Goal: Transaction & Acquisition: Purchase product/service

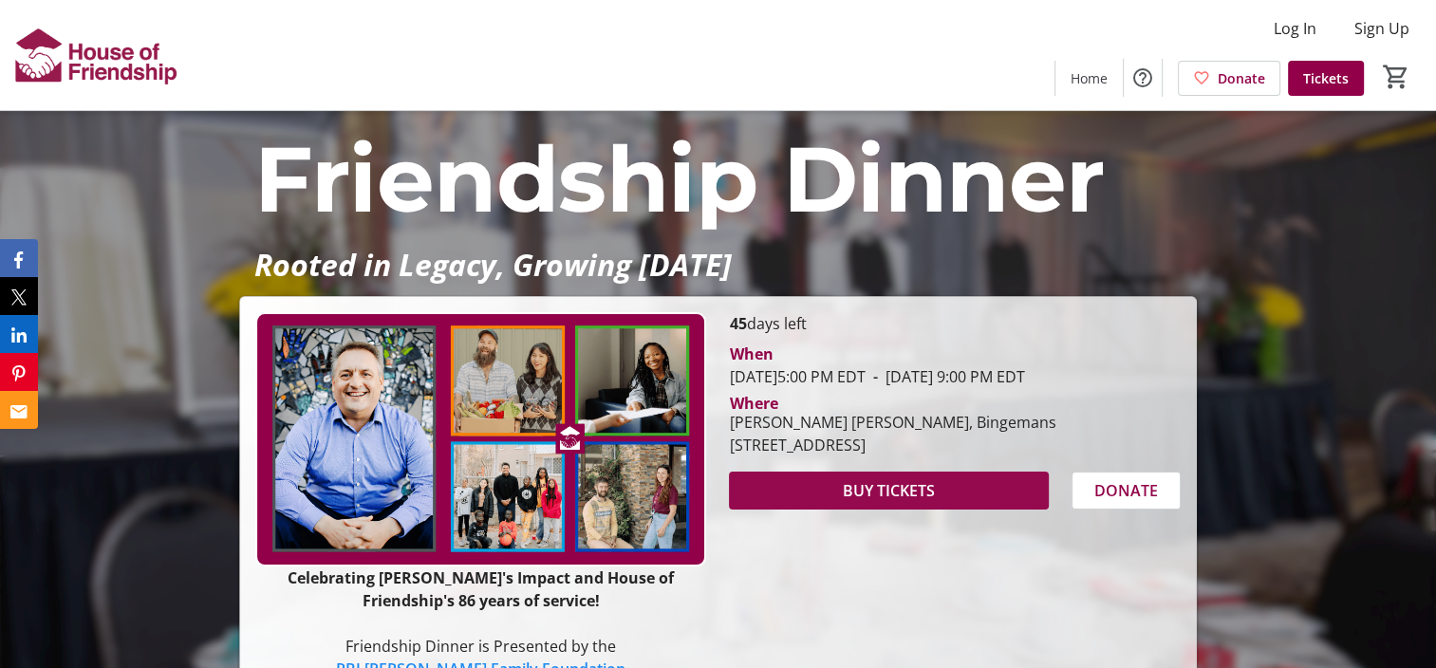
click at [877, 497] on span at bounding box center [888, 491] width 319 height 46
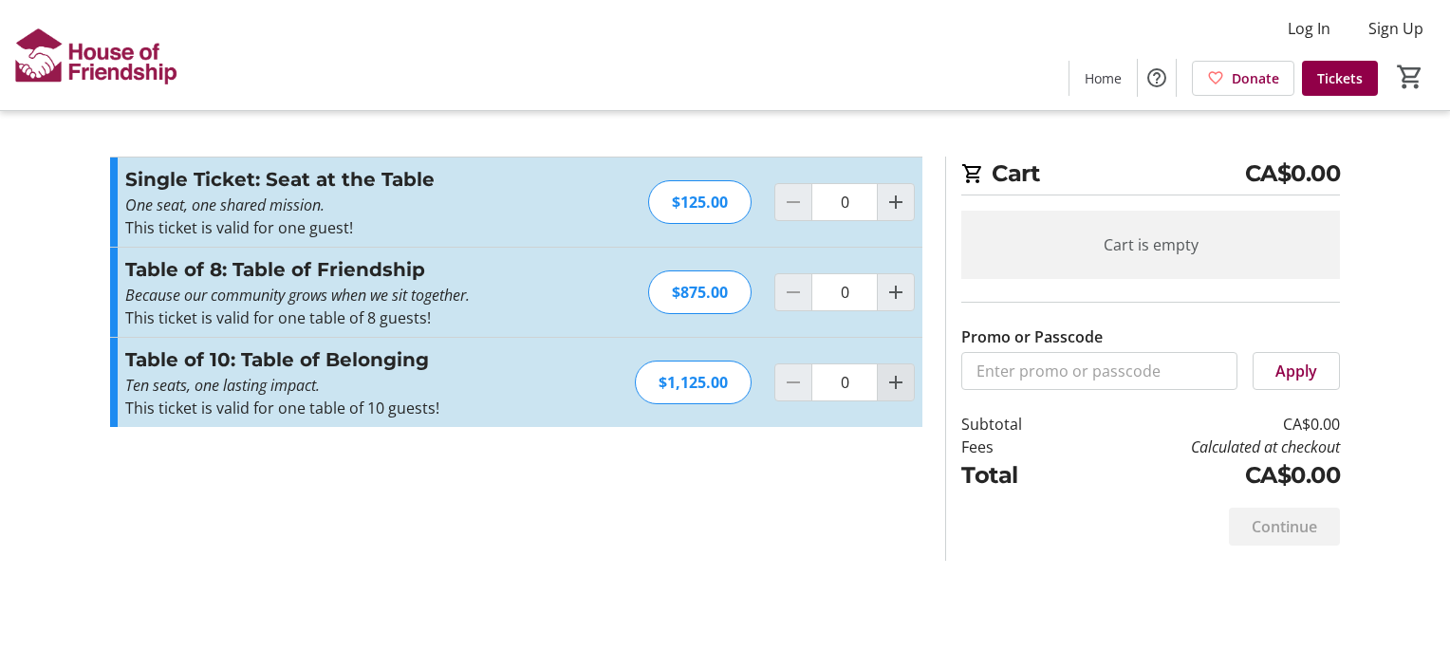
click at [893, 378] on mat-icon "Increment by one" at bounding box center [895, 382] width 23 height 23
type input "1"
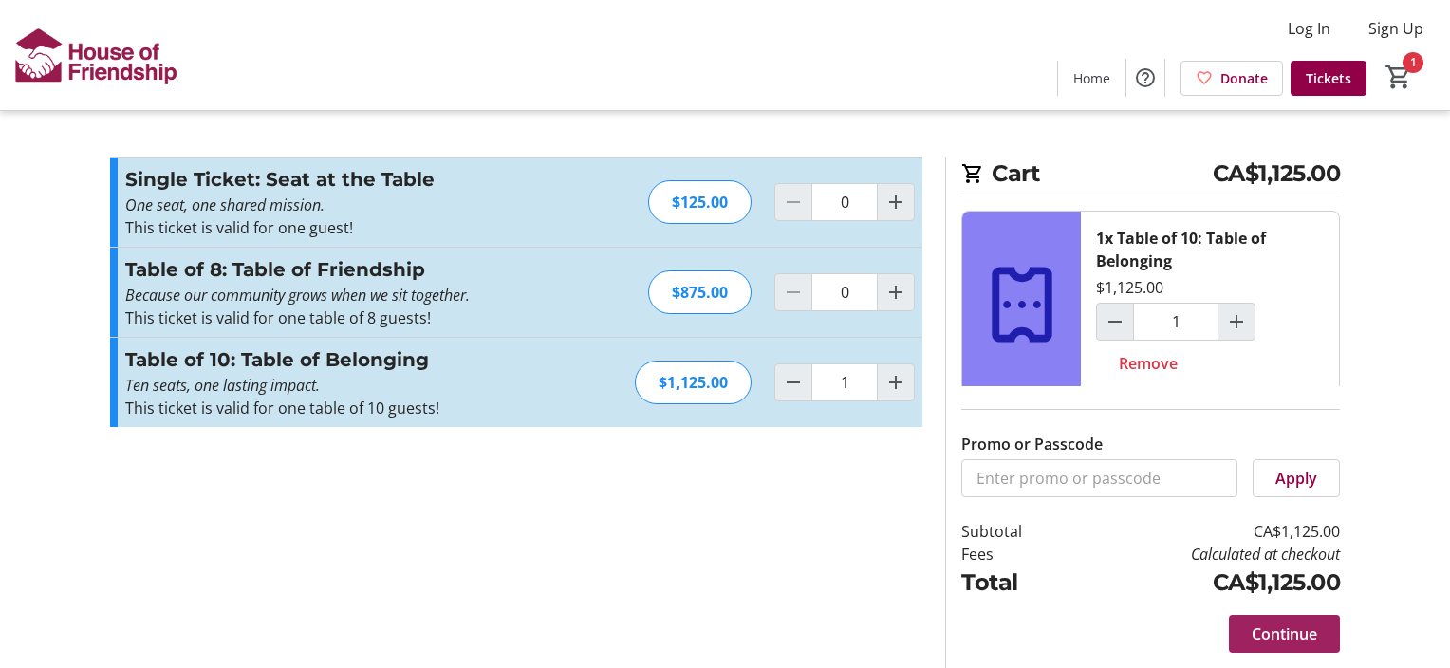
click at [1265, 631] on span "Continue" at bounding box center [1284, 634] width 65 height 23
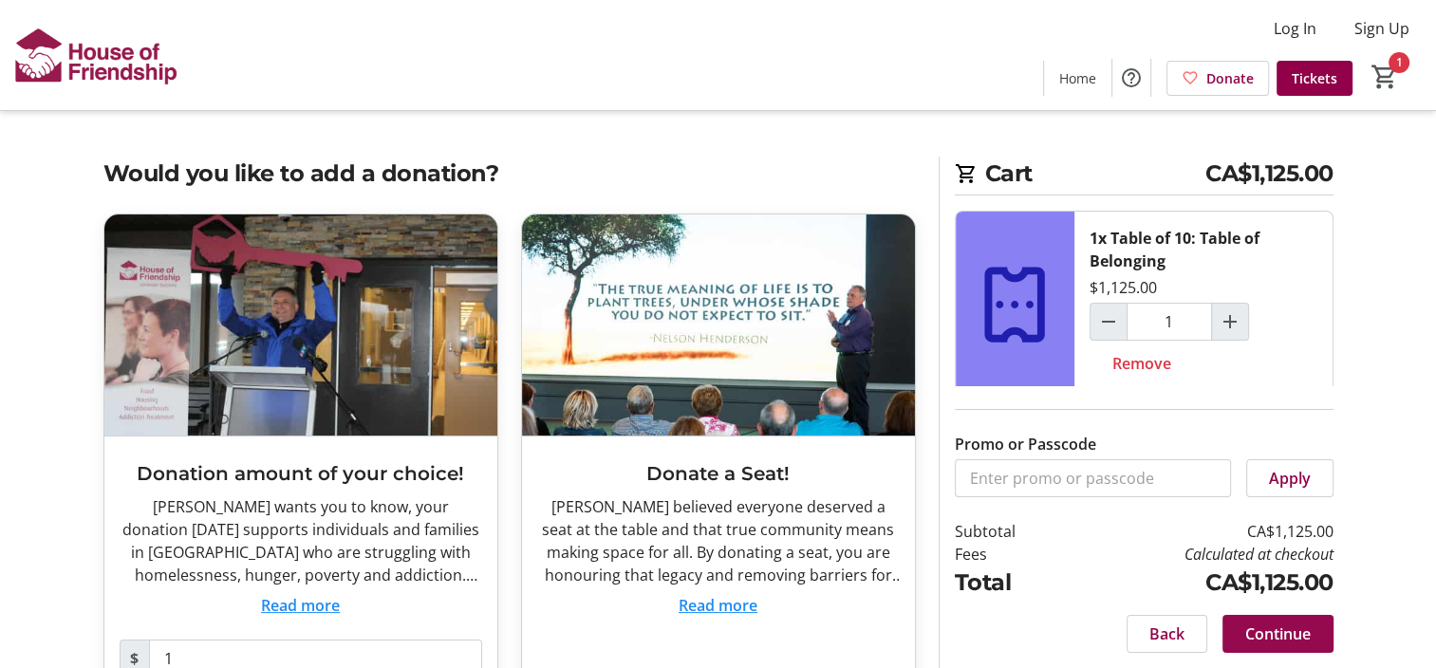
click at [1269, 631] on span "Continue" at bounding box center [1277, 634] width 65 height 23
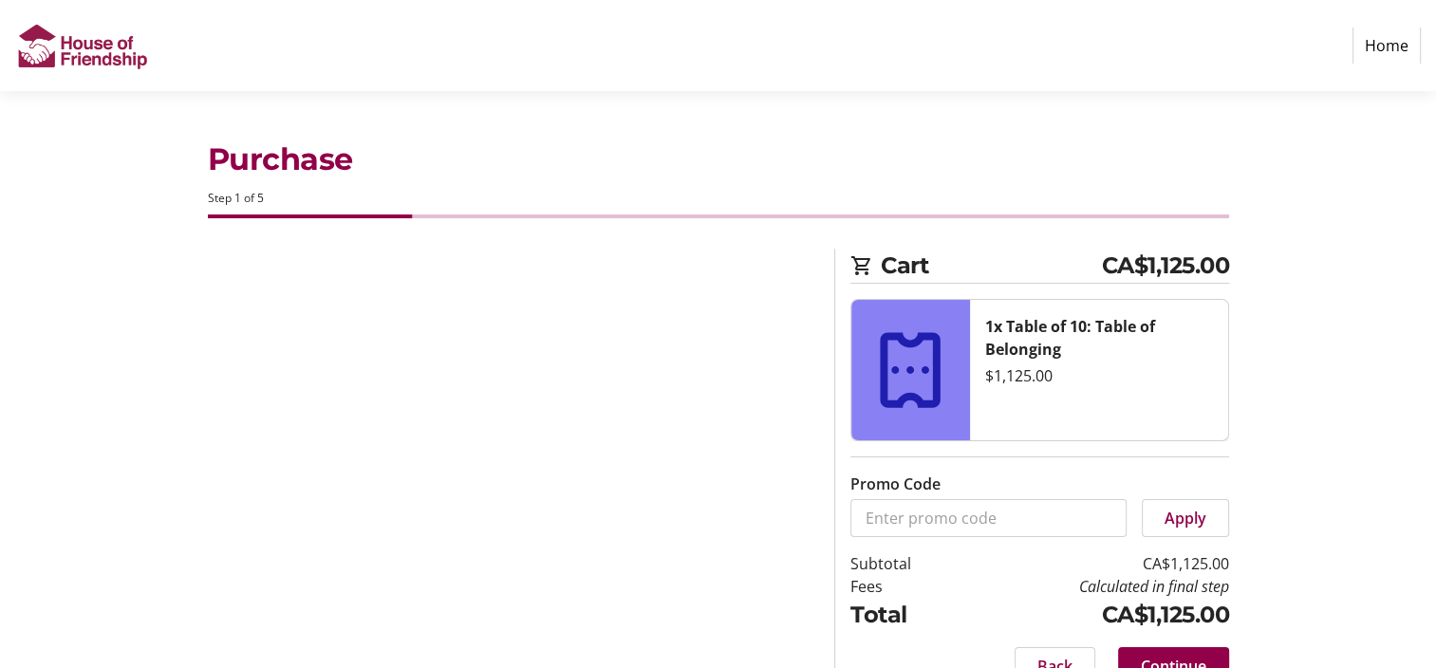
select select "CA"
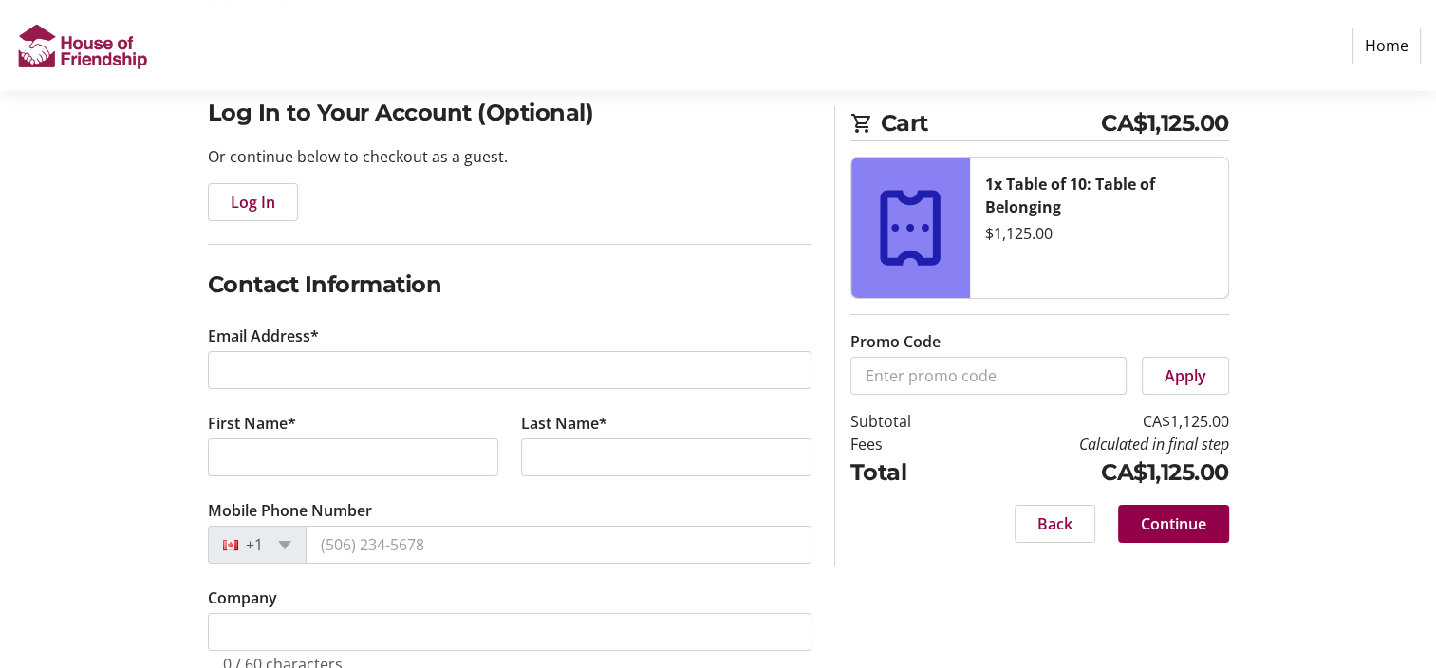
scroll to position [159, 0]
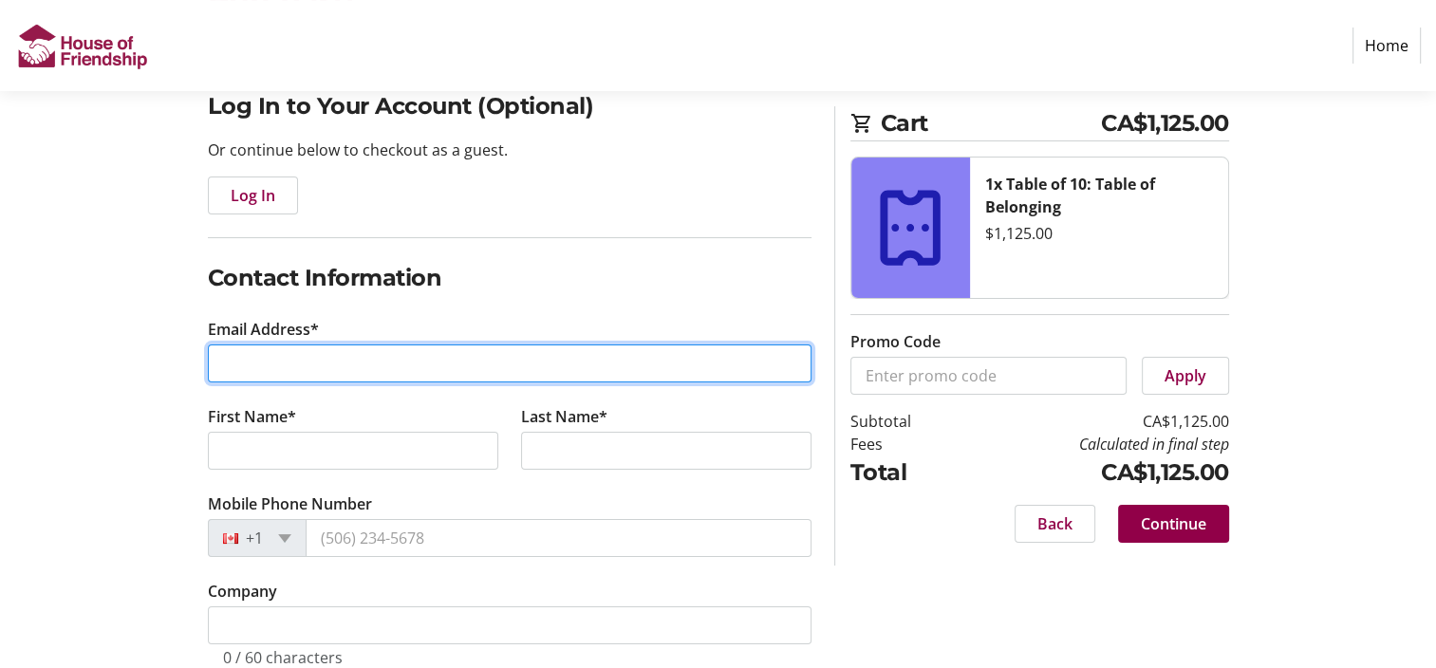
click at [254, 368] on input "Email Address*" at bounding box center [510, 363] width 604 height 38
type input "[EMAIL_ADDRESS][DOMAIN_NAME]"
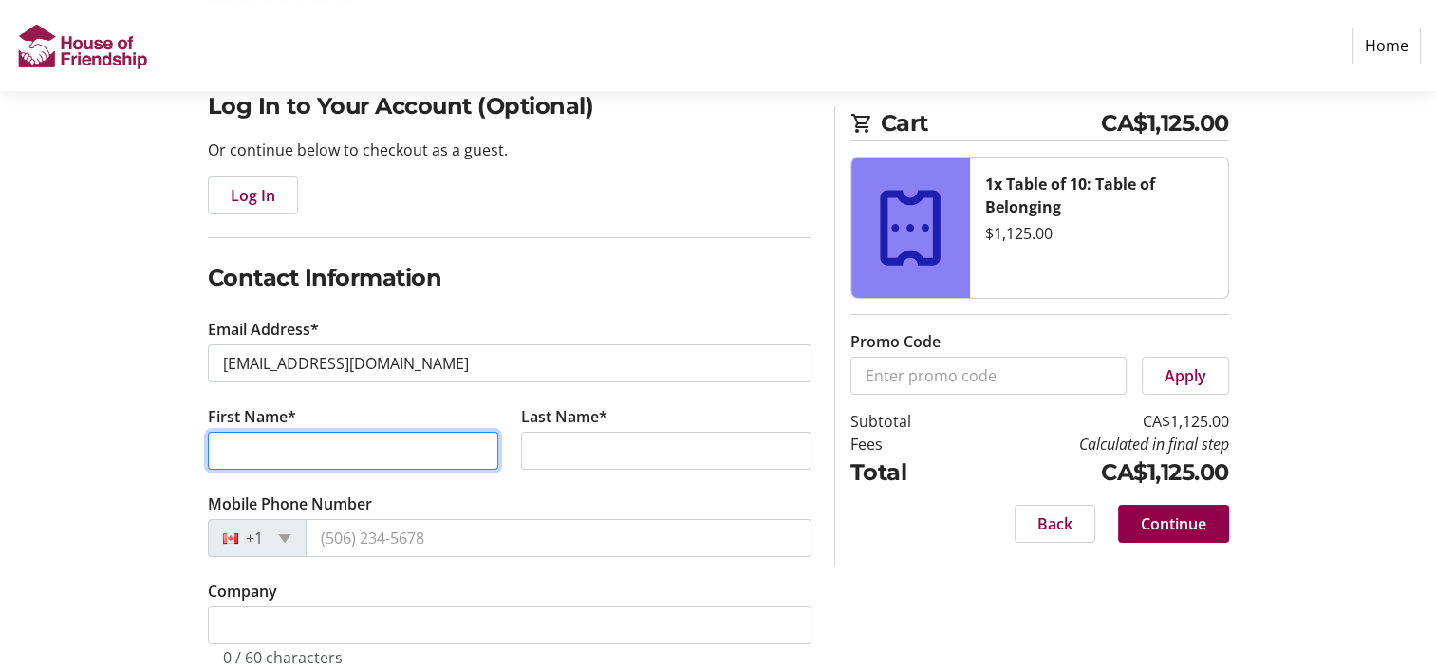
type input "[PERSON_NAME]"
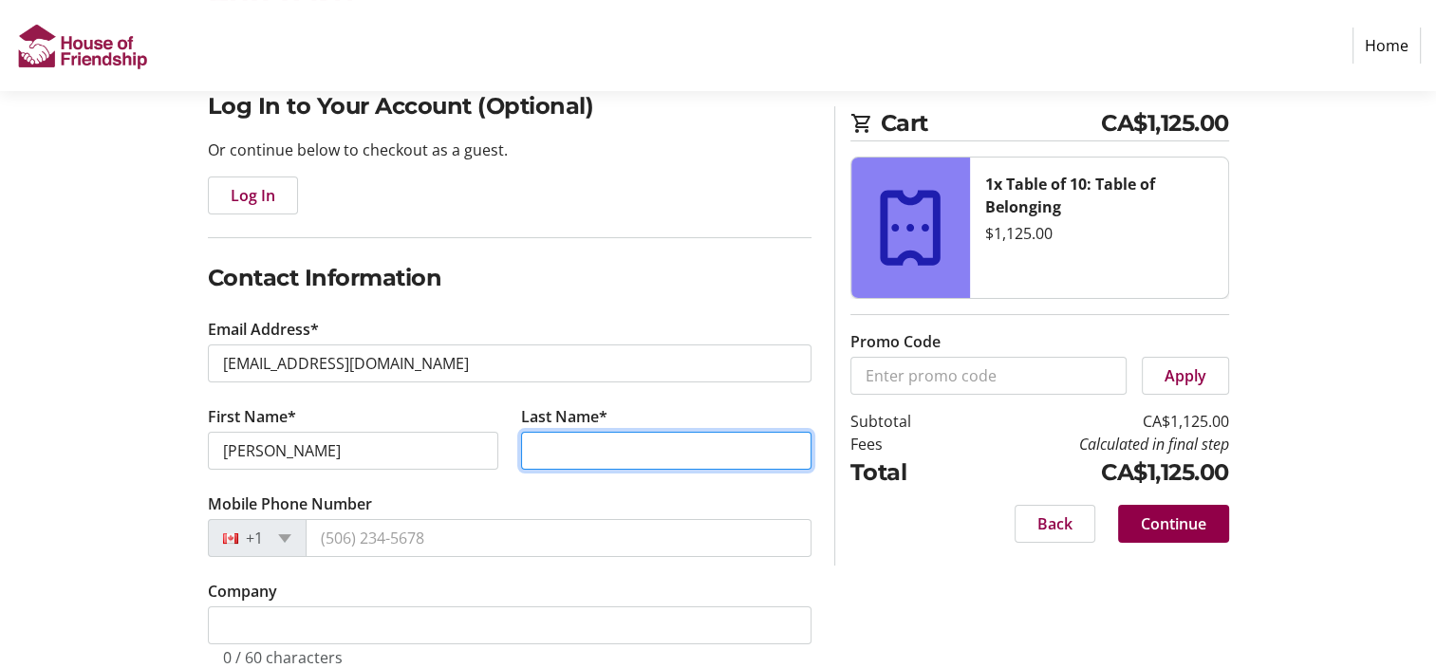
type input "[PERSON_NAME]"
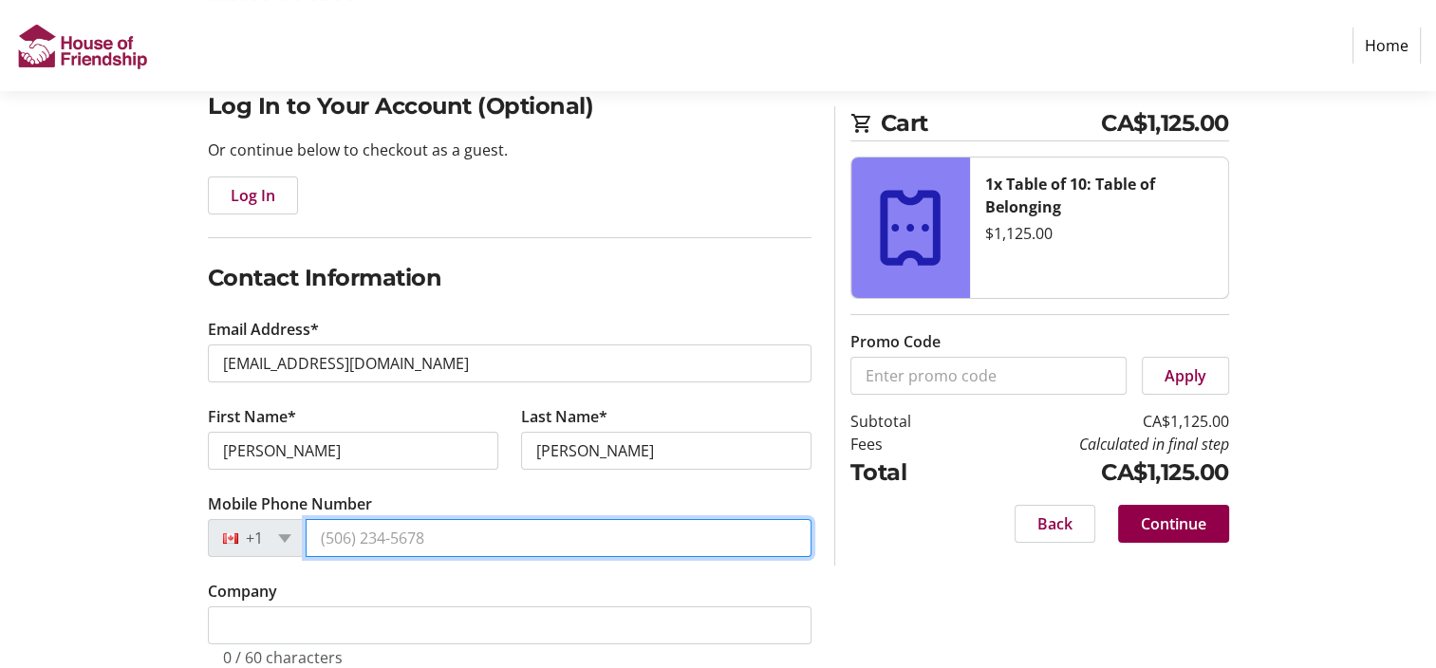
type input "[PHONE_NUMBER]"
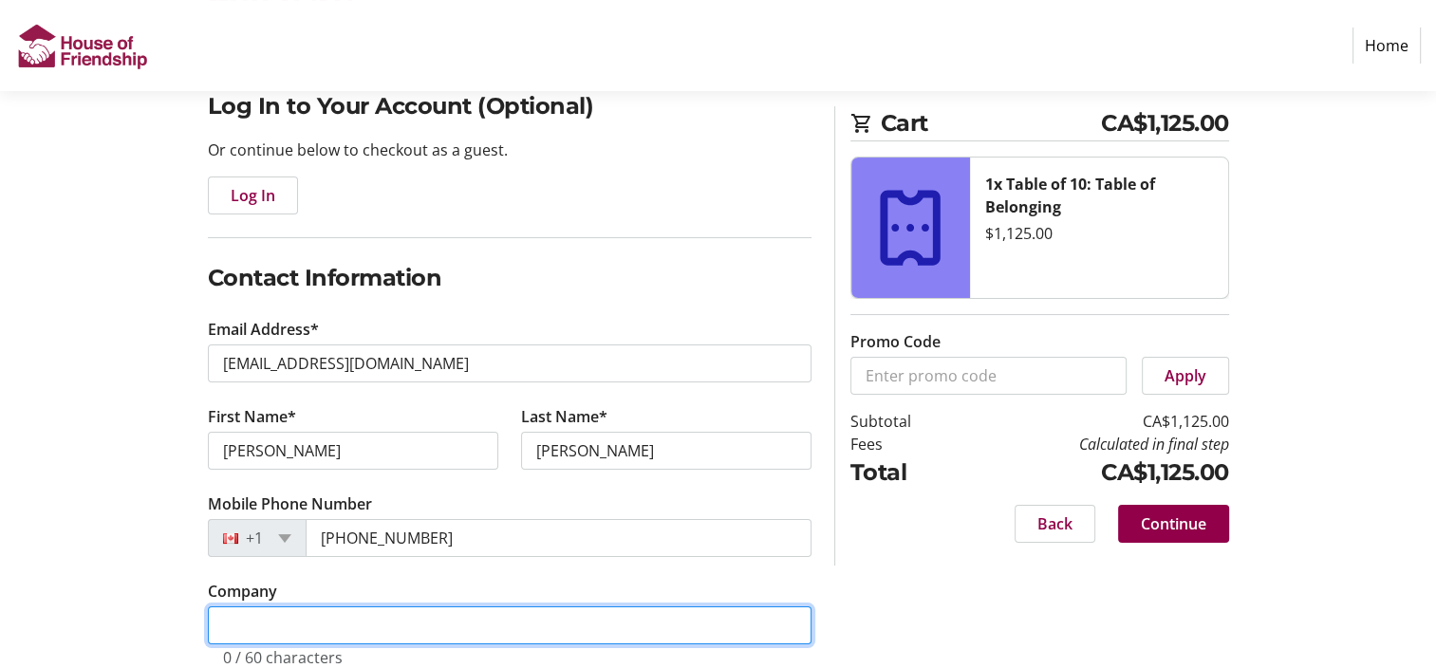
type input "intuit"
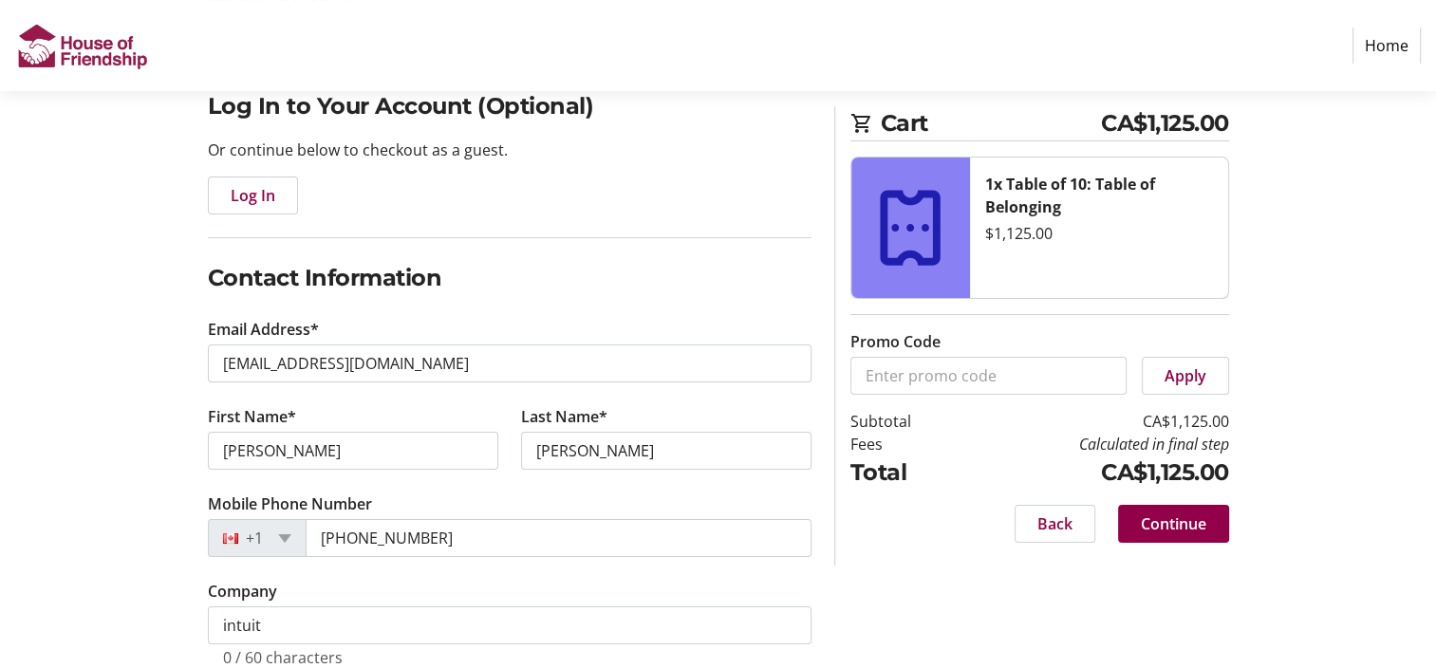
type input "[STREET_ADDRESS]"
type input "[GEOGRAPHIC_DATA]"
select select "ON"
type input "N2T2M1"
click at [341, 450] on input "[PERSON_NAME]" at bounding box center [353, 451] width 290 height 38
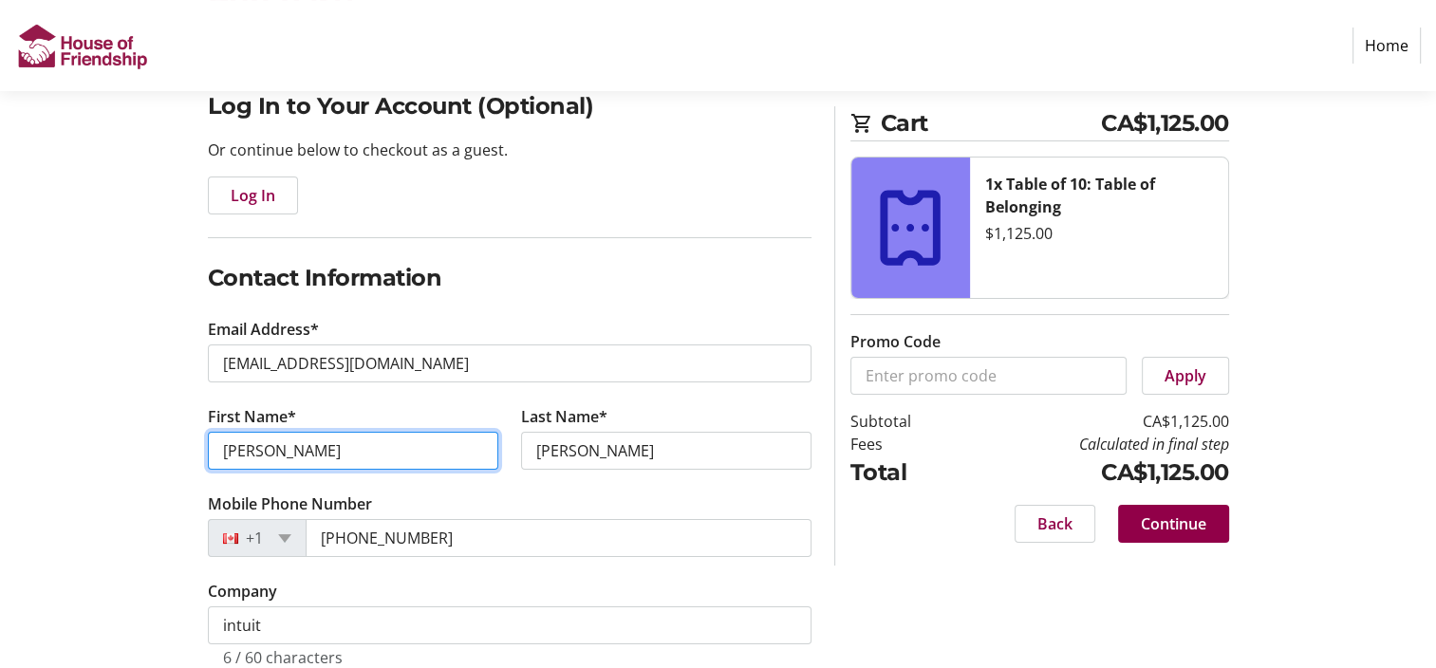
type input "[PERSON_NAME]"
click at [112, 466] on div "Log In to Your Account (Optional) Or continue below to checkout as a guest. Log…" at bounding box center [718, 585] width 1253 height 993
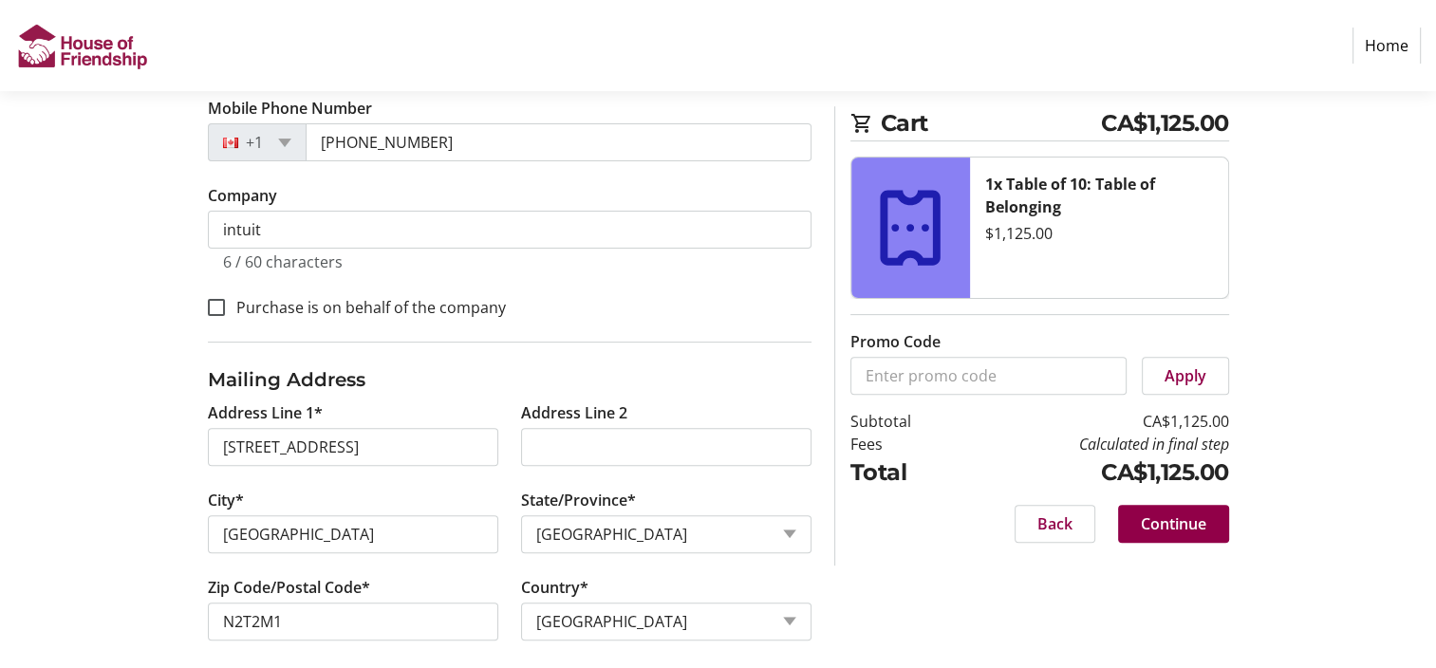
scroll to position [569, 0]
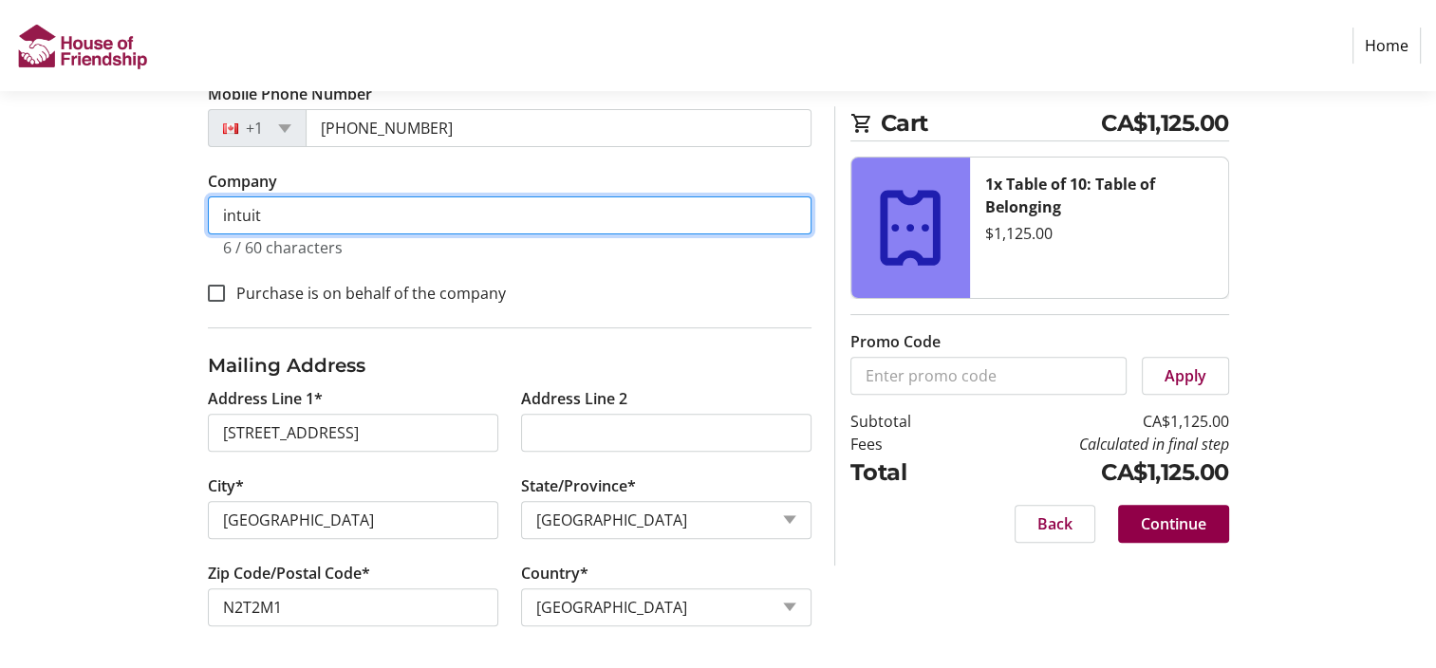
click at [304, 210] on input "intuit" at bounding box center [510, 215] width 604 height 38
type input "i"
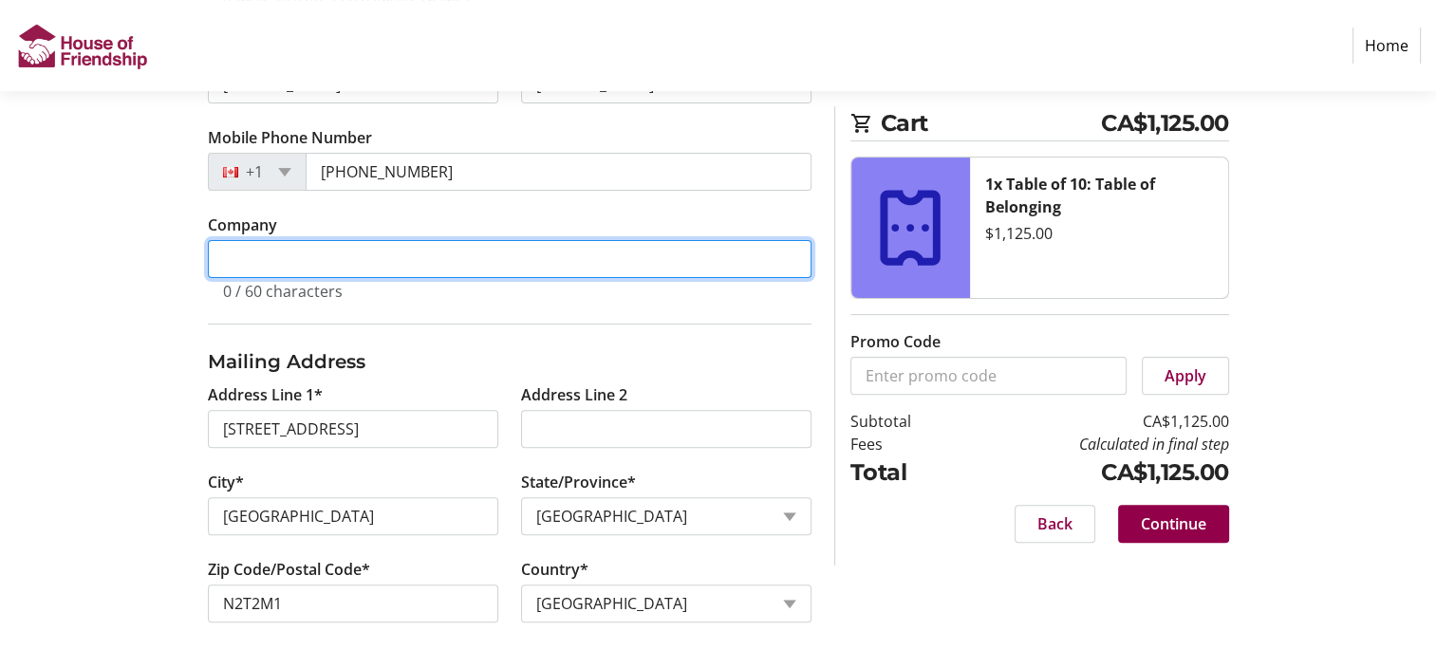
scroll to position [523, 0]
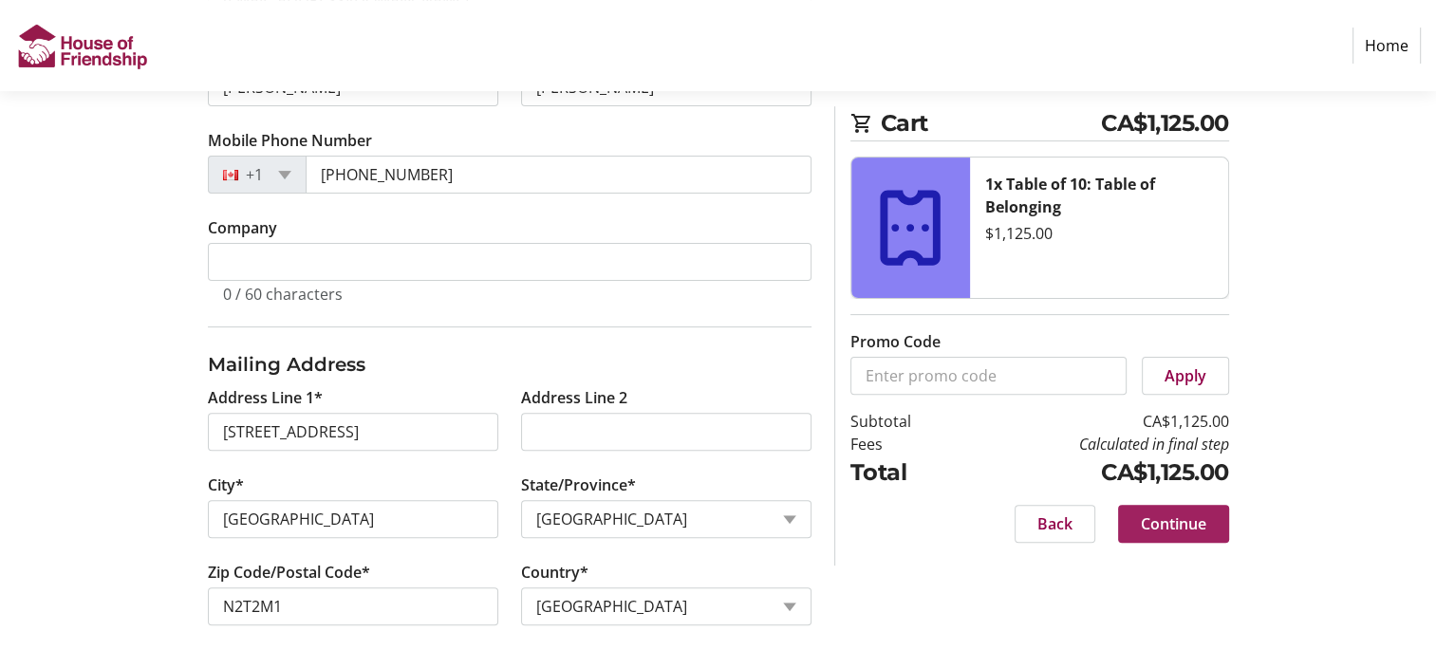
click at [1176, 506] on span at bounding box center [1173, 524] width 111 height 46
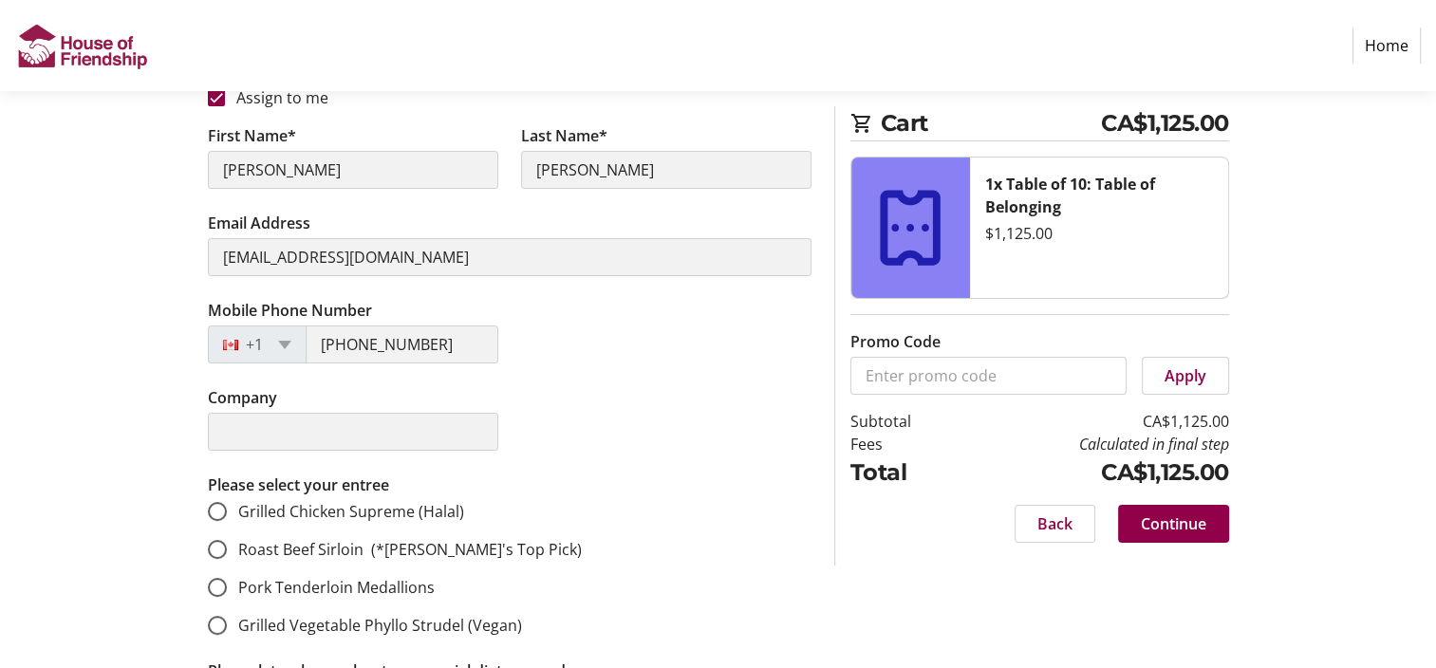
scroll to position [365, 0]
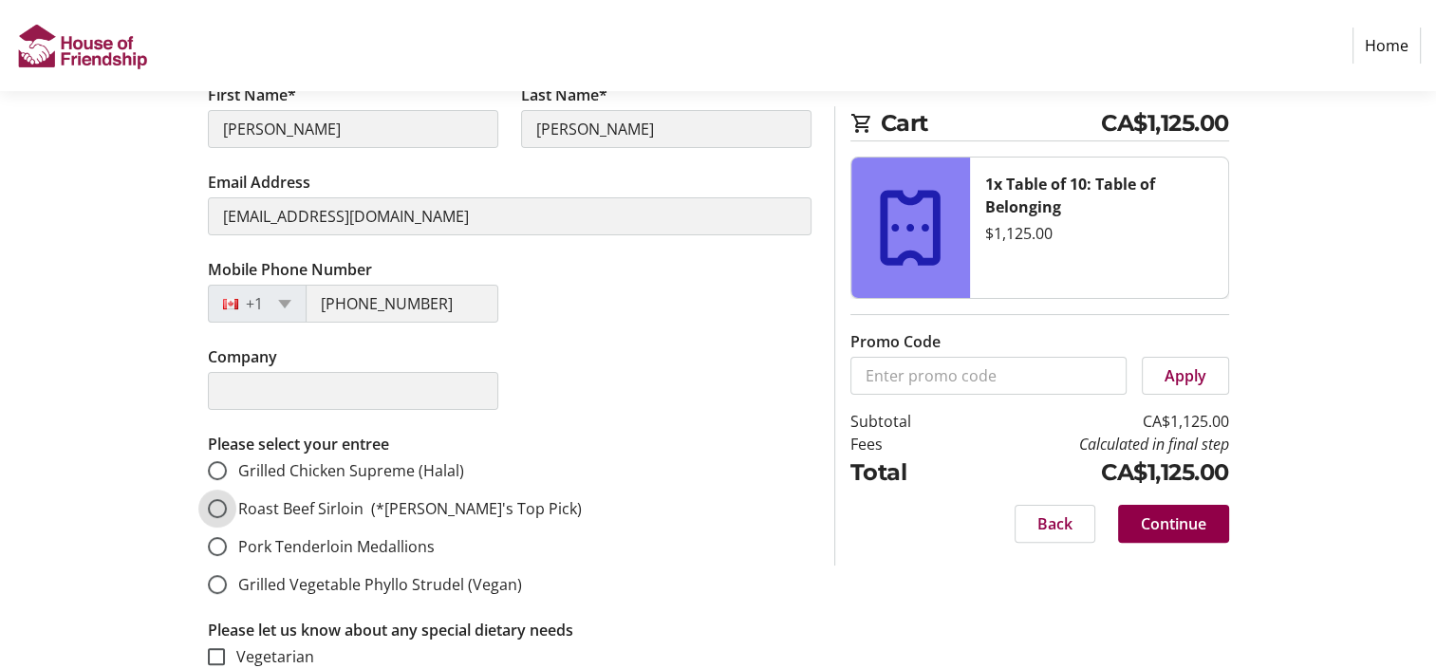
click at [216, 506] on input "Roast Beef Sirloin (*[PERSON_NAME]'s Top Pick)" at bounding box center [217, 508] width 19 height 19
radio input "true"
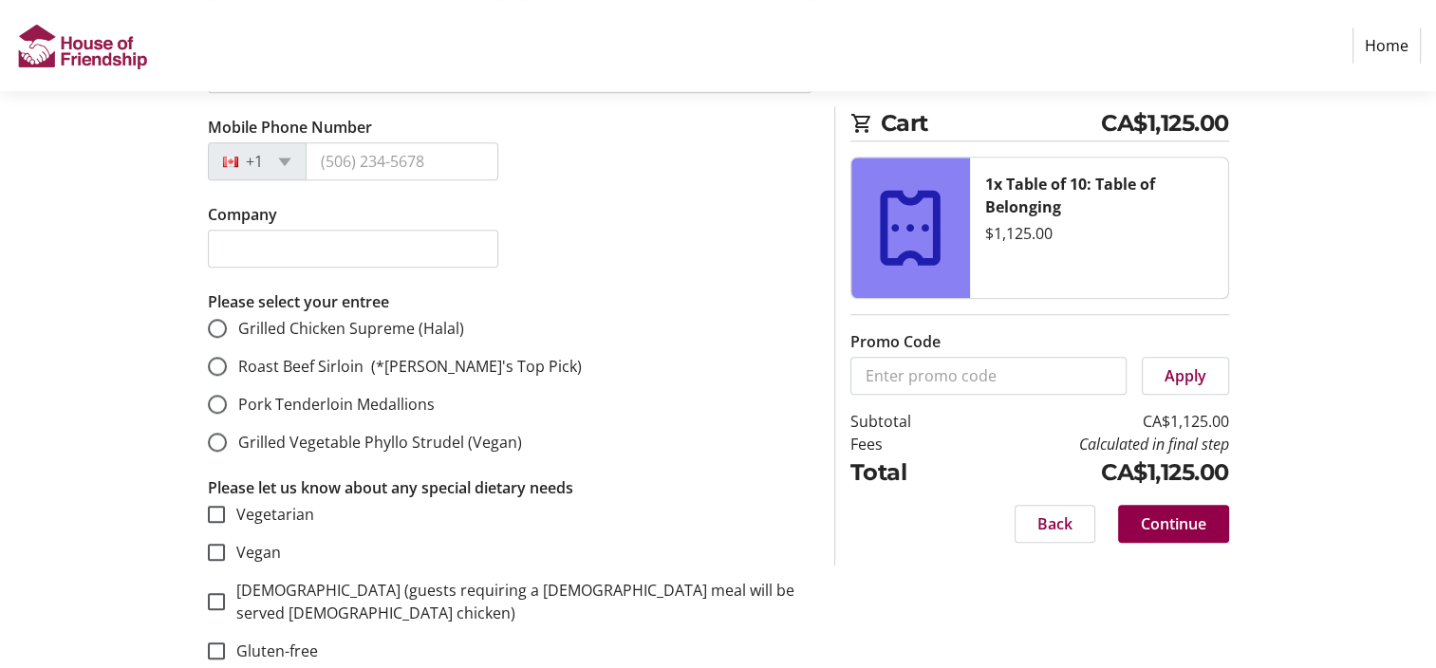
scroll to position [1598, 0]
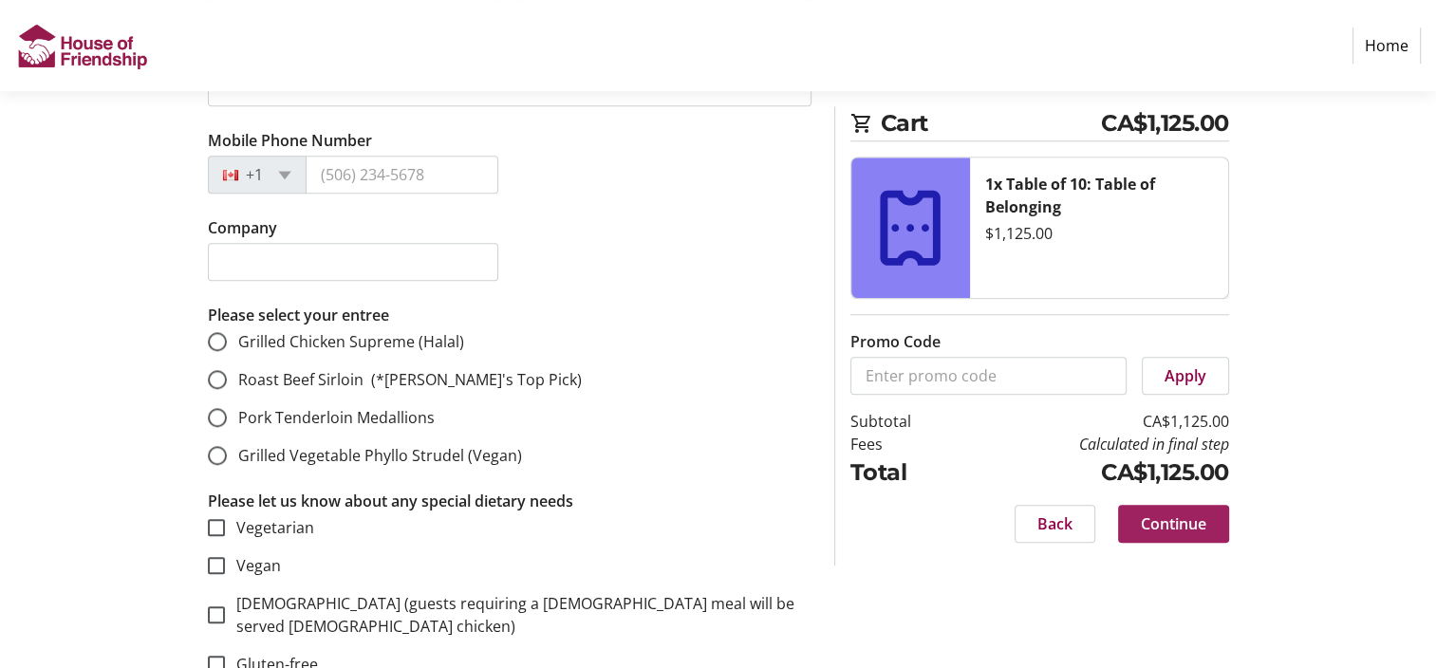
click at [1193, 524] on span "Continue" at bounding box center [1173, 523] width 65 height 23
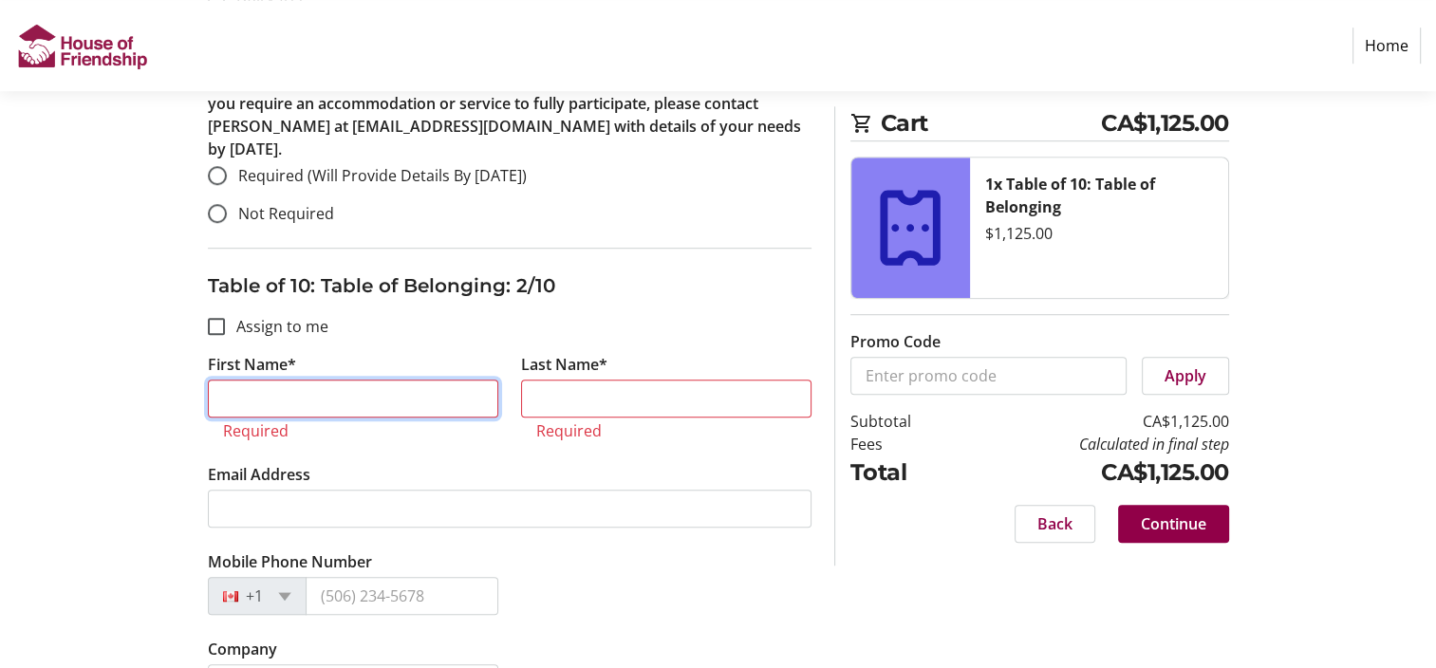
scroll to position [1241, 0]
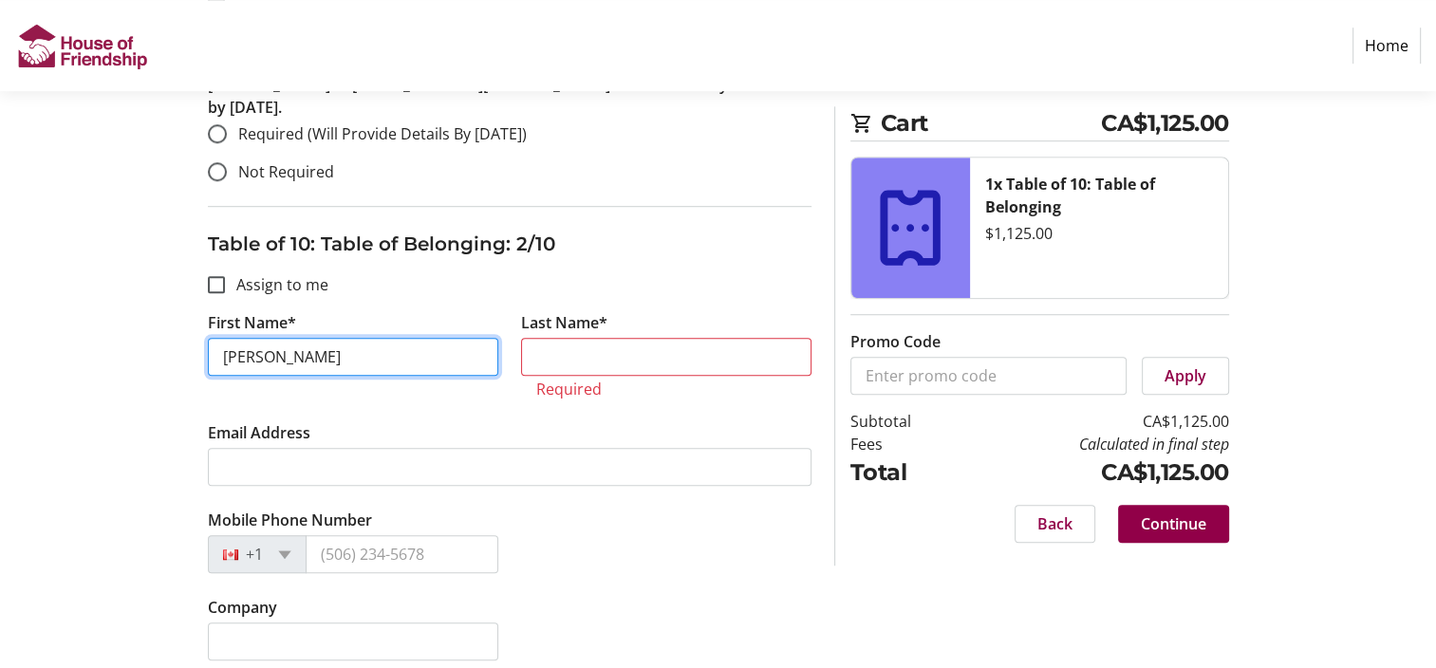
type input "[PERSON_NAME]"
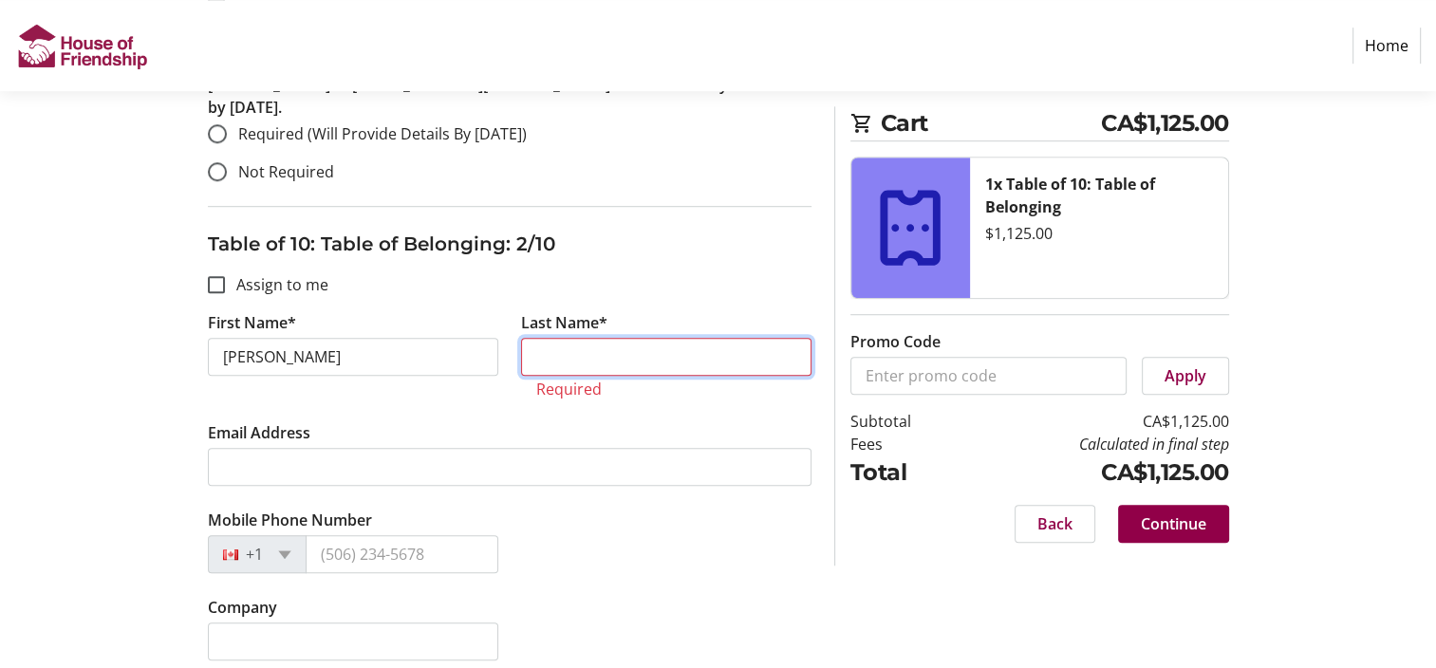
type input "McNab"
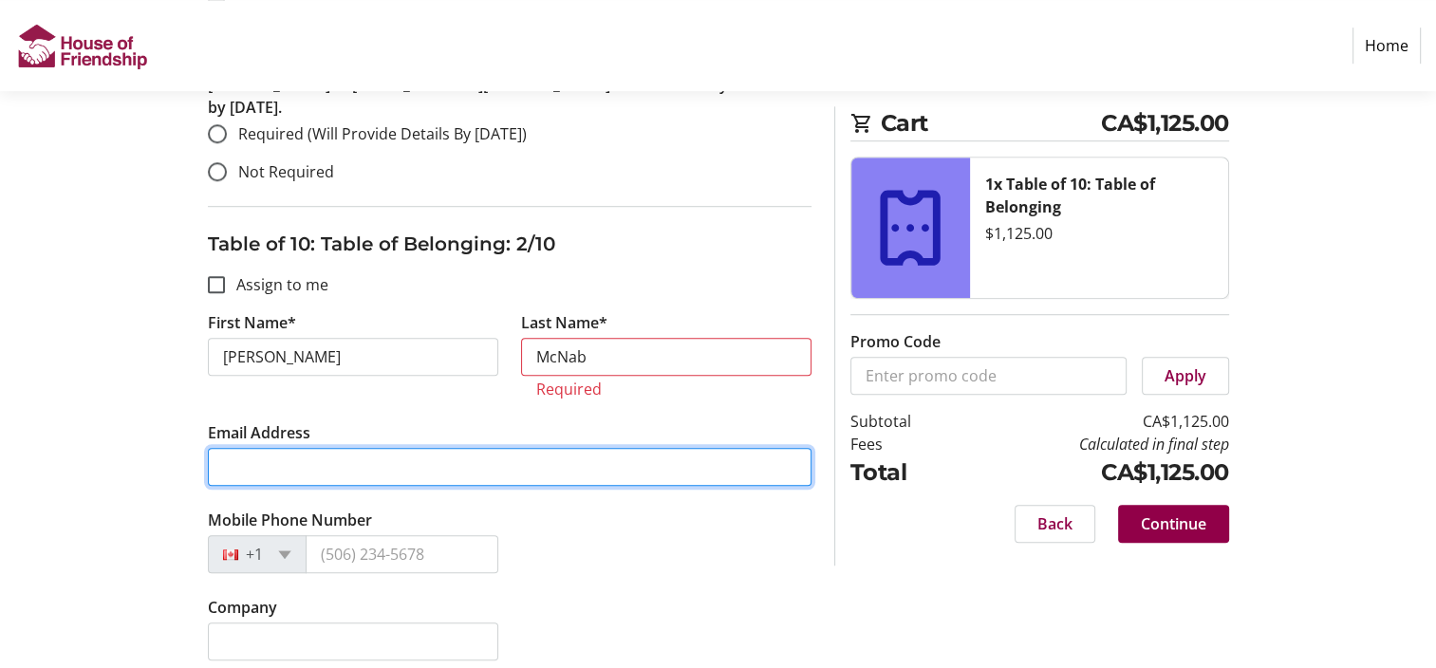
type input "[EMAIL_ADDRESS][DOMAIN_NAME]"
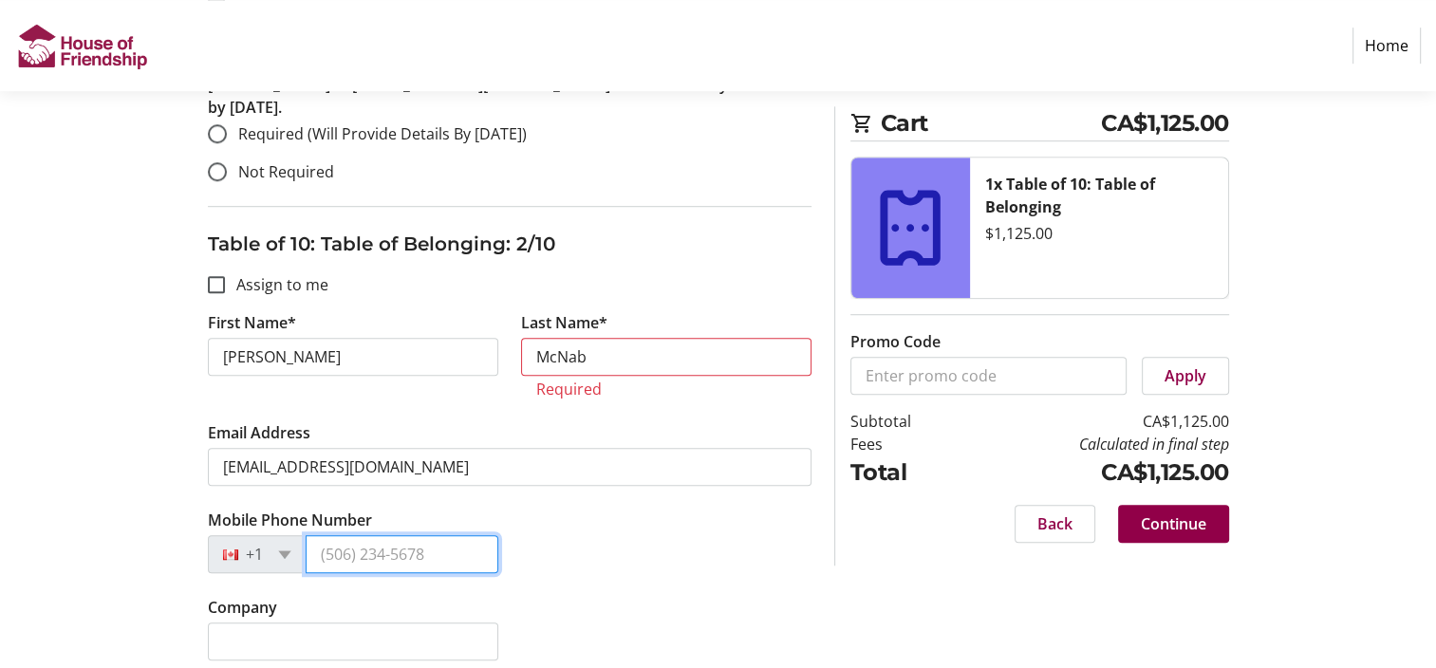
type input "[PHONE_NUMBER]"
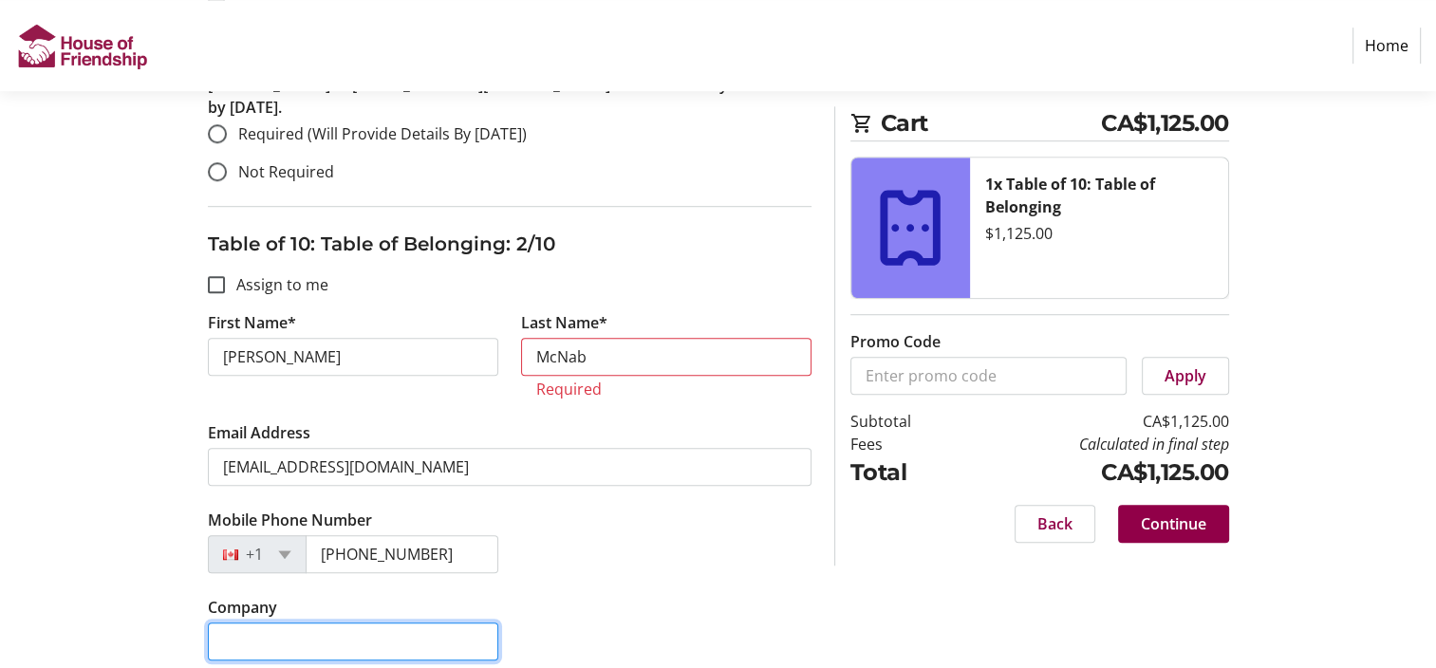
type input "Mannheim [DEMOGRAPHIC_DATA]"
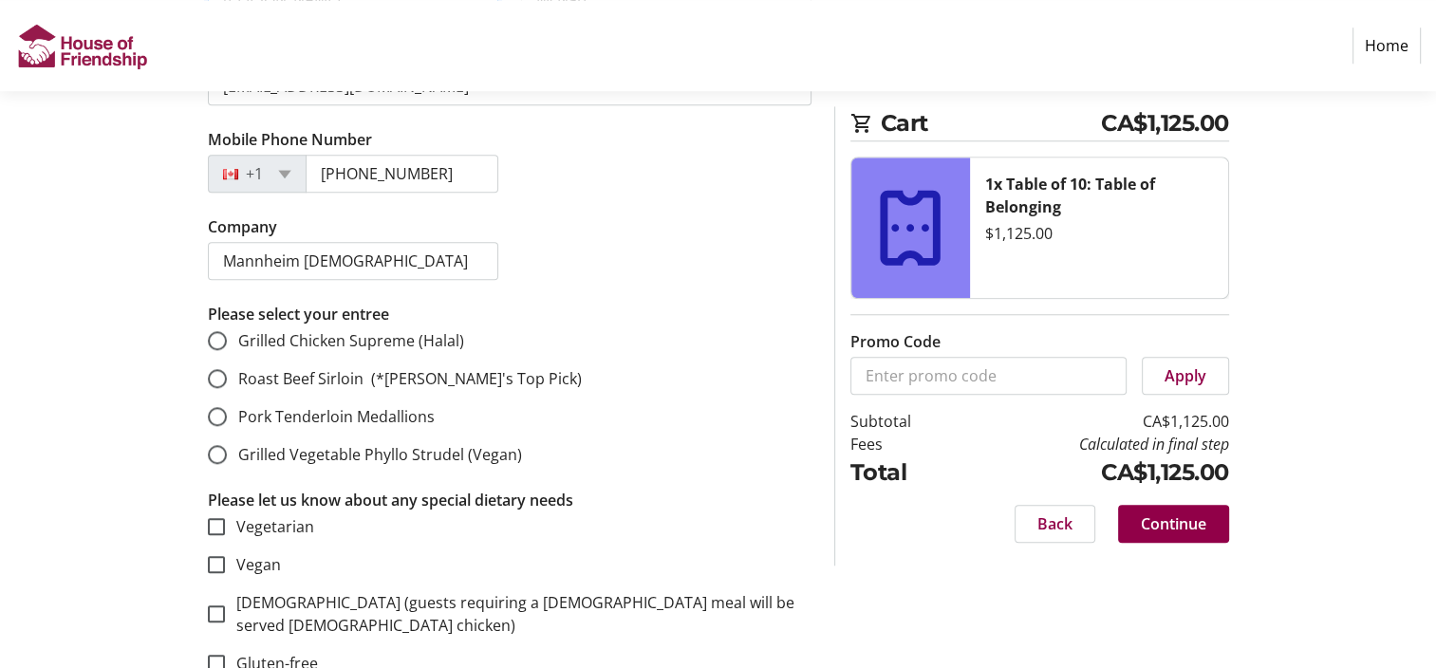
scroll to position [1682, 0]
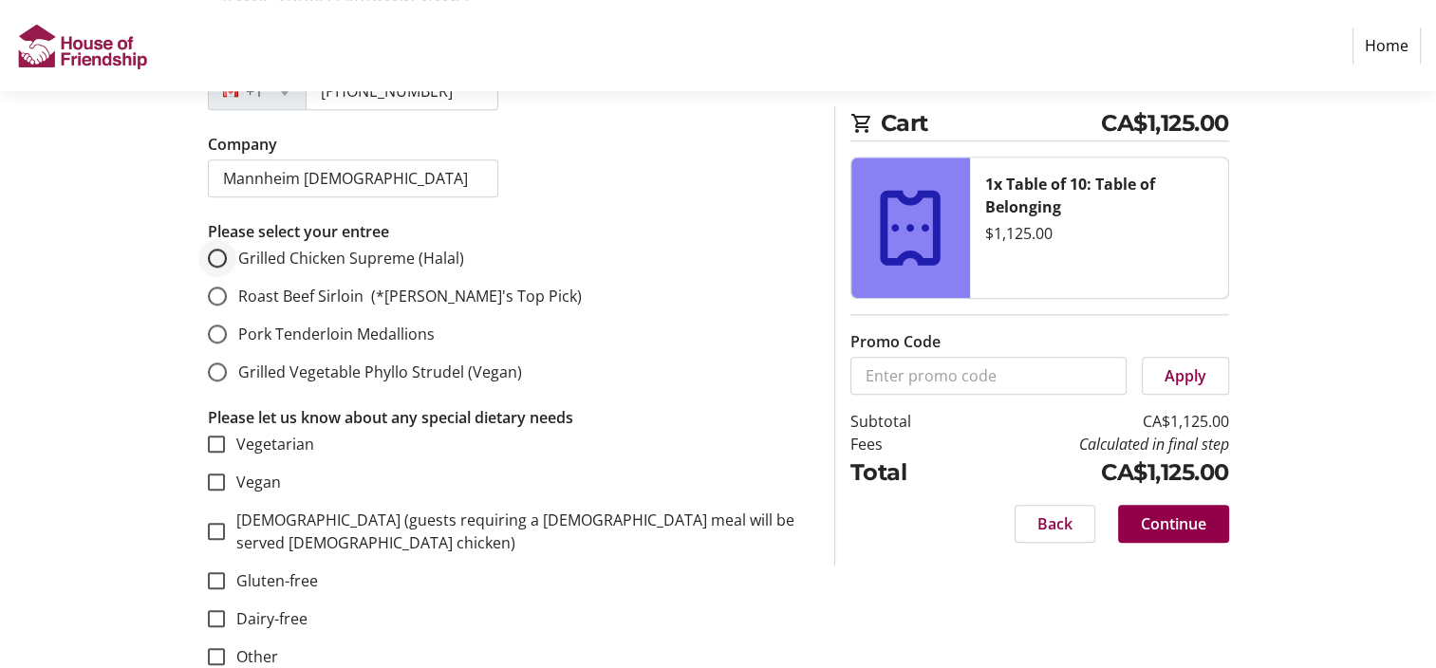
type input "[PERSON_NAME]"
click at [220, 249] on input "Grilled Chicken Supreme (Halal)" at bounding box center [217, 258] width 19 height 19
radio input "true"
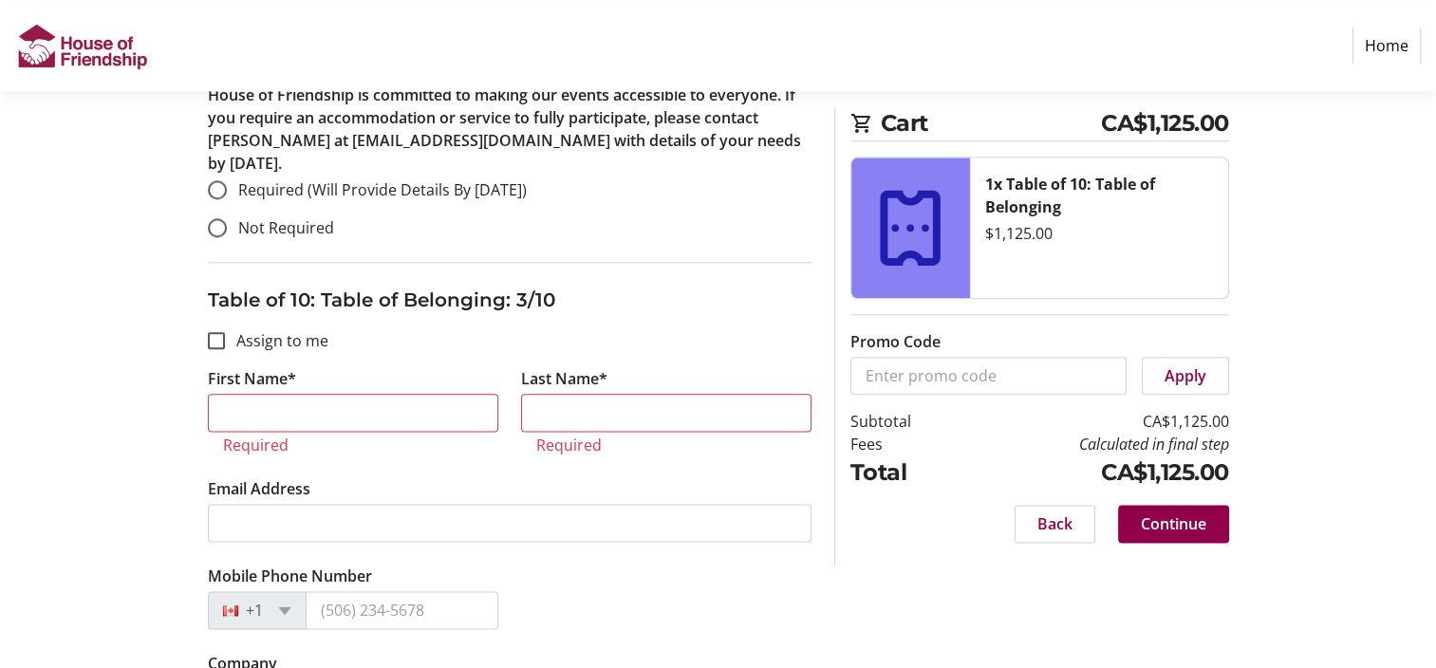
scroll to position [2357, 0]
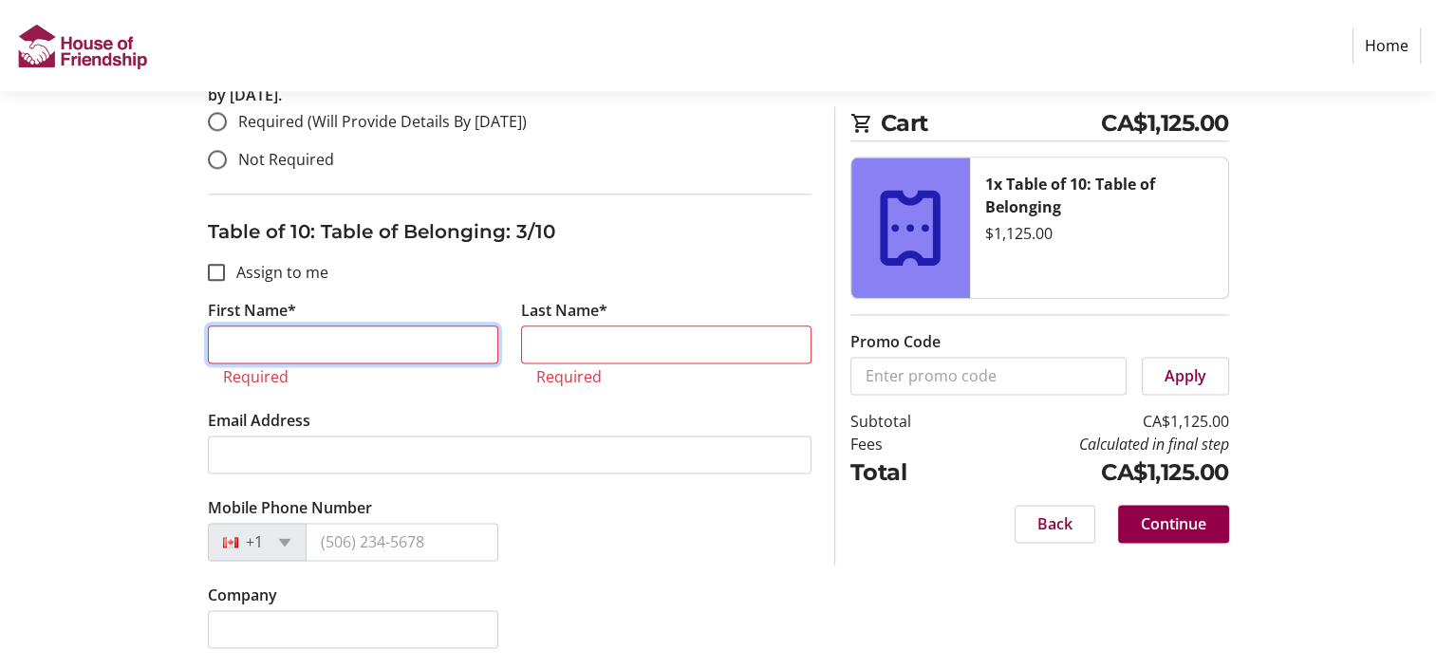
click at [225, 325] on input "First Name*" at bounding box center [353, 344] width 290 height 38
type input "[PERSON_NAME]"
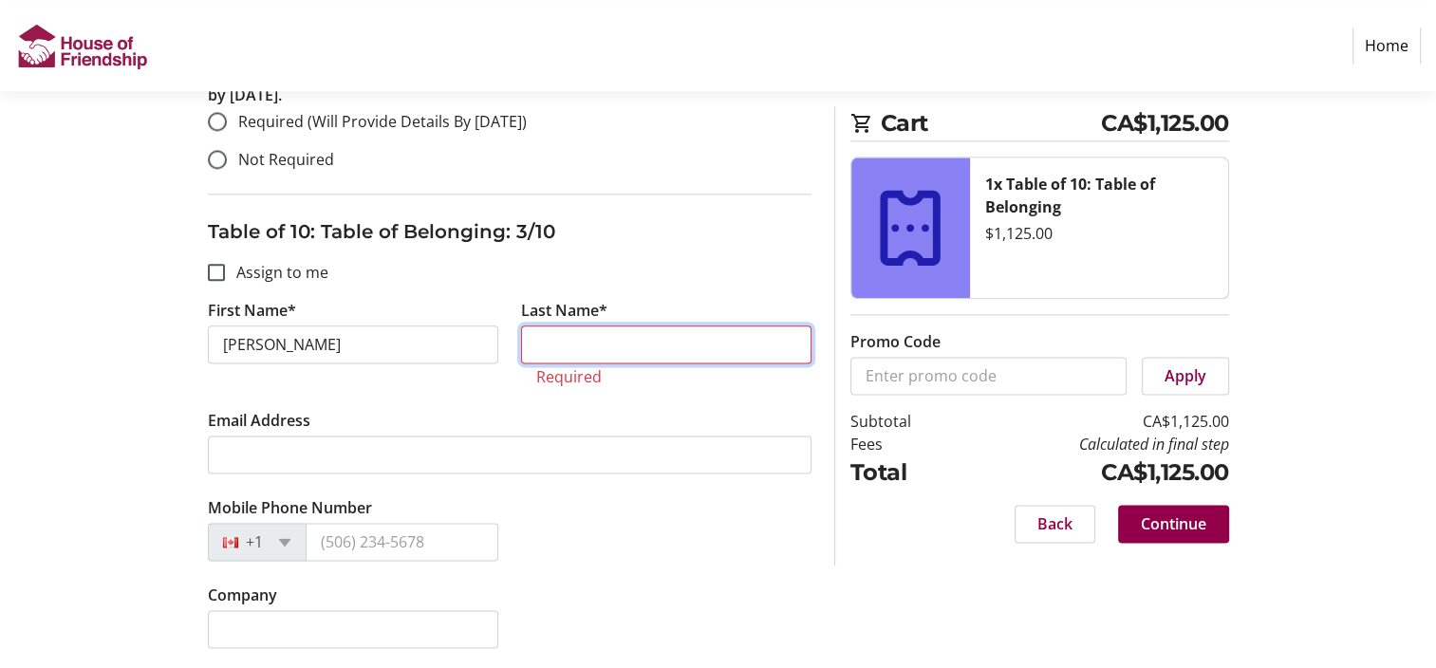
click at [525, 325] on input "Last Name*" at bounding box center [666, 344] width 290 height 38
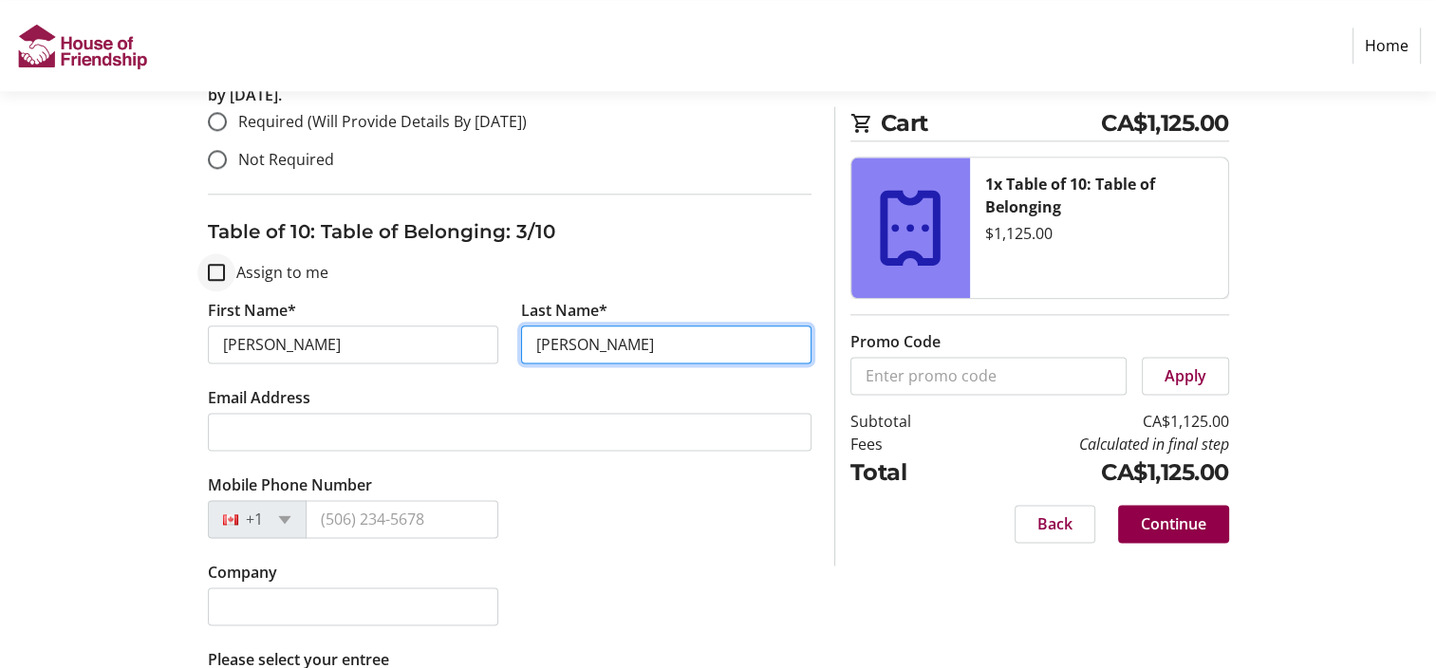
type input "[PERSON_NAME]"
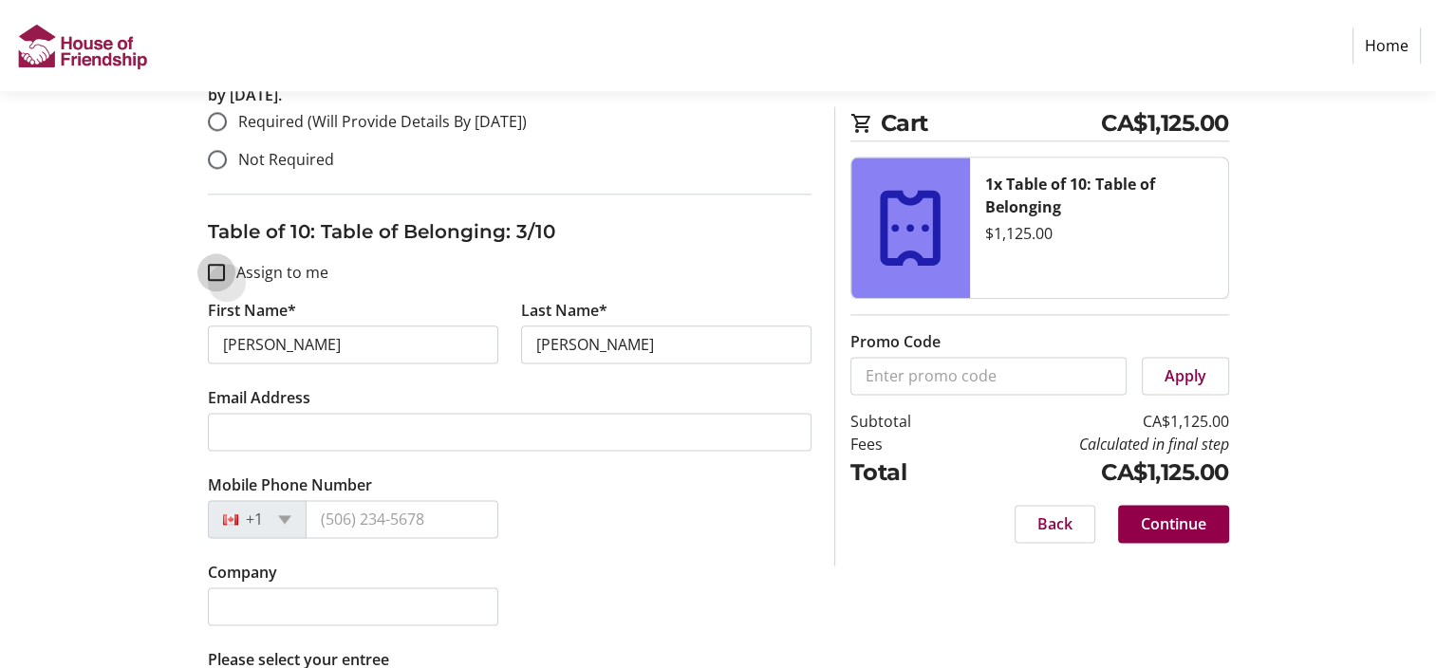
click at [211, 264] on input "Assign to me" at bounding box center [216, 272] width 17 height 17
checkbox input "true"
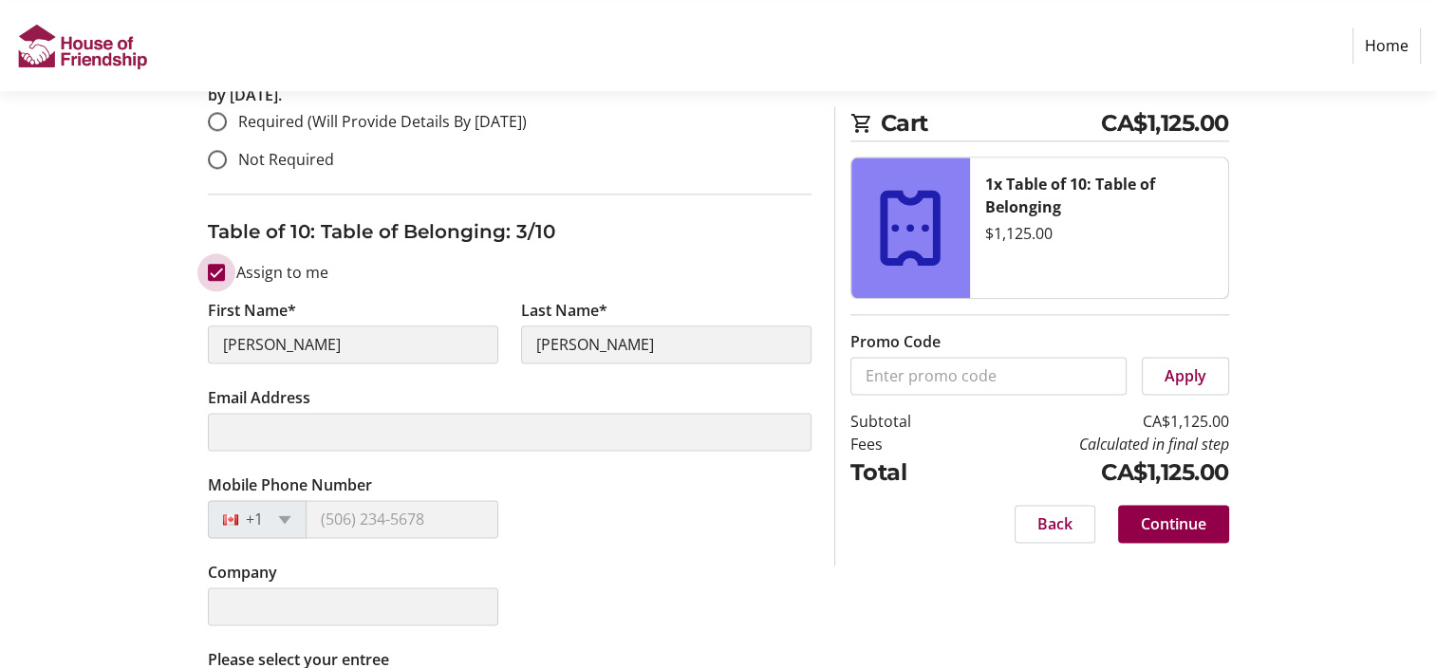
type input "[PERSON_NAME]"
type input "[EMAIL_ADDRESS][DOMAIN_NAME]"
type input "[PHONE_NUMBER]"
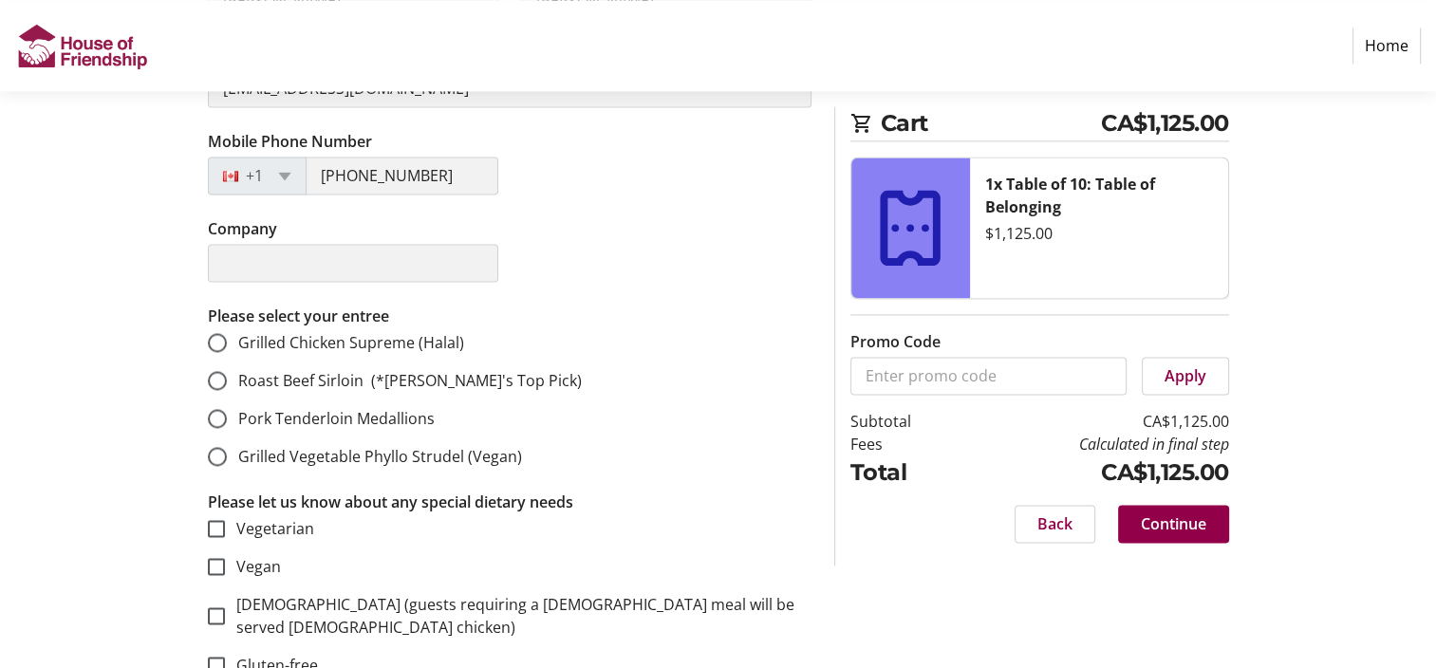
scroll to position [2714, 0]
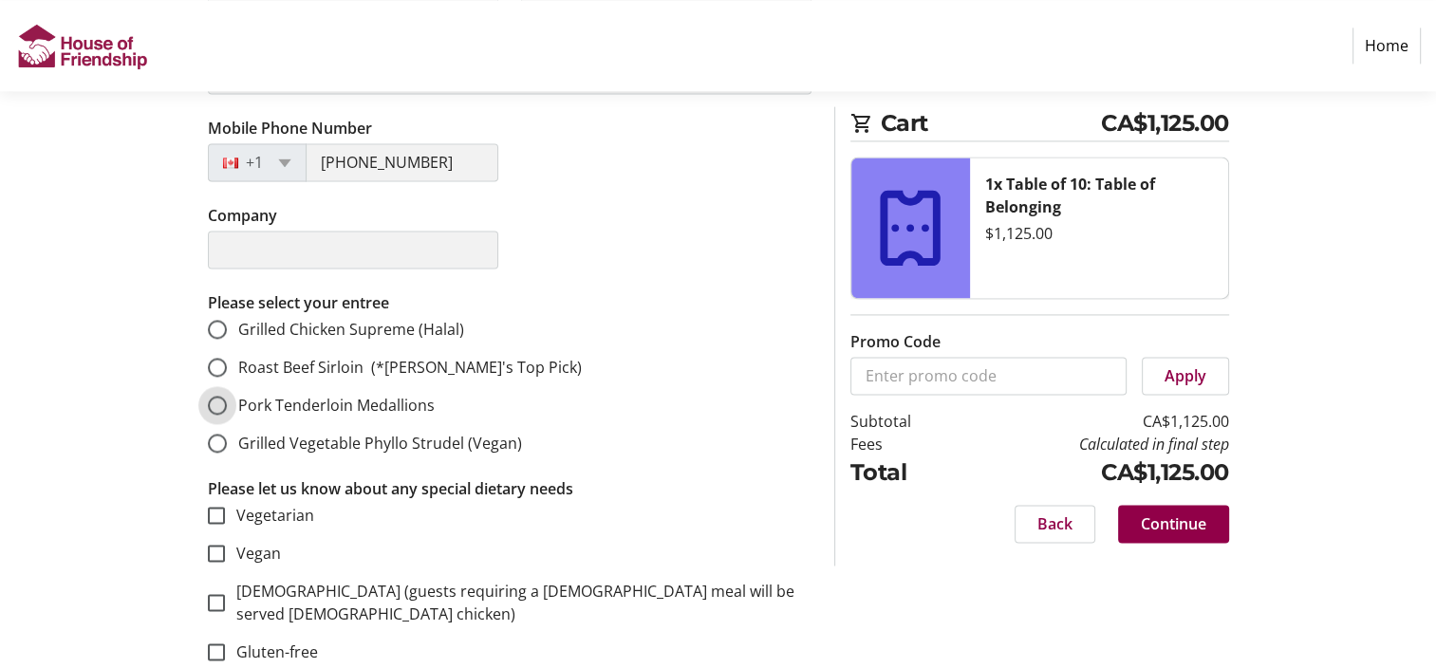
click at [217, 396] on input "Pork Tenderloin Medallions" at bounding box center [217, 405] width 19 height 19
radio input "true"
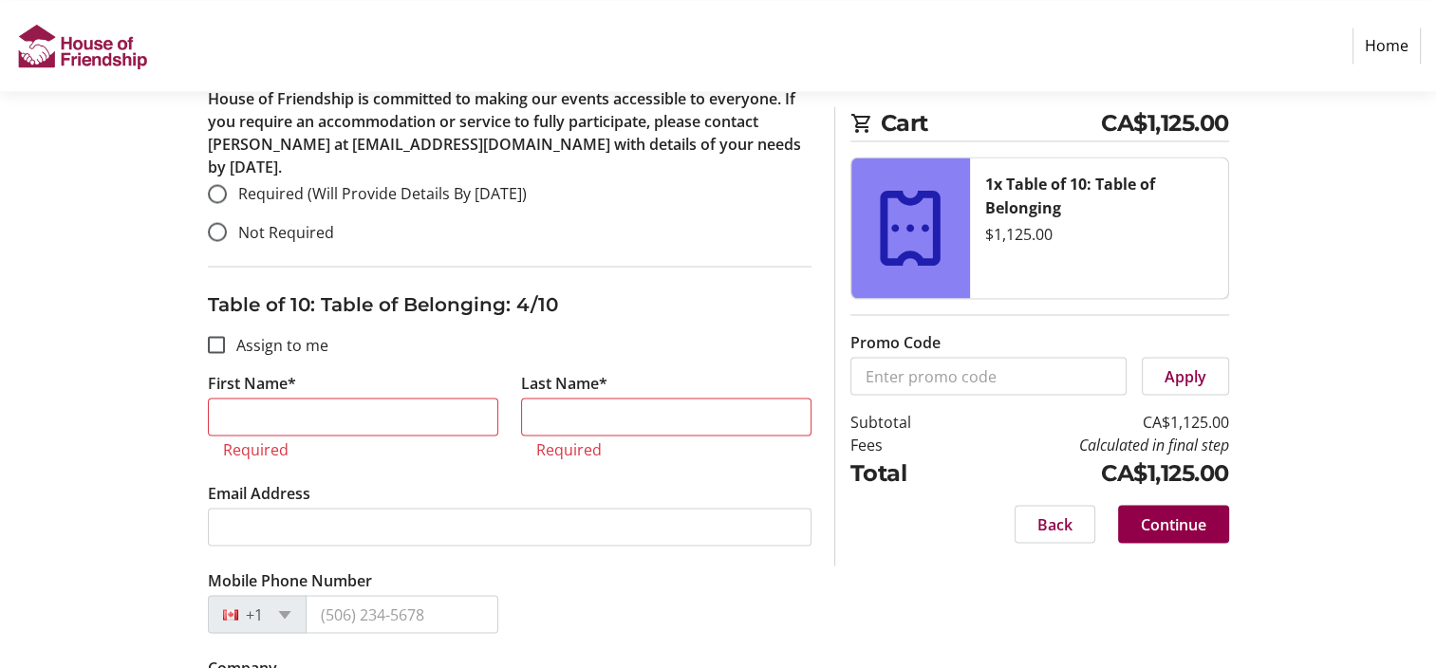
scroll to position [3512, 0]
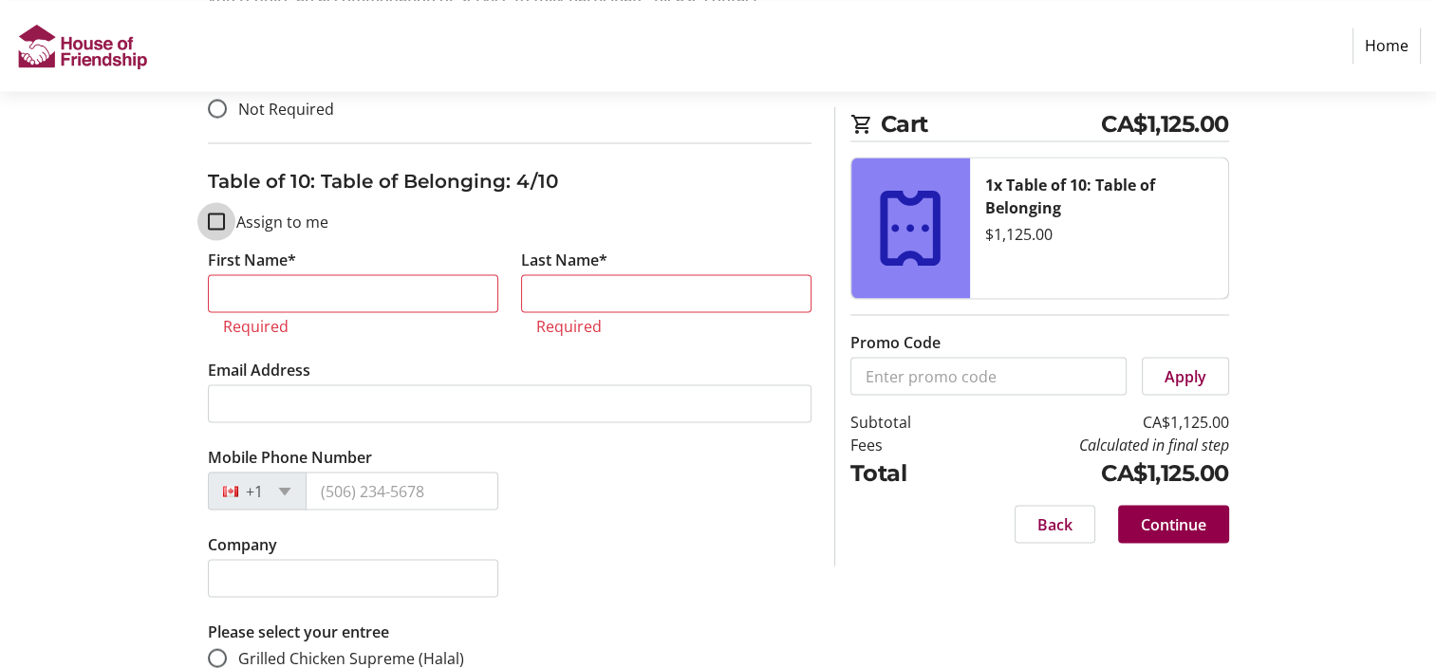
click at [216, 213] on input "Assign to me" at bounding box center [216, 221] width 17 height 17
checkbox input "true"
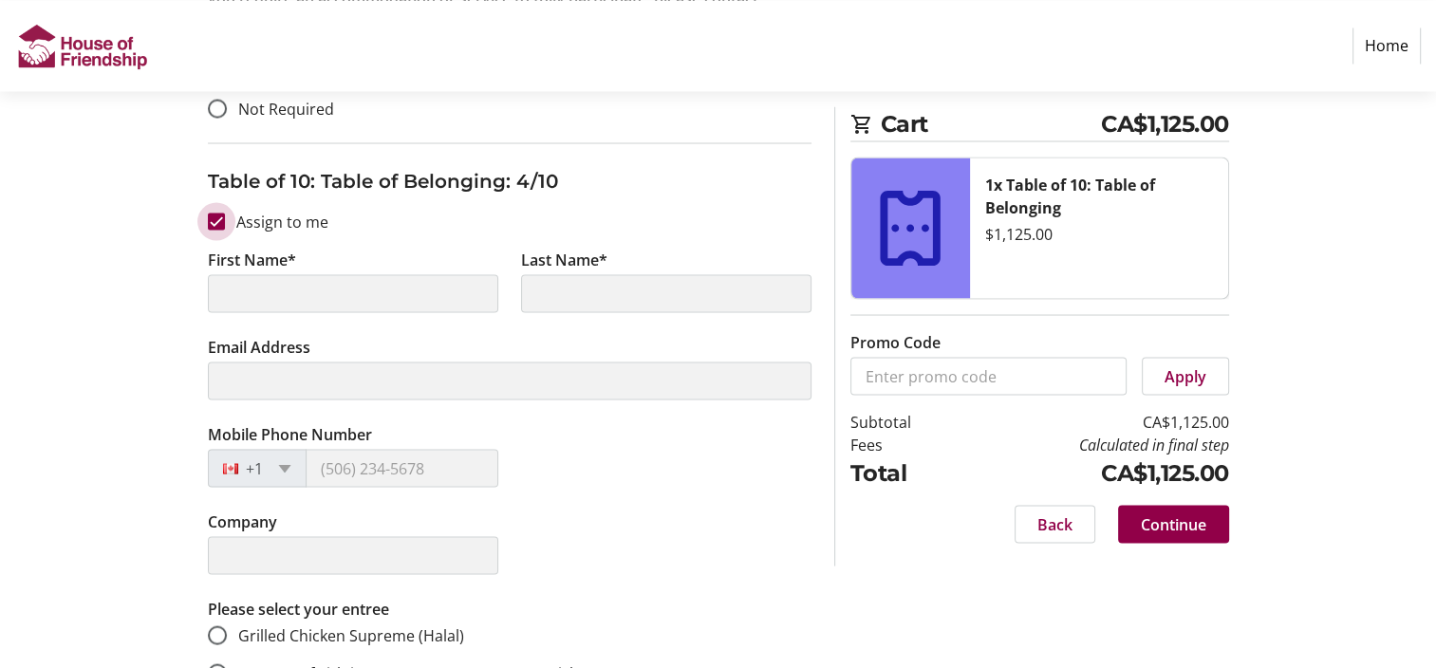
type input "[PERSON_NAME]"
type input "[EMAIL_ADDRESS][DOMAIN_NAME]"
type input "[PHONE_NUMBER]"
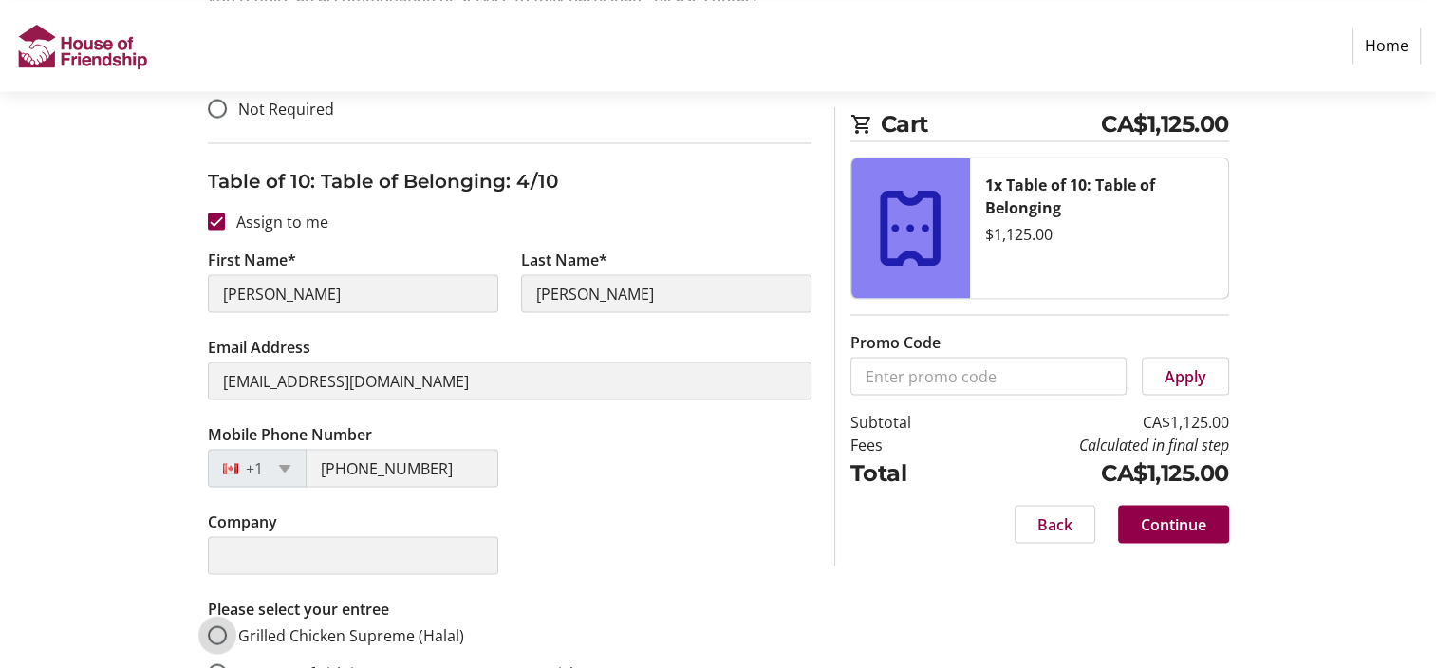
click at [221, 625] on input "Grilled Chicken Supreme (Halal)" at bounding box center [217, 634] width 19 height 19
radio input "true"
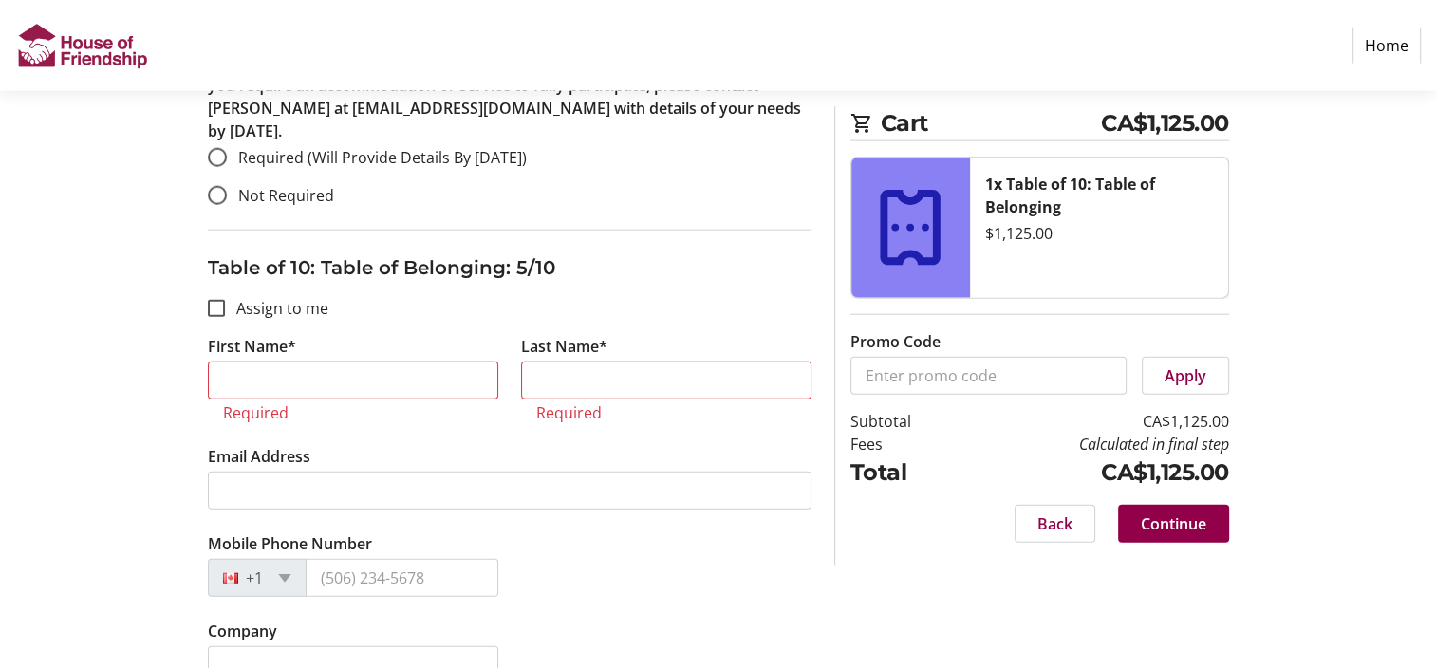
scroll to position [4597, 0]
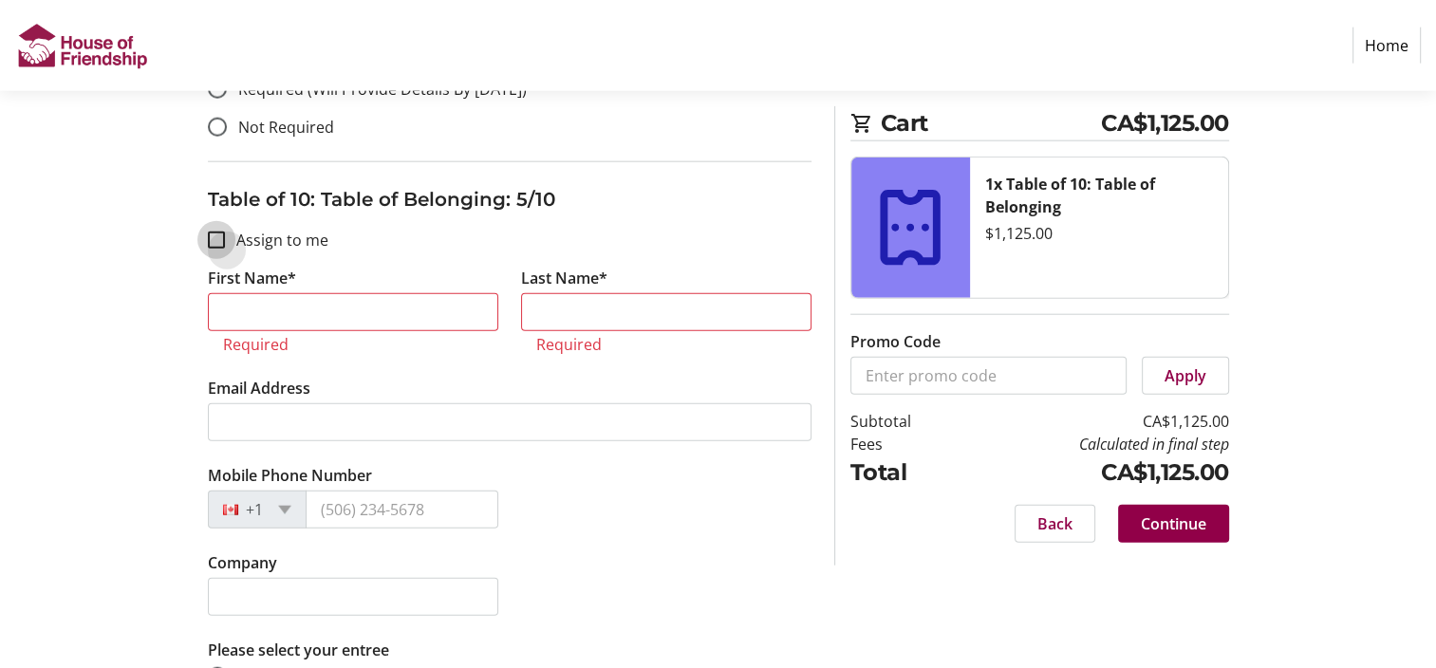
click at [213, 232] on input "Assign to me" at bounding box center [216, 240] width 17 height 17
checkbox input "true"
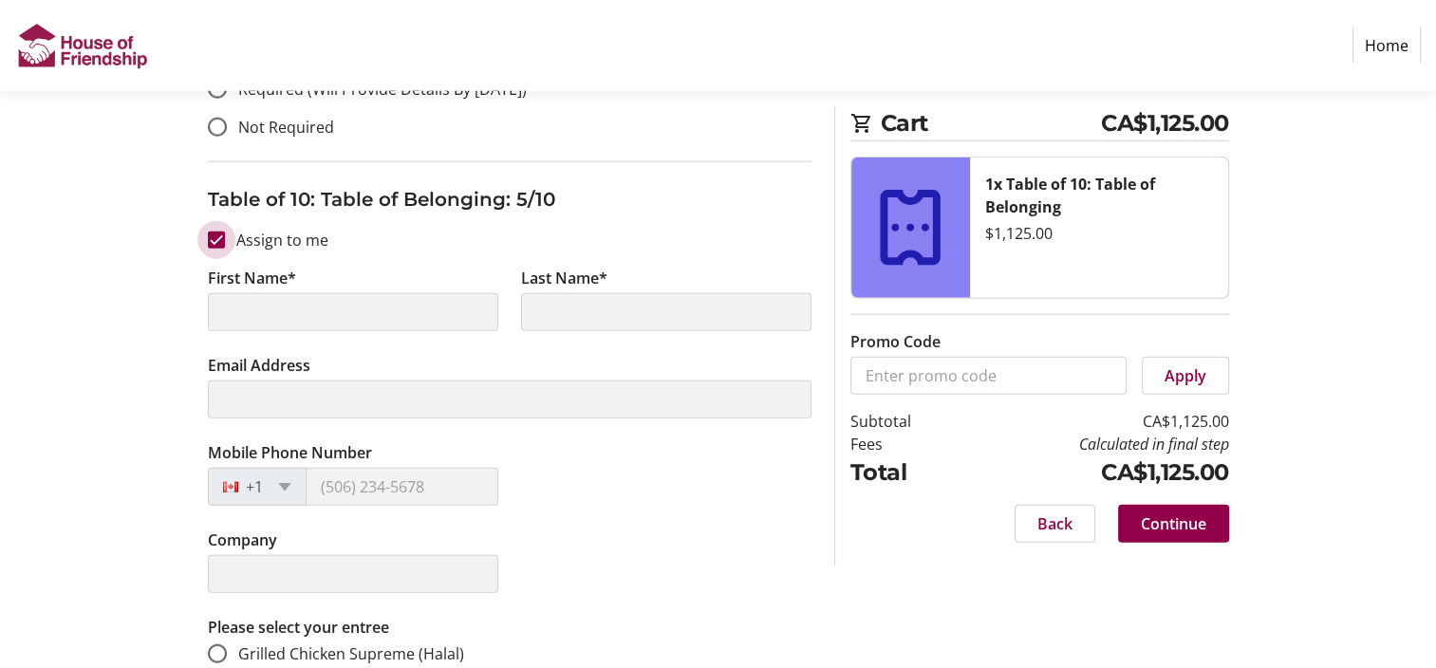
type input "[PERSON_NAME]"
type input "[EMAIL_ADDRESS][DOMAIN_NAME]"
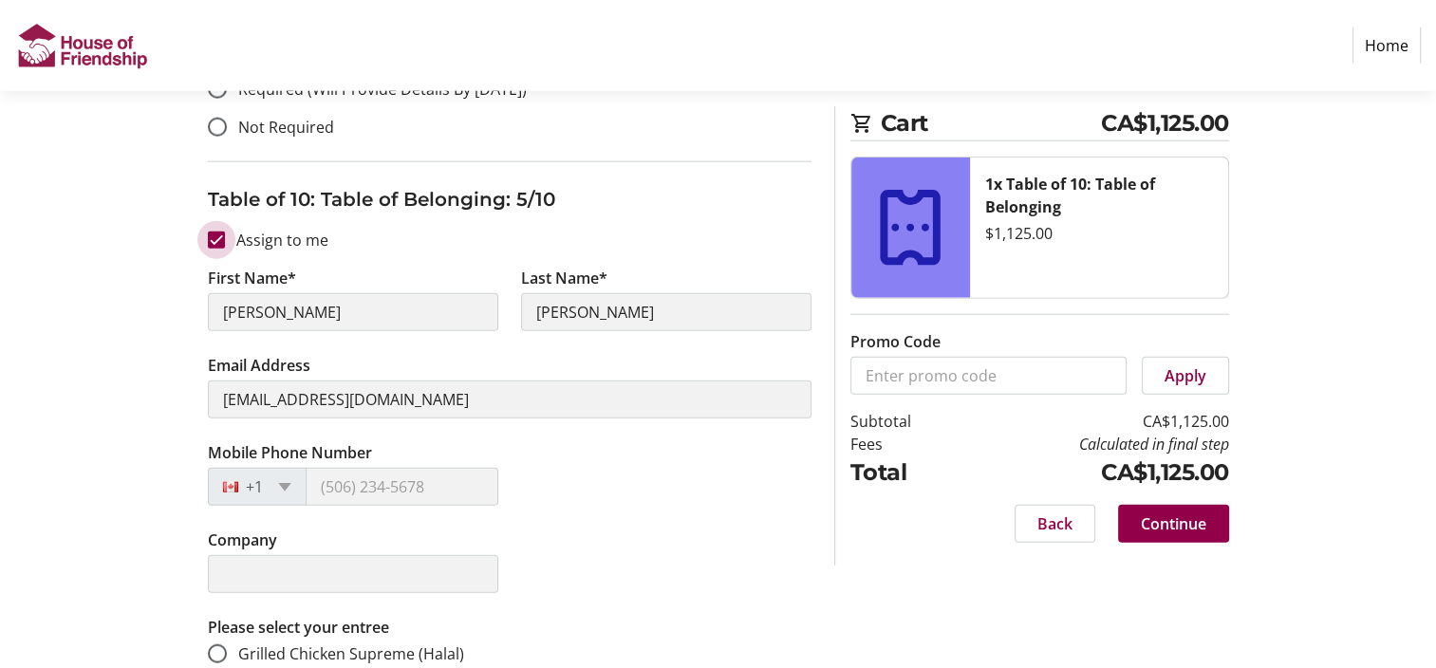
type input "[PHONE_NUMBER]"
radio input "true"
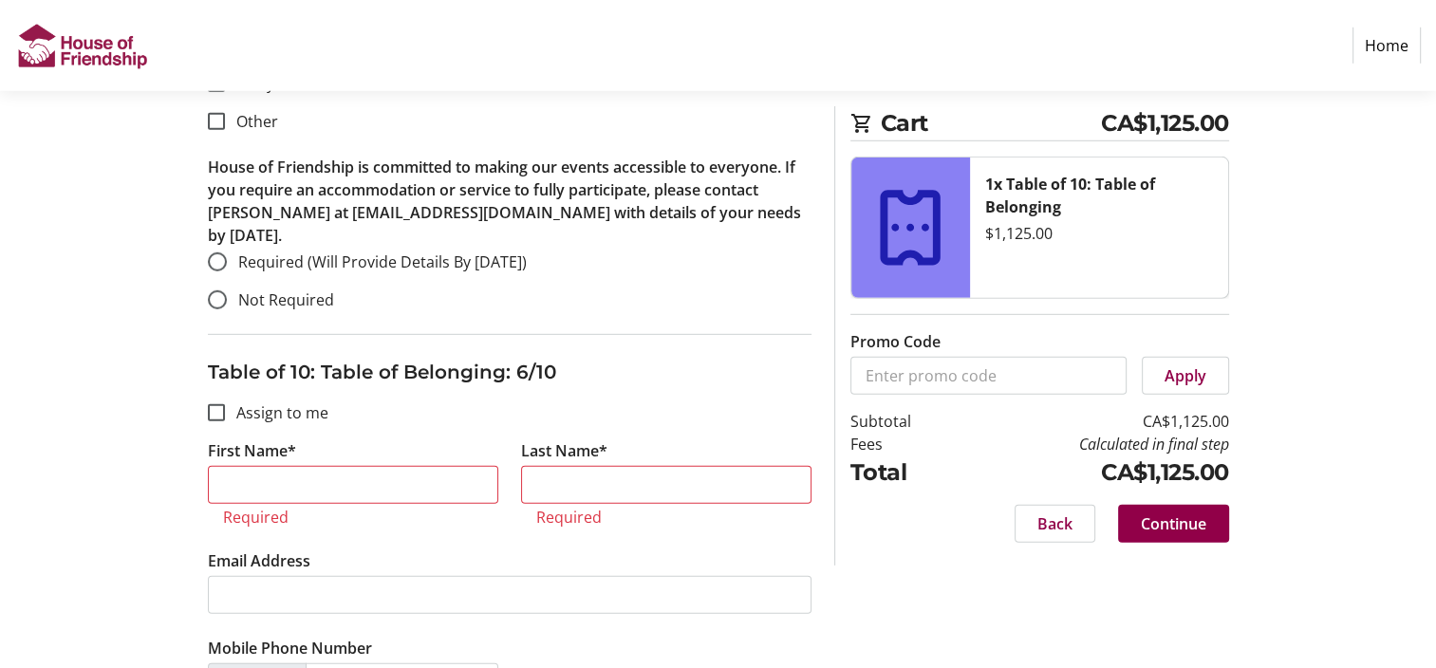
scroll to position [5555, 0]
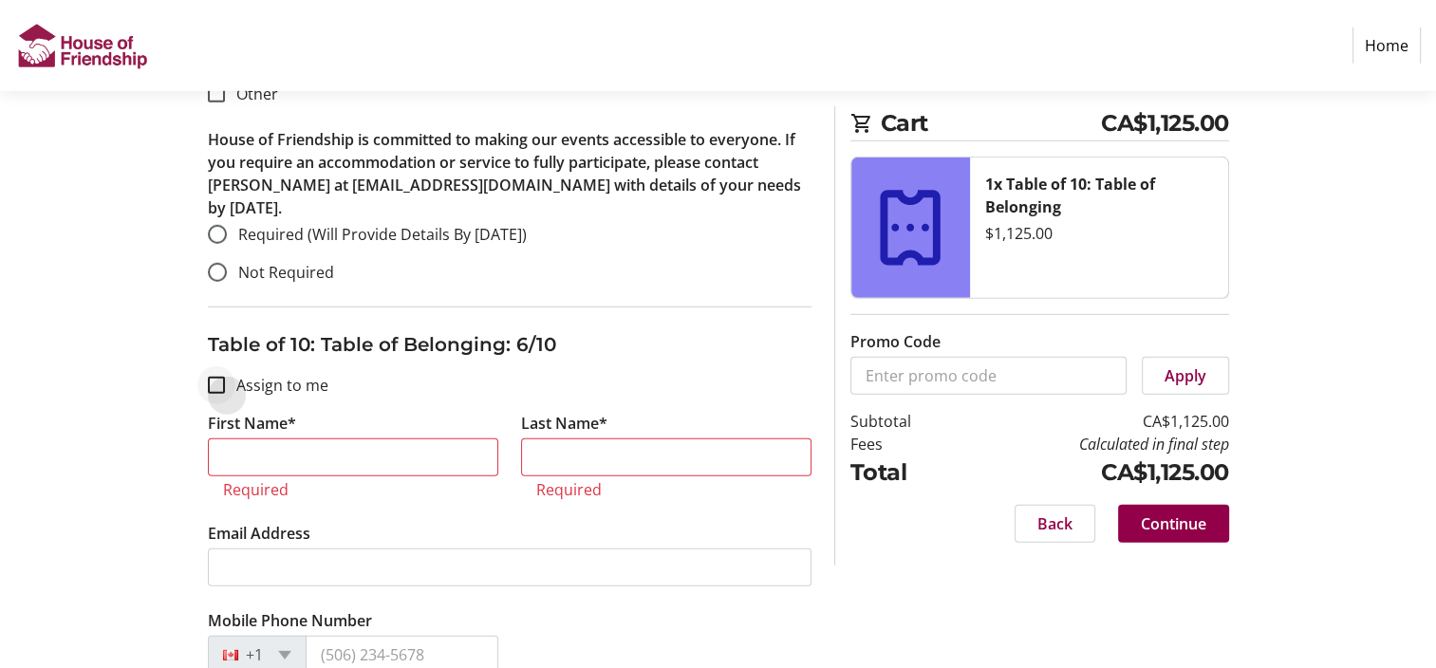
click at [214, 363] on div at bounding box center [217, 386] width 46 height 46
checkbox input "true"
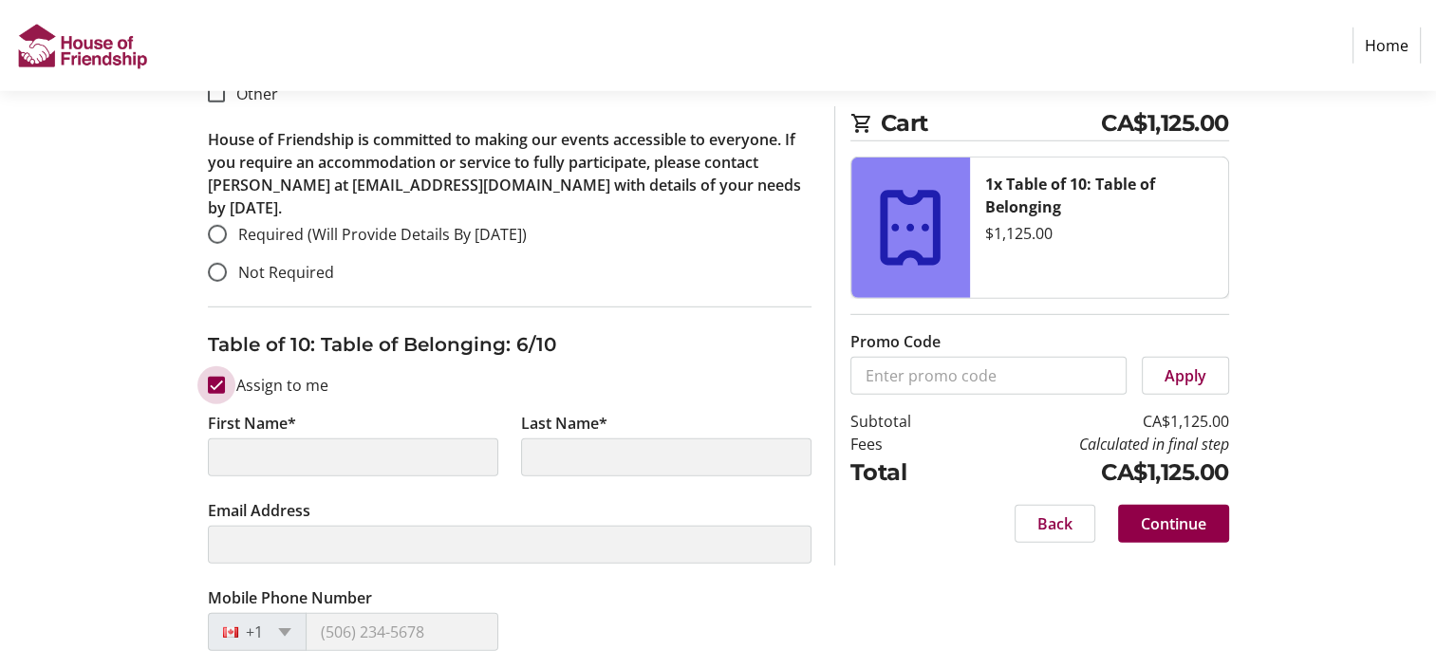
type input "[PERSON_NAME]"
type input "[EMAIL_ADDRESS][DOMAIN_NAME]"
type input "[PHONE_NUMBER]"
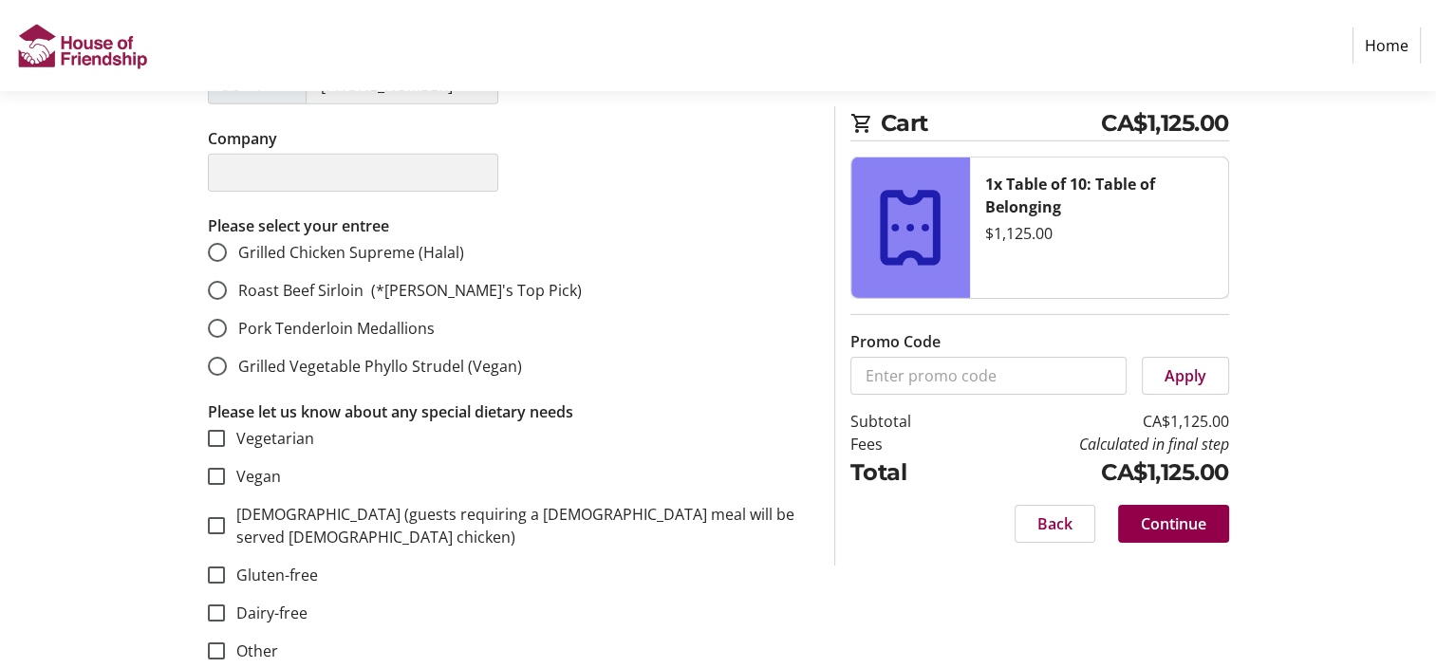
scroll to position [6184, 0]
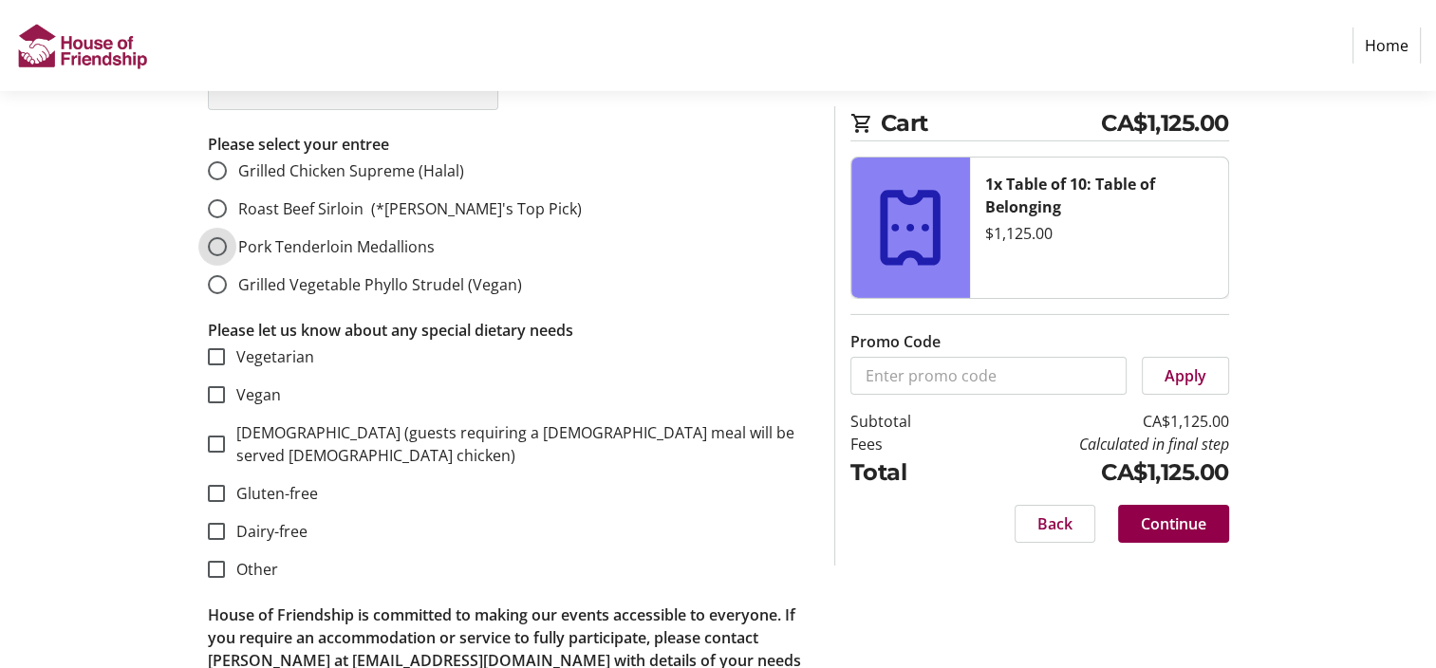
click at [214, 237] on input "Pork Tenderloin Medallions" at bounding box center [217, 246] width 19 height 19
radio input "true"
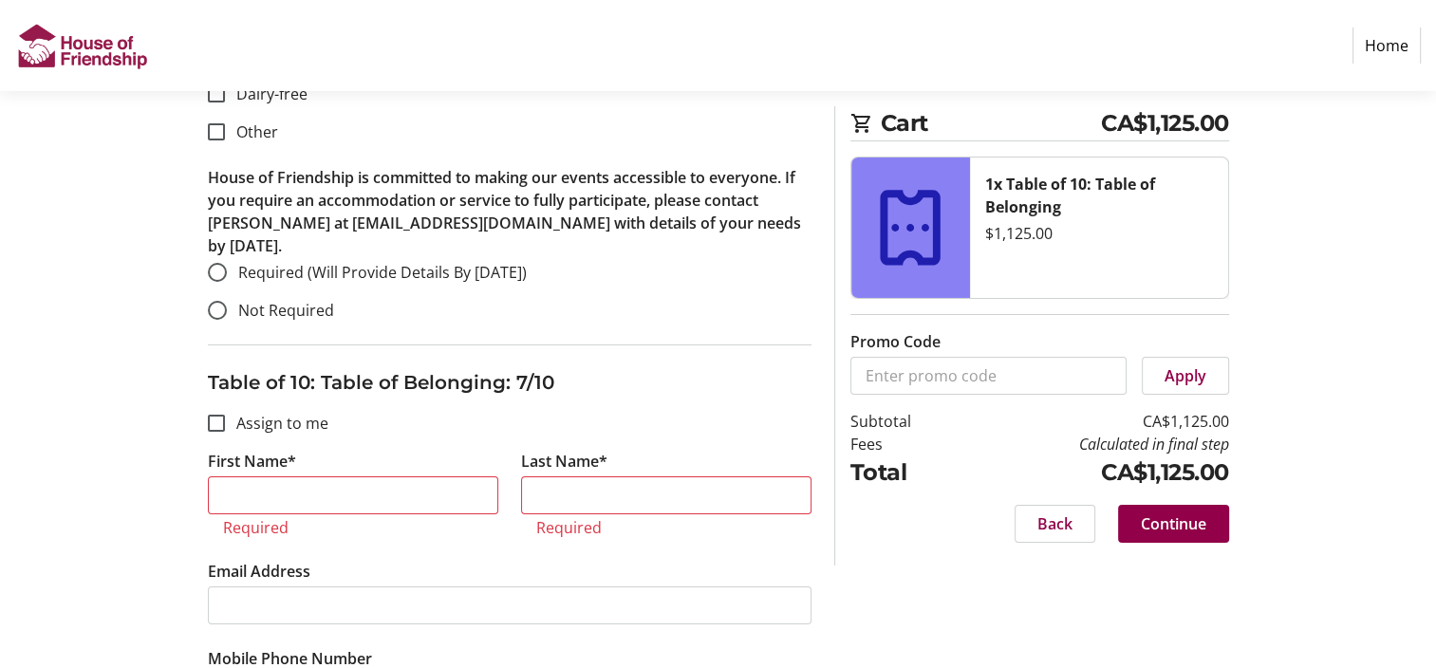
scroll to position [6635, 0]
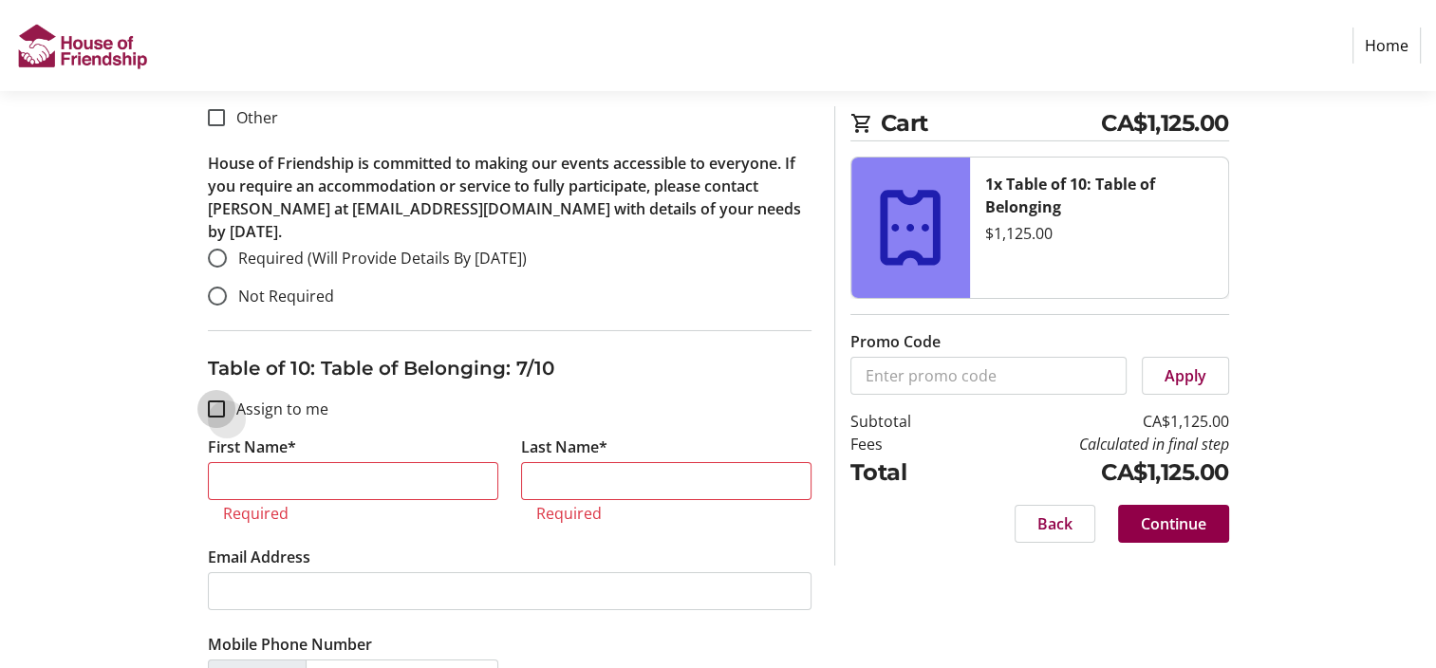
click at [208, 400] on input "Assign to me" at bounding box center [216, 408] width 17 height 17
checkbox input "true"
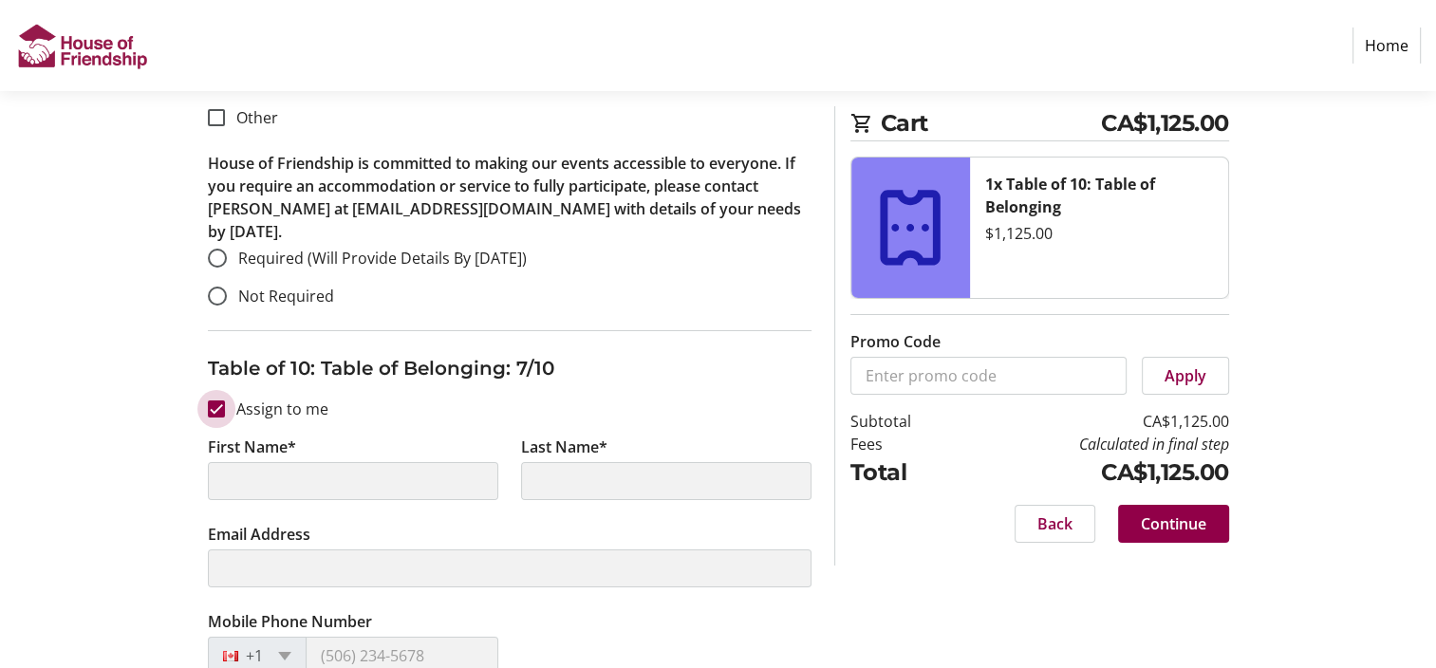
type input "[PERSON_NAME]"
type input "[EMAIL_ADDRESS][DOMAIN_NAME]"
type input "[PHONE_NUMBER]"
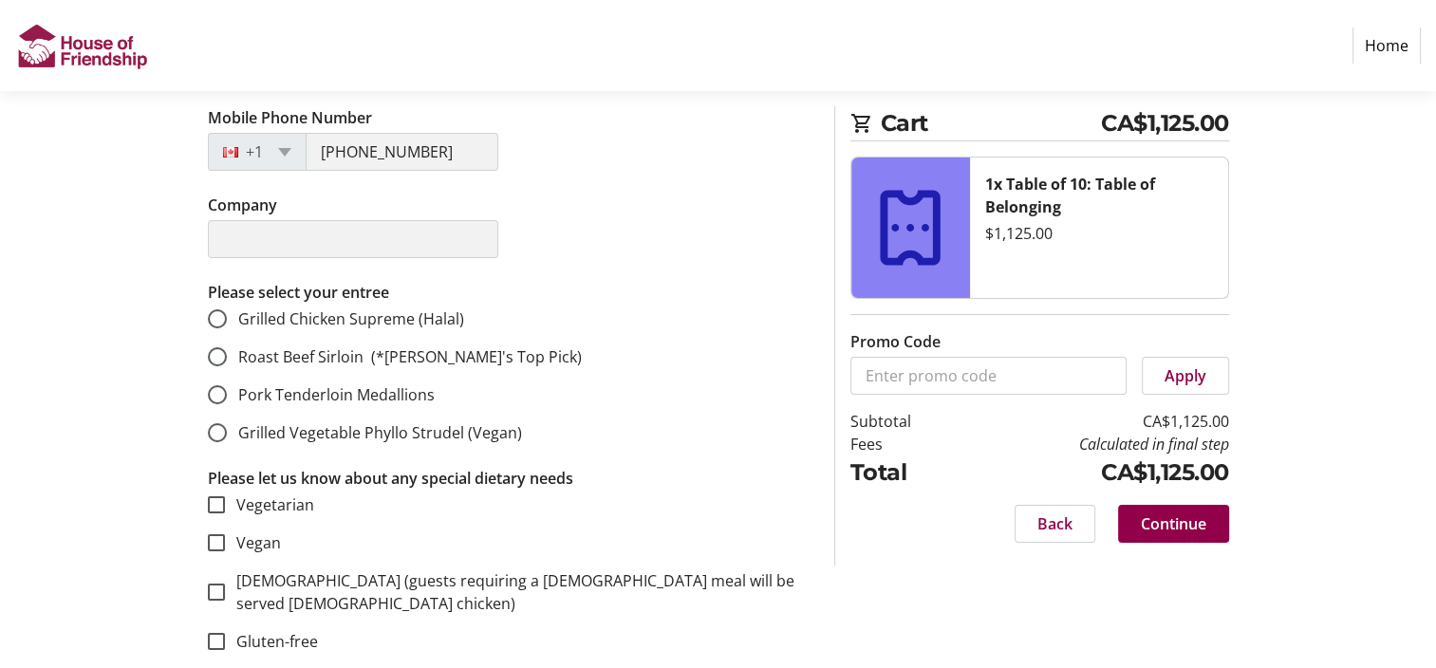
scroll to position [7180, 0]
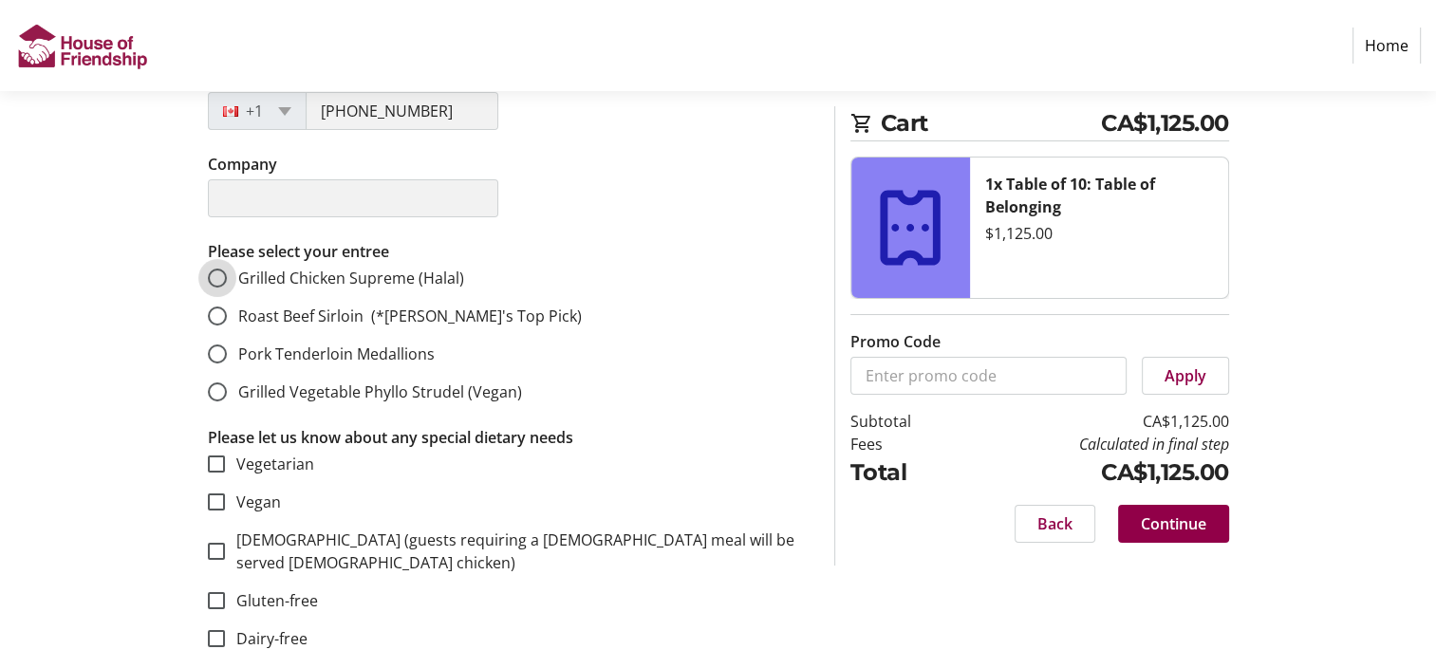
click at [224, 269] on input "Grilled Chicken Supreme (Halal)" at bounding box center [217, 278] width 19 height 19
radio input "true"
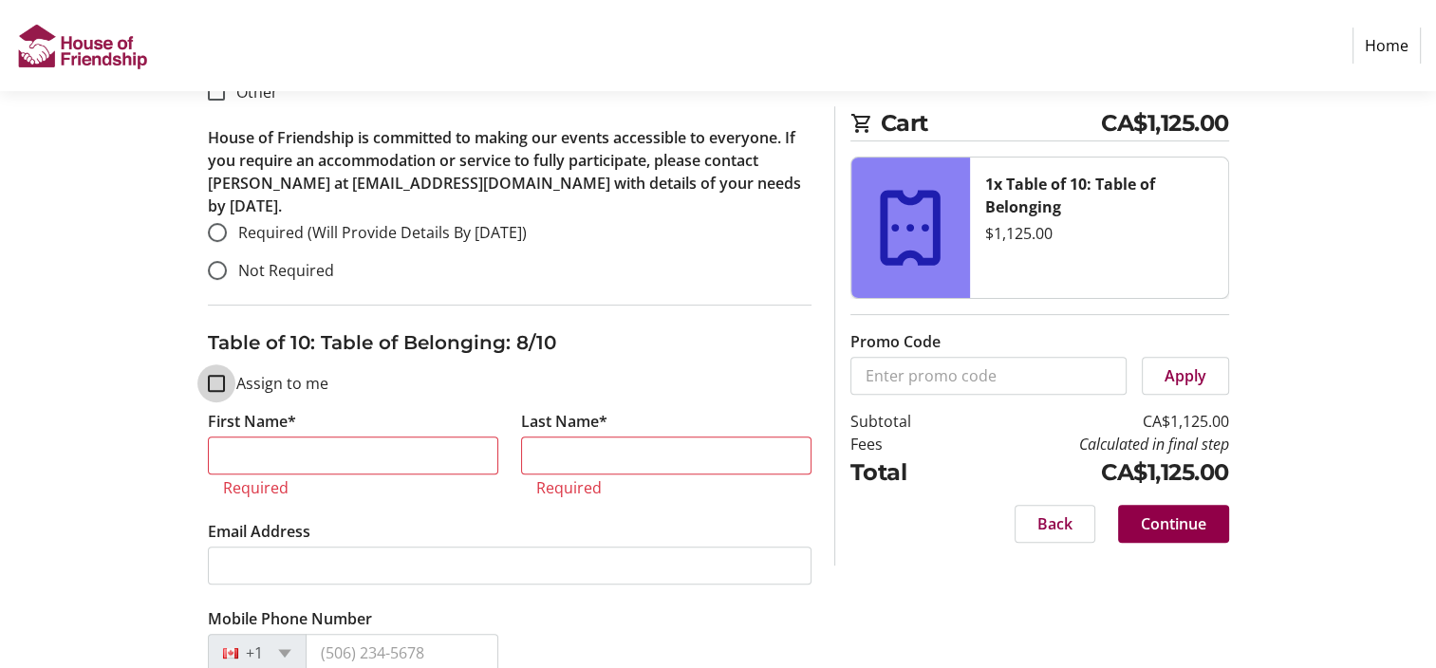
click at [222, 375] on input "Assign to me" at bounding box center [216, 383] width 17 height 17
checkbox input "true"
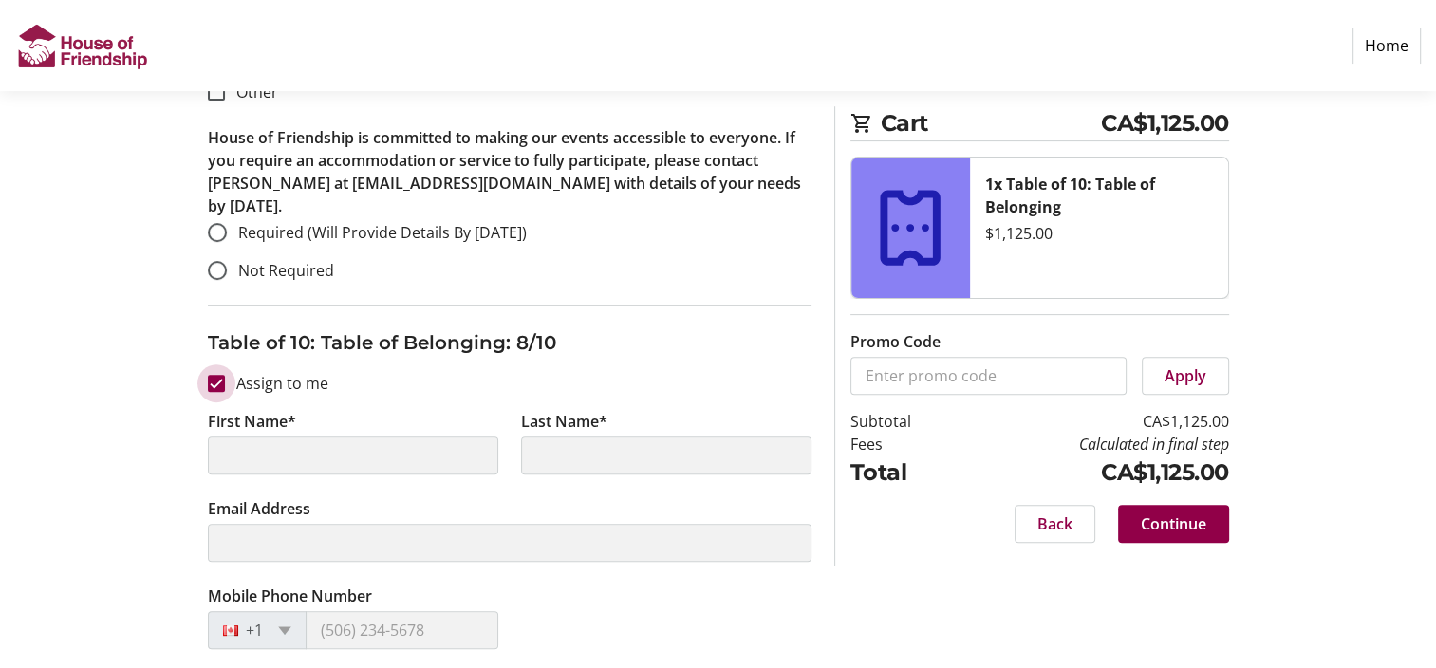
type input "[PERSON_NAME]"
type input "[EMAIL_ADDRESS][DOMAIN_NAME]"
type input "[PHONE_NUMBER]"
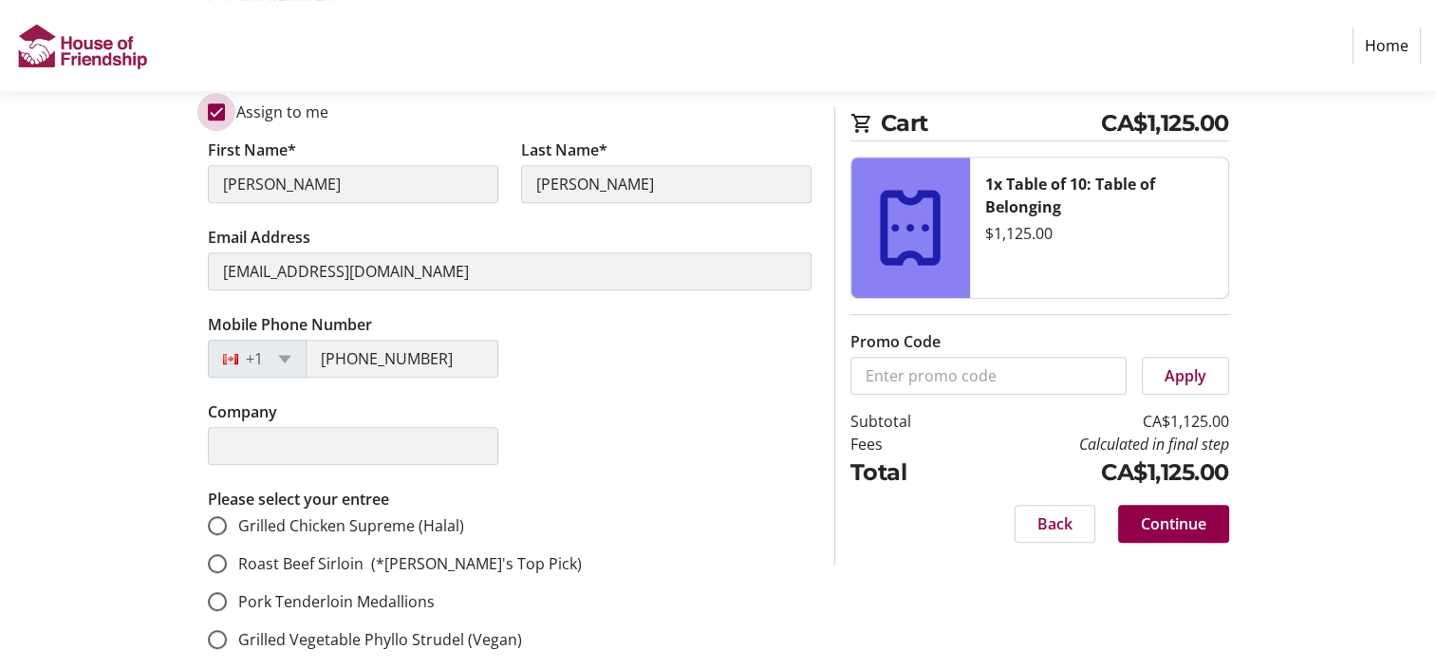
scroll to position [8078, 0]
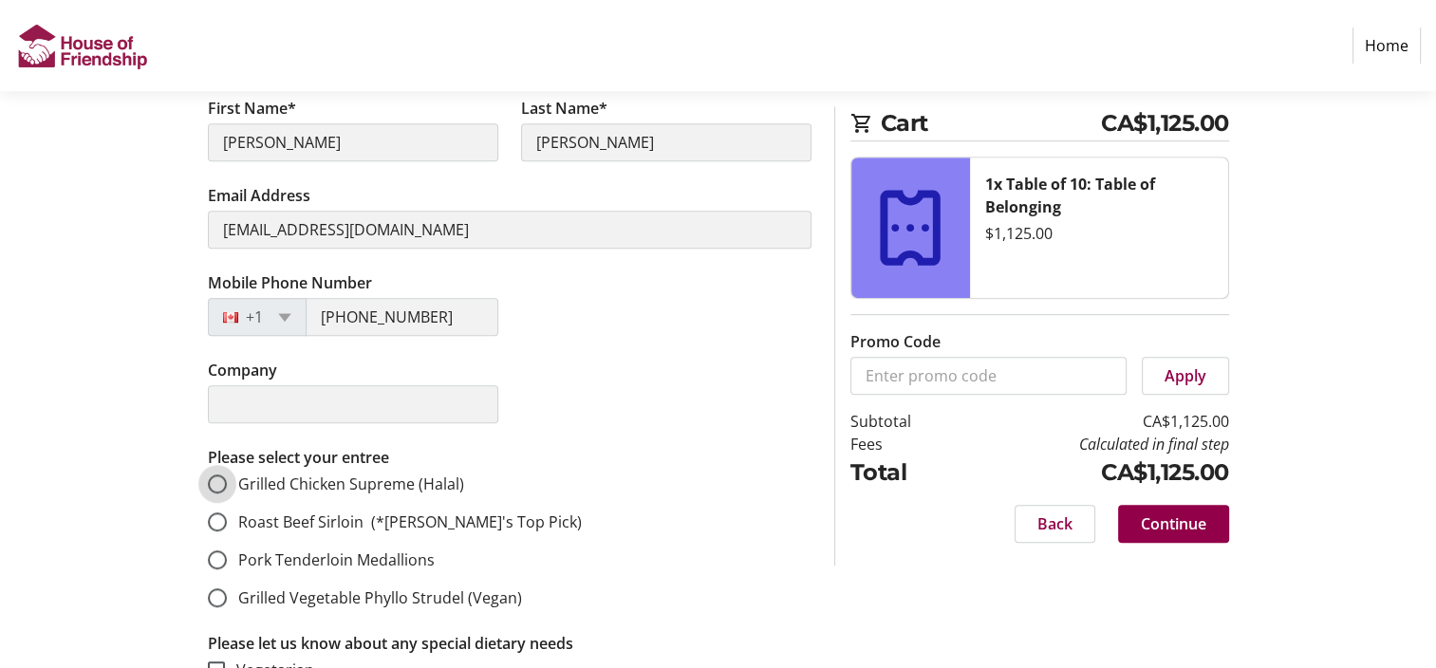
click at [213, 474] on input "Grilled Chicken Supreme (Halal)" at bounding box center [217, 483] width 19 height 19
radio input "true"
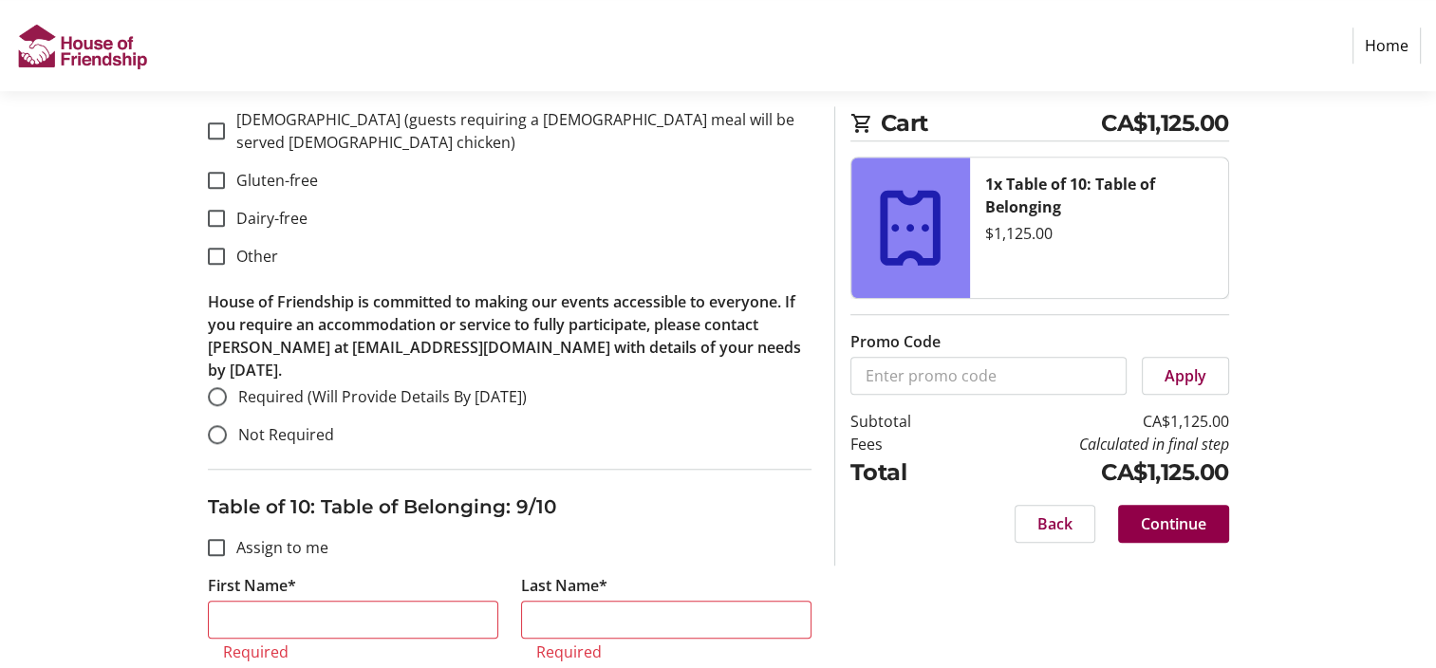
scroll to position [8825, 0]
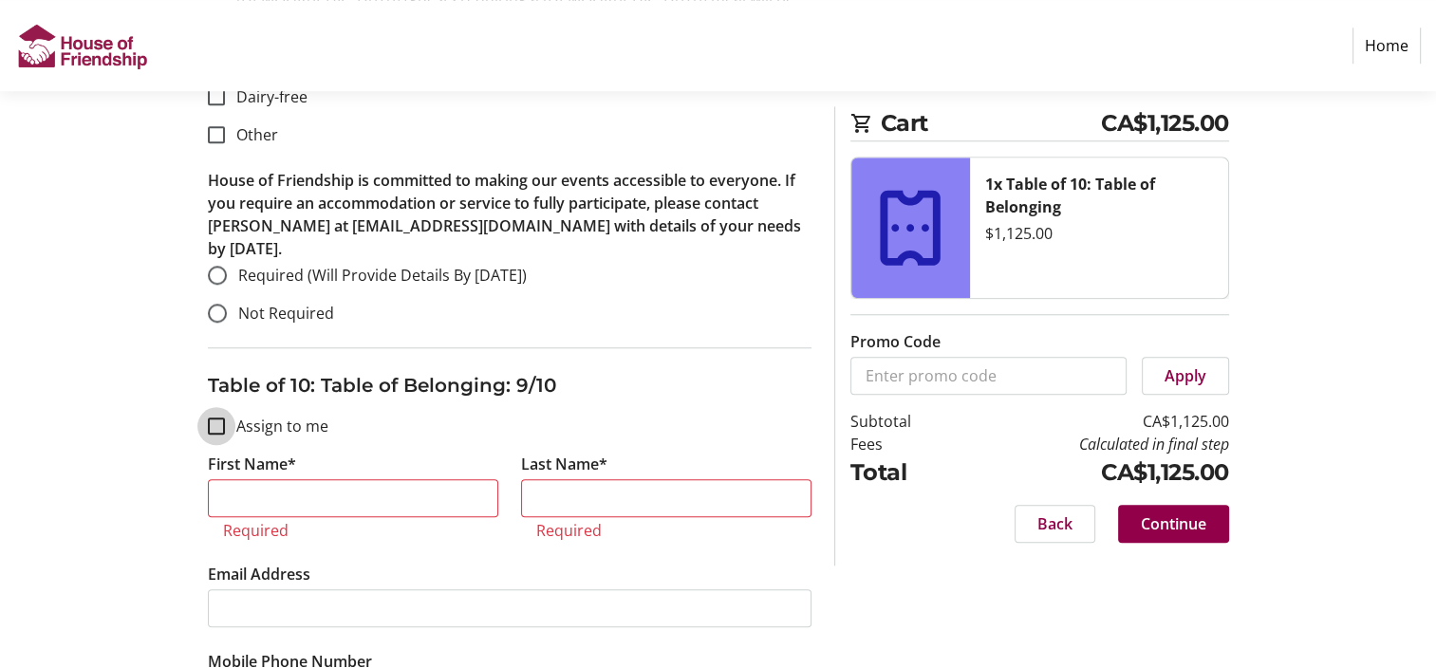
click at [208, 418] on input "Assign to me" at bounding box center [216, 426] width 17 height 17
checkbox input "true"
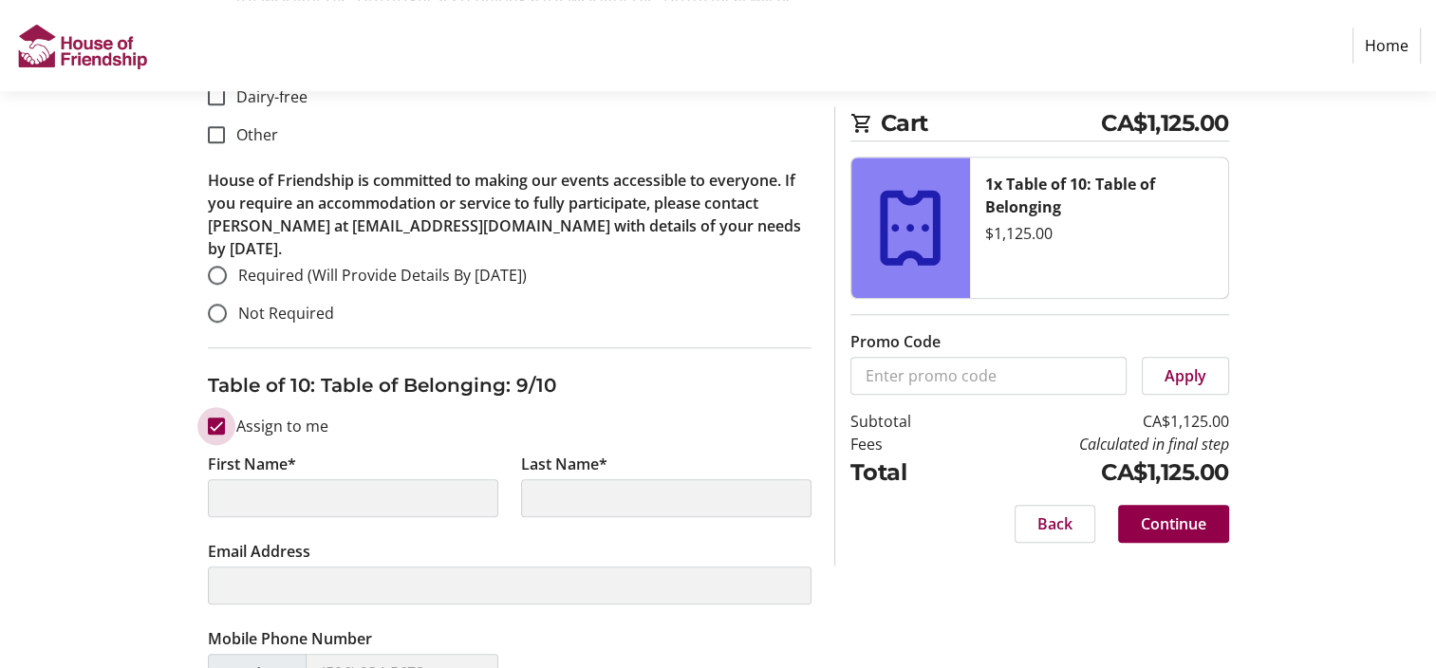
type input "[PERSON_NAME]"
type input "[EMAIL_ADDRESS][DOMAIN_NAME]"
type input "[PHONE_NUMBER]"
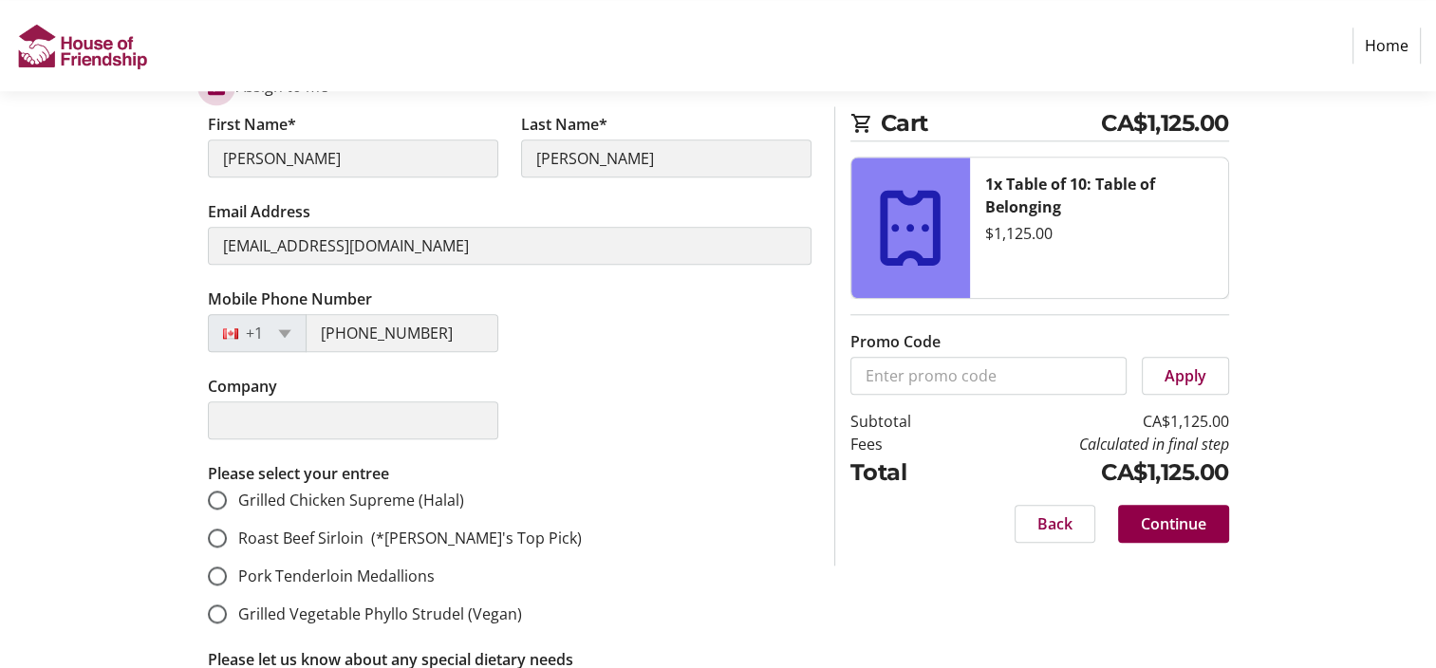
scroll to position [9206, 0]
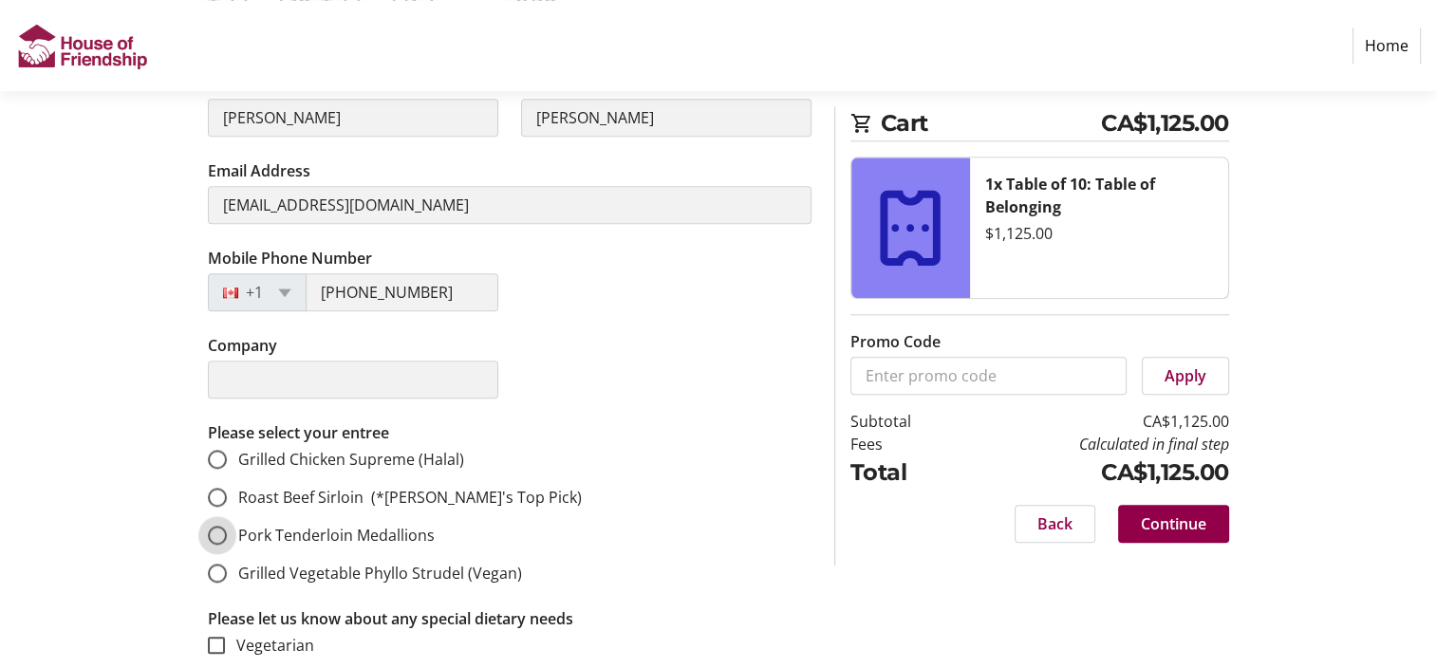
click at [220, 526] on input "Pork Tenderloin Medallions" at bounding box center [217, 535] width 19 height 19
radio input "true"
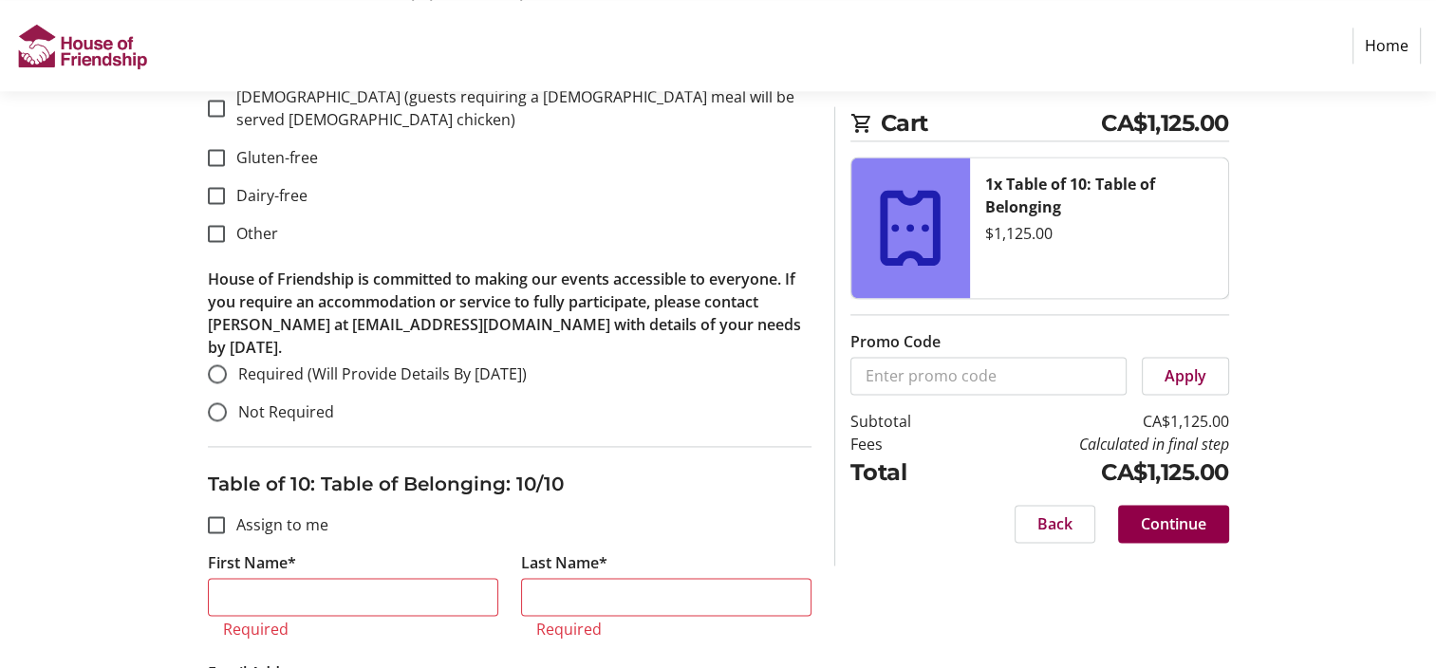
scroll to position [9858, 0]
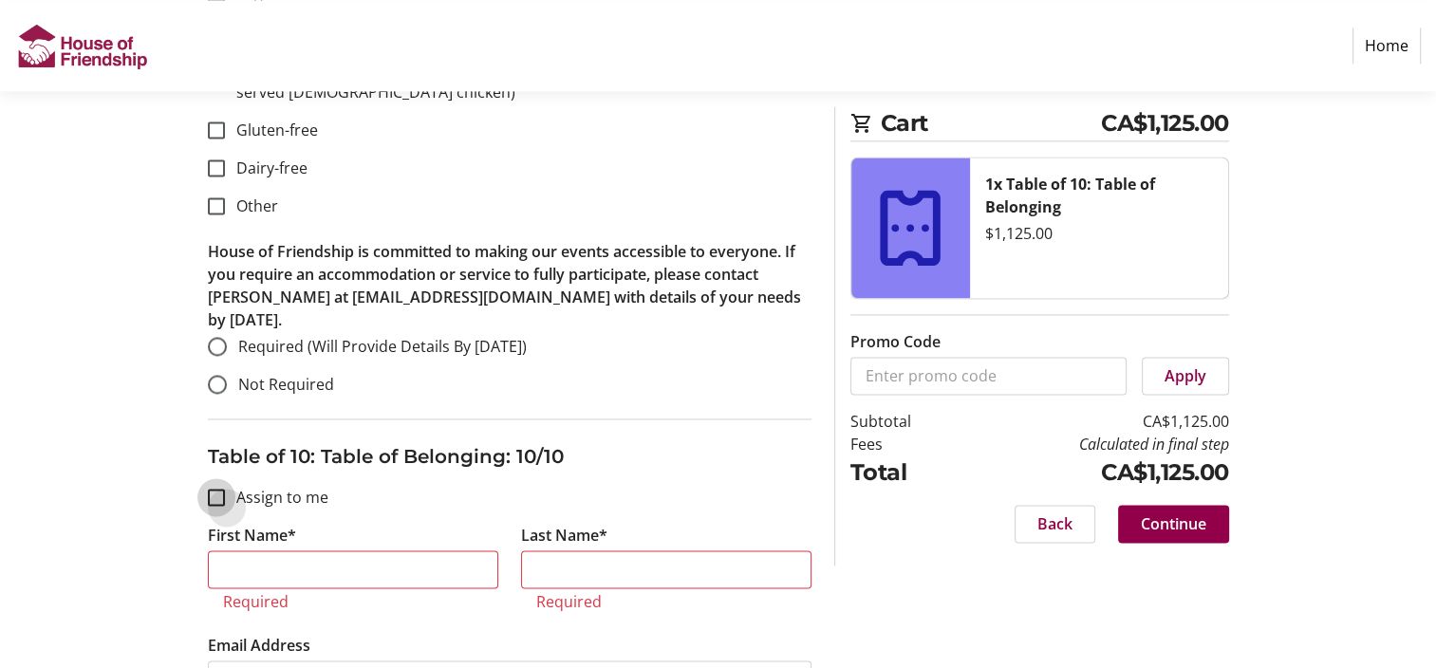
click at [208, 489] on input "Assign to me" at bounding box center [216, 497] width 17 height 17
checkbox input "true"
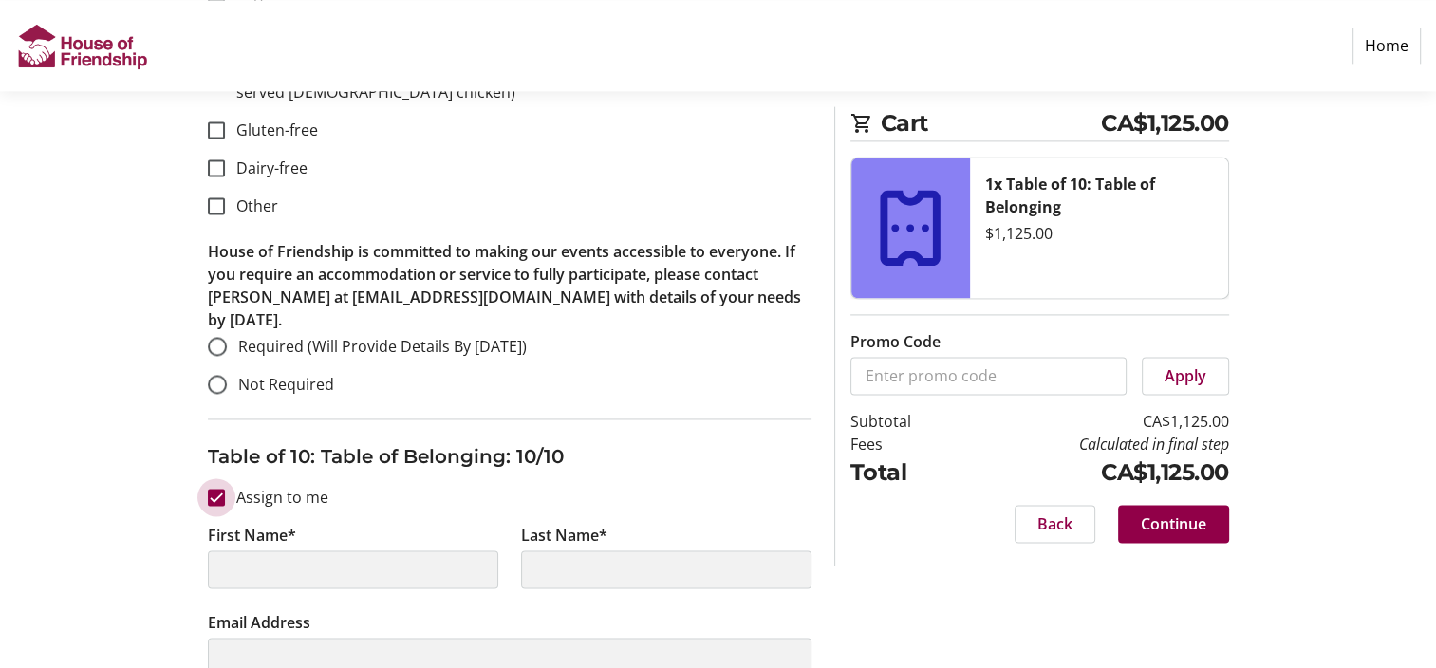
type input "[PERSON_NAME]"
type input "[EMAIL_ADDRESS][DOMAIN_NAME]"
type input "[PHONE_NUMBER]"
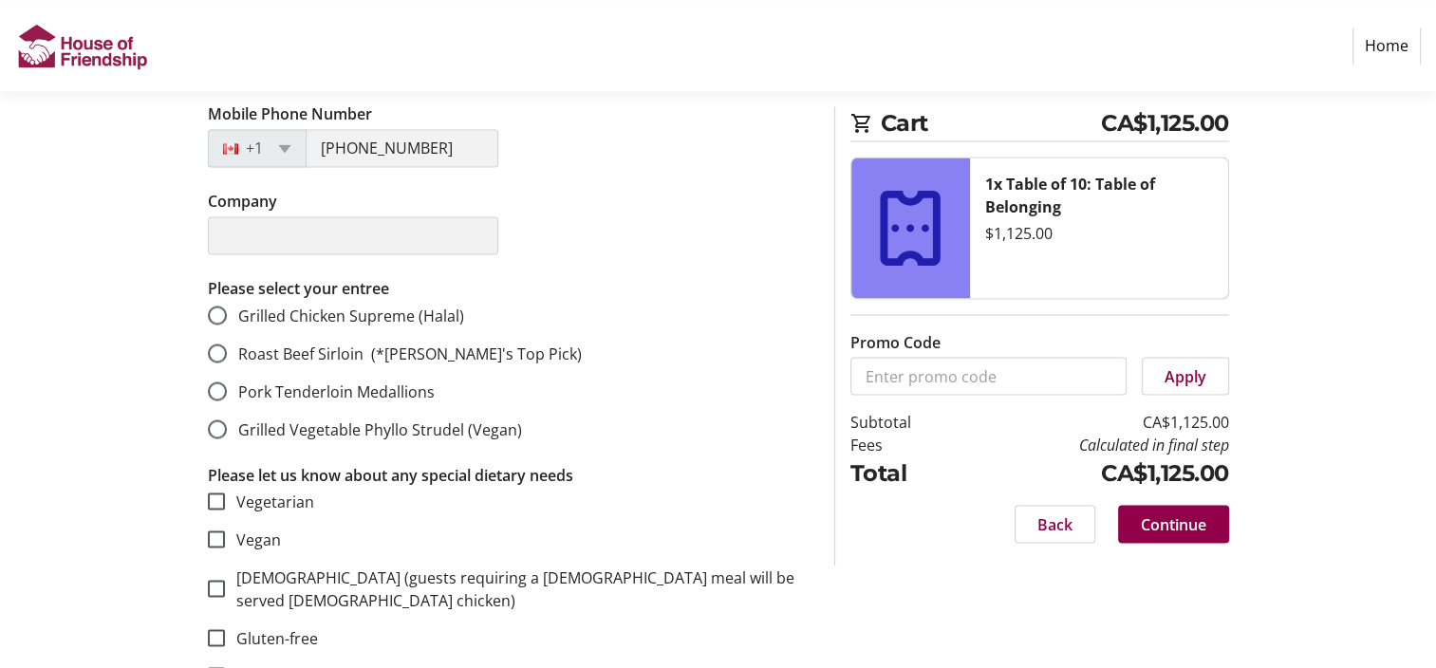
scroll to position [10471, 0]
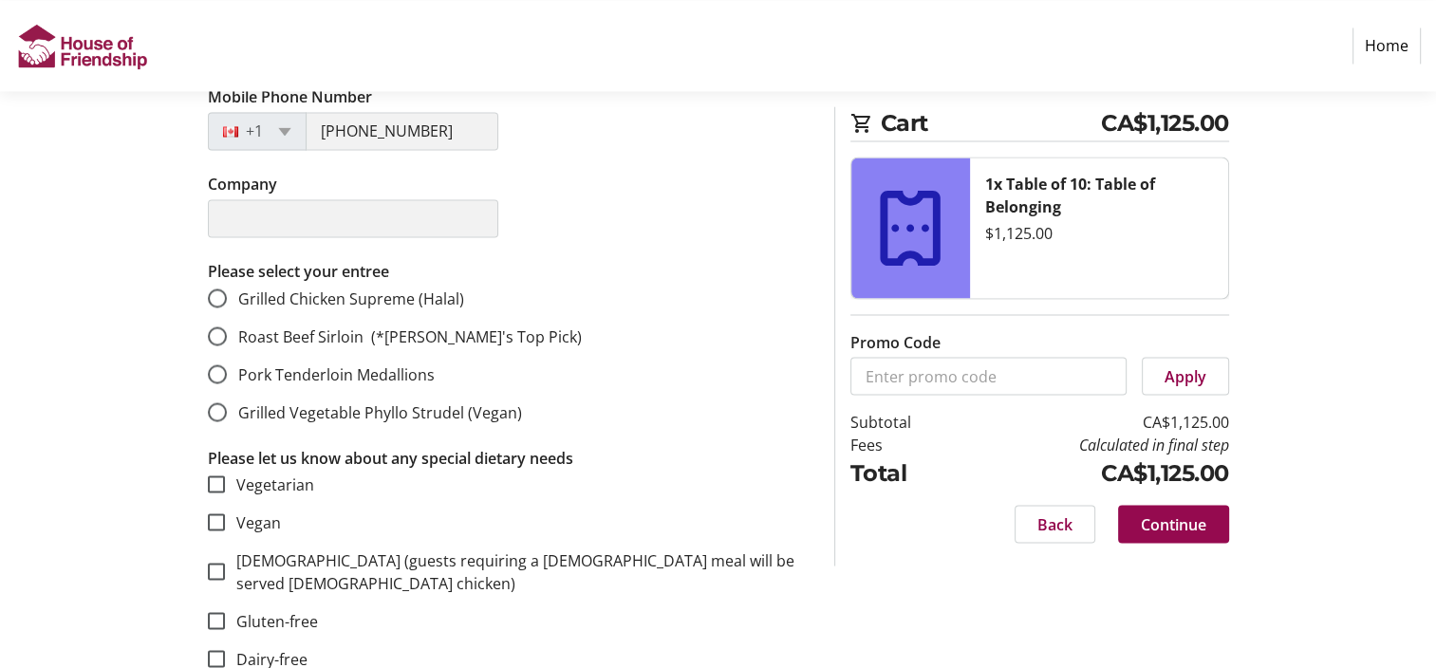
click at [1161, 526] on span "Continue" at bounding box center [1173, 523] width 65 height 23
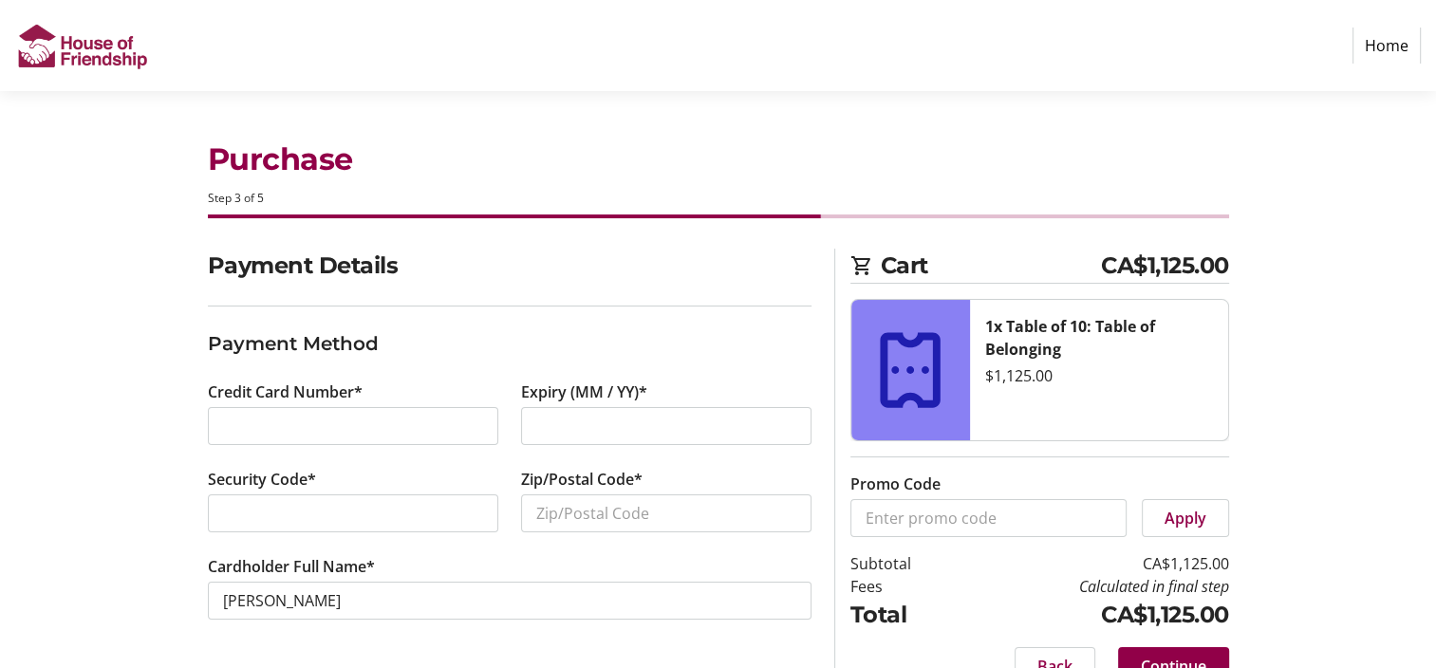
click at [271, 412] on div at bounding box center [353, 426] width 290 height 38
drag, startPoint x: 270, startPoint y: 415, endPoint x: 205, endPoint y: 428, distance: 65.9
drag, startPoint x: 205, startPoint y: 428, endPoint x: 164, endPoint y: 437, distance: 41.7
click at [164, 437] on div "Payment Details Payment Method Credit Card Number* Expiry (MM / YY)* Security C…" at bounding box center [718, 478] width 1253 height 459
drag, startPoint x: 253, startPoint y: 416, endPoint x: 216, endPoint y: 429, distance: 39.3
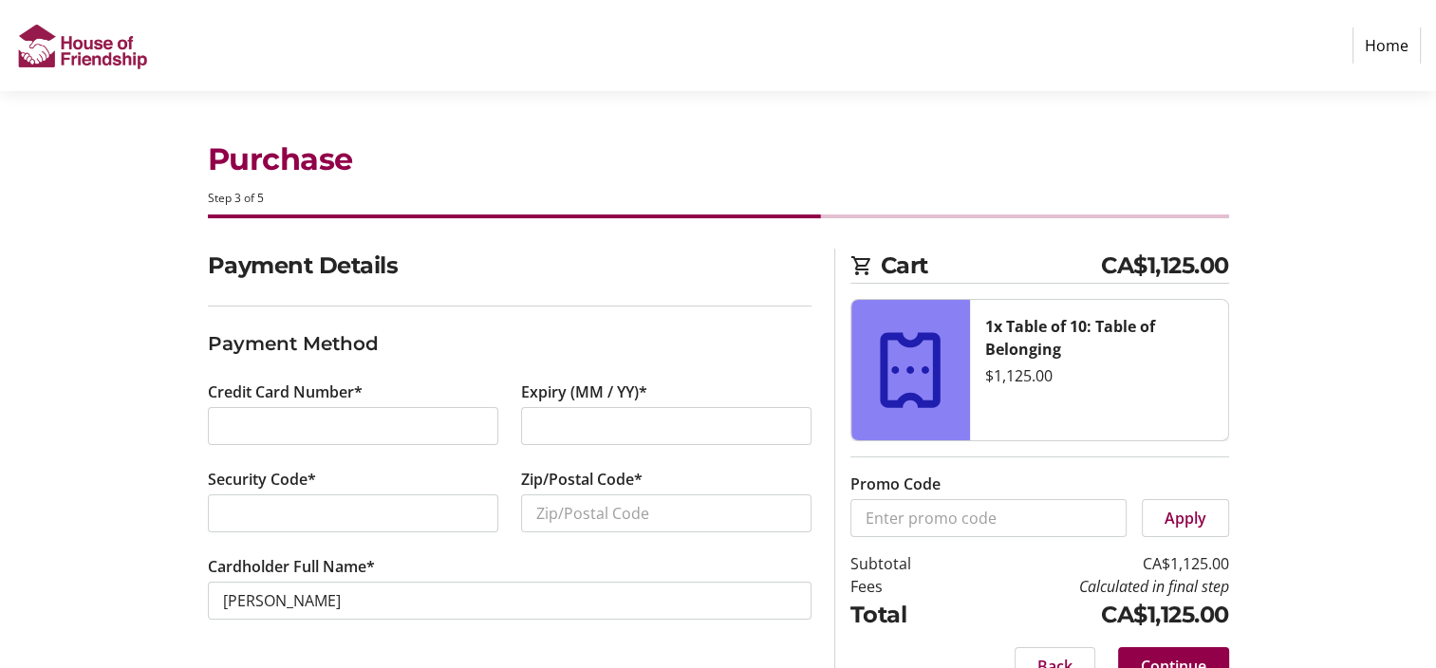
click at [216, 429] on div at bounding box center [353, 426] width 290 height 38
click at [204, 430] on div "Credit Card Number*" at bounding box center [352, 424] width 313 height 87
click at [262, 474] on label "Security Code*" at bounding box center [262, 479] width 108 height 23
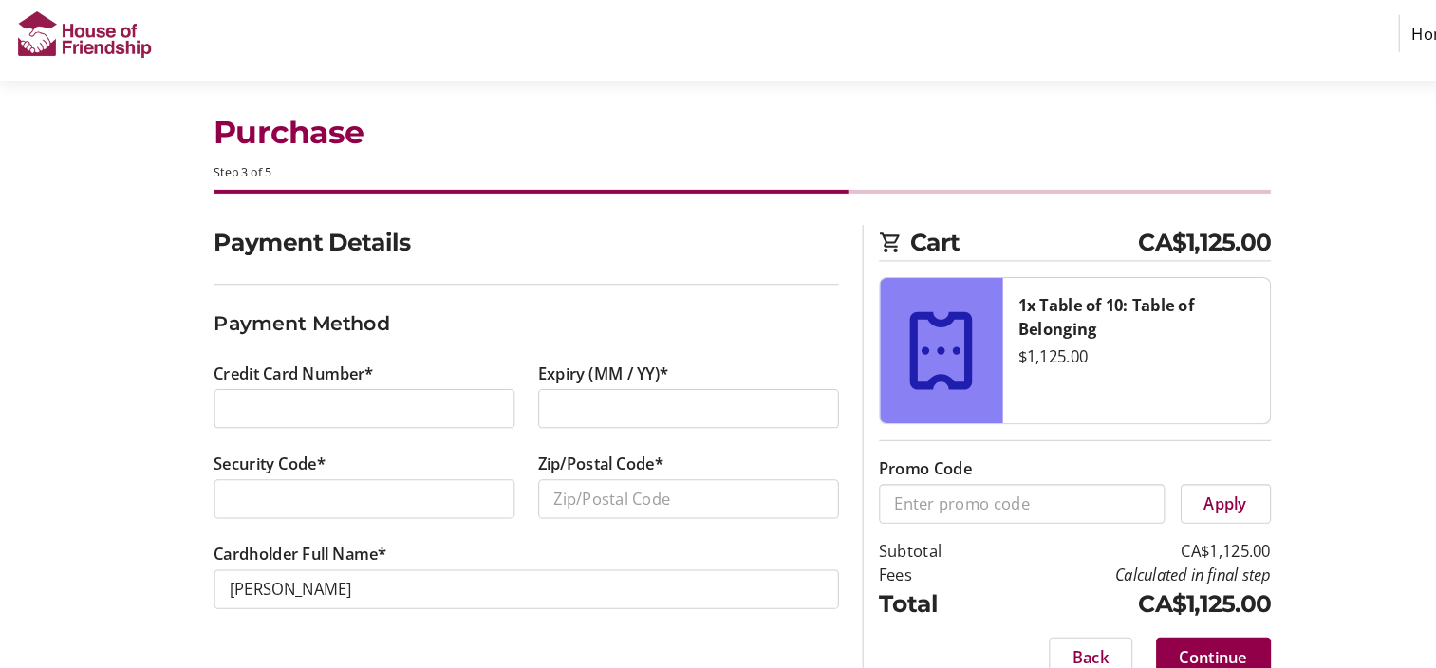
scroll to position [19, 0]
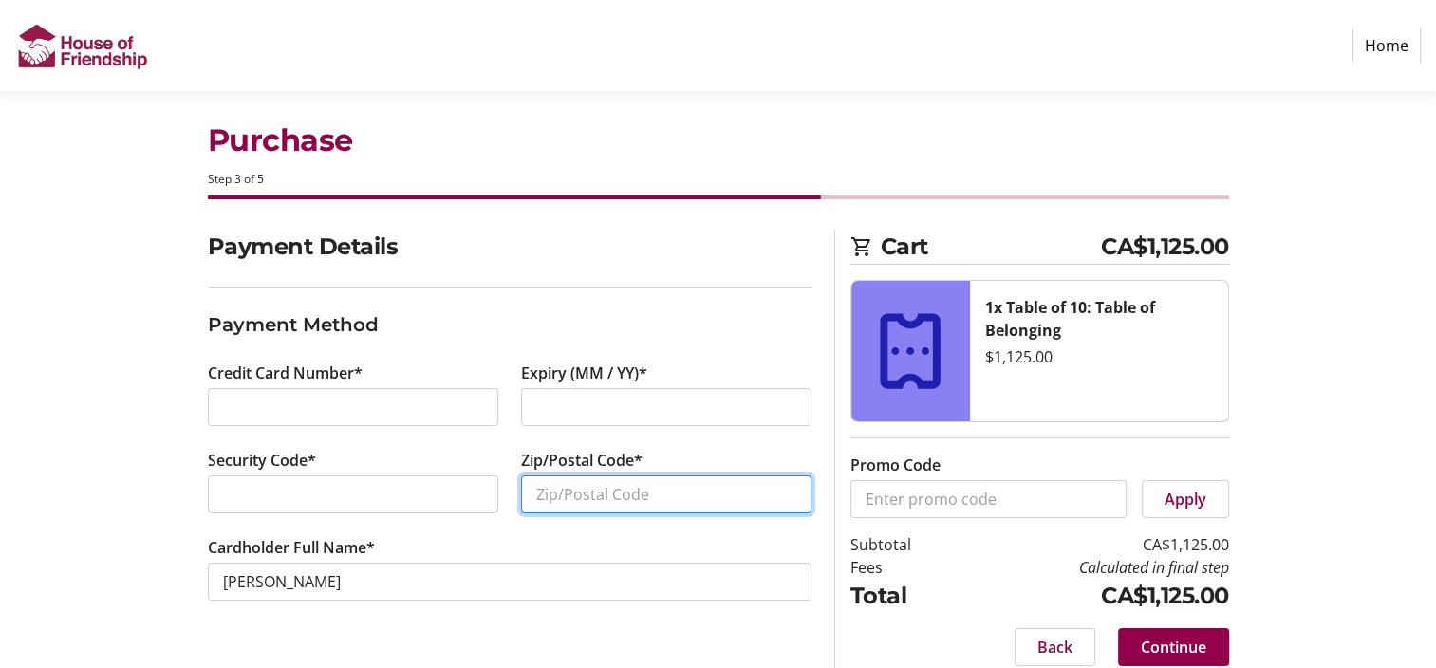
click at [555, 490] on input "Zip/Postal Code*" at bounding box center [666, 494] width 290 height 38
type input "N2T2M1"
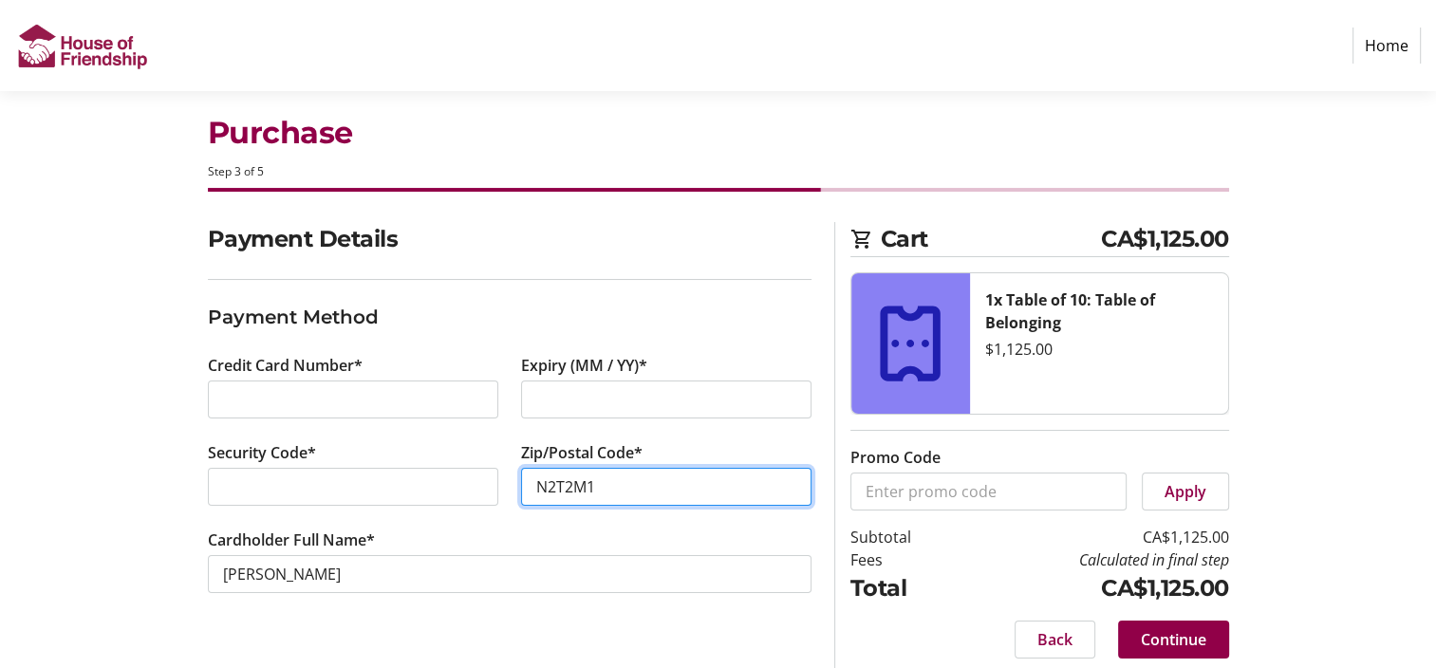
scroll to position [38, 0]
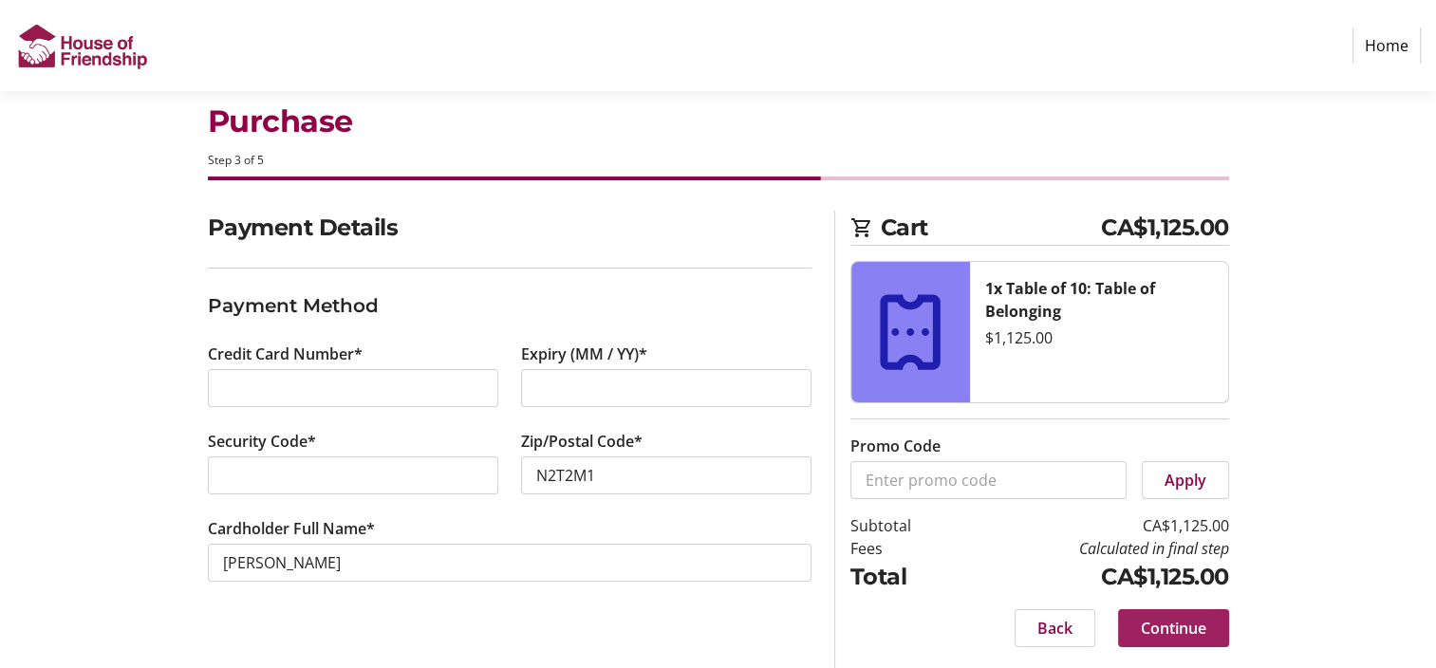
drag, startPoint x: 1154, startPoint y: 619, endPoint x: 1145, endPoint y: 634, distance: 17.4
click at [1145, 634] on span "Continue" at bounding box center [1173, 628] width 65 height 23
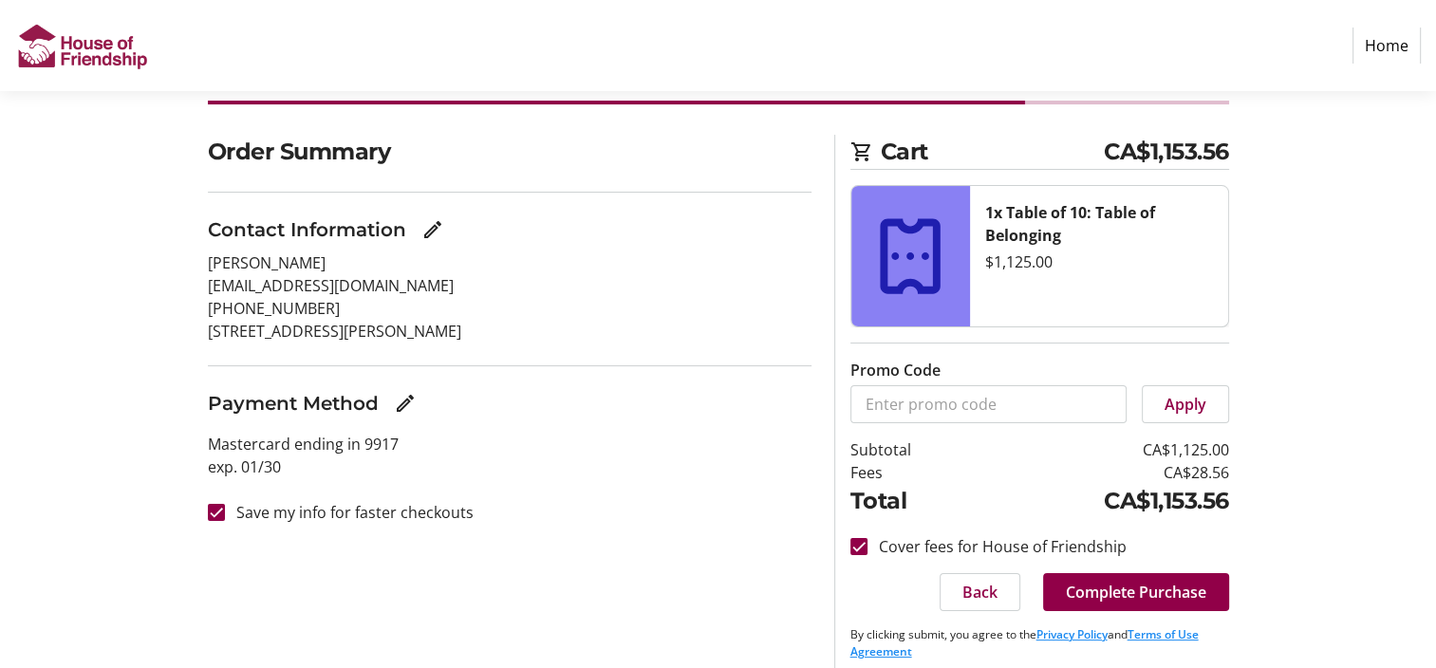
scroll to position [127, 0]
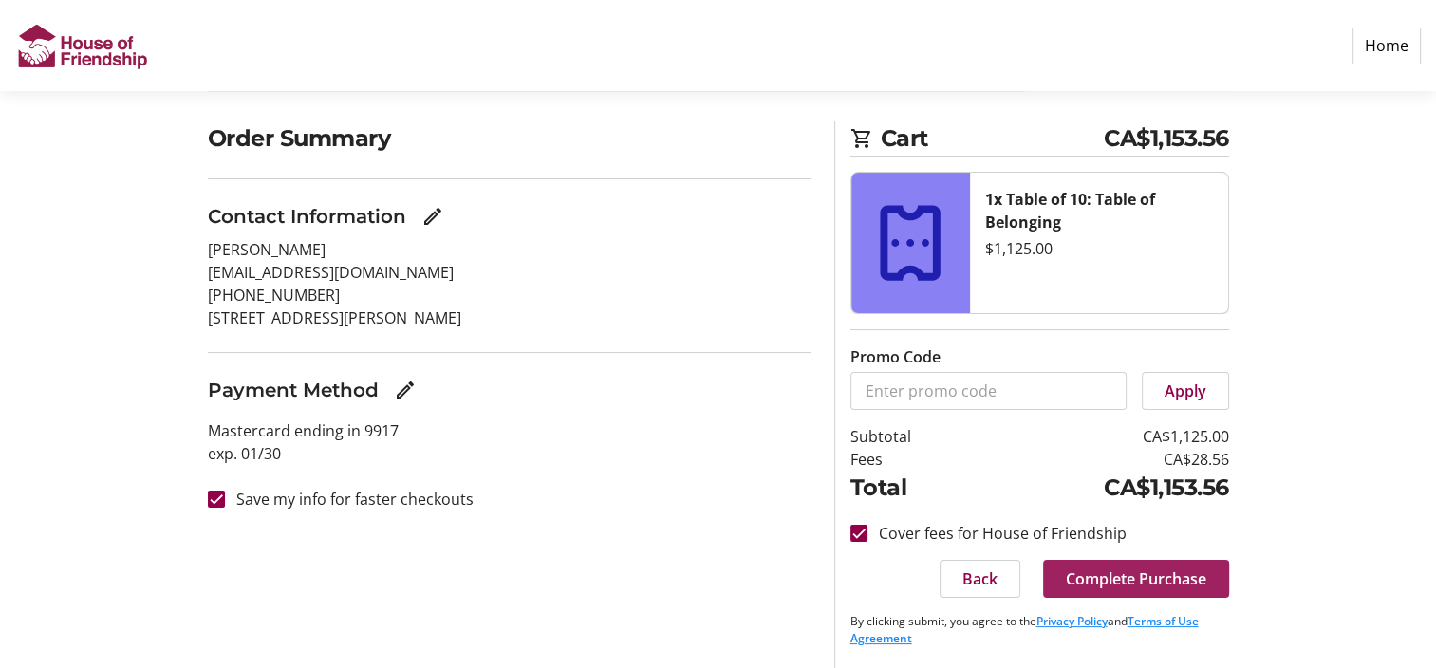
click at [1112, 569] on span "Complete Purchase" at bounding box center [1136, 578] width 140 height 23
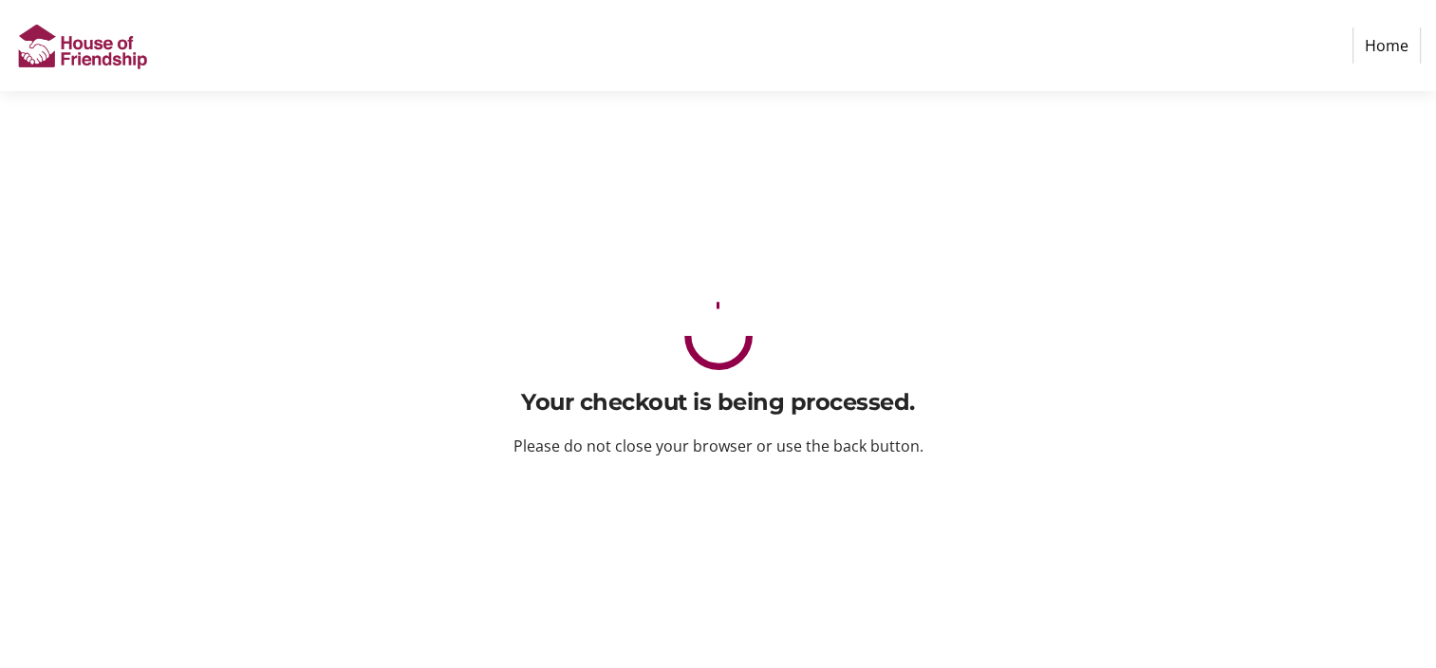
scroll to position [0, 0]
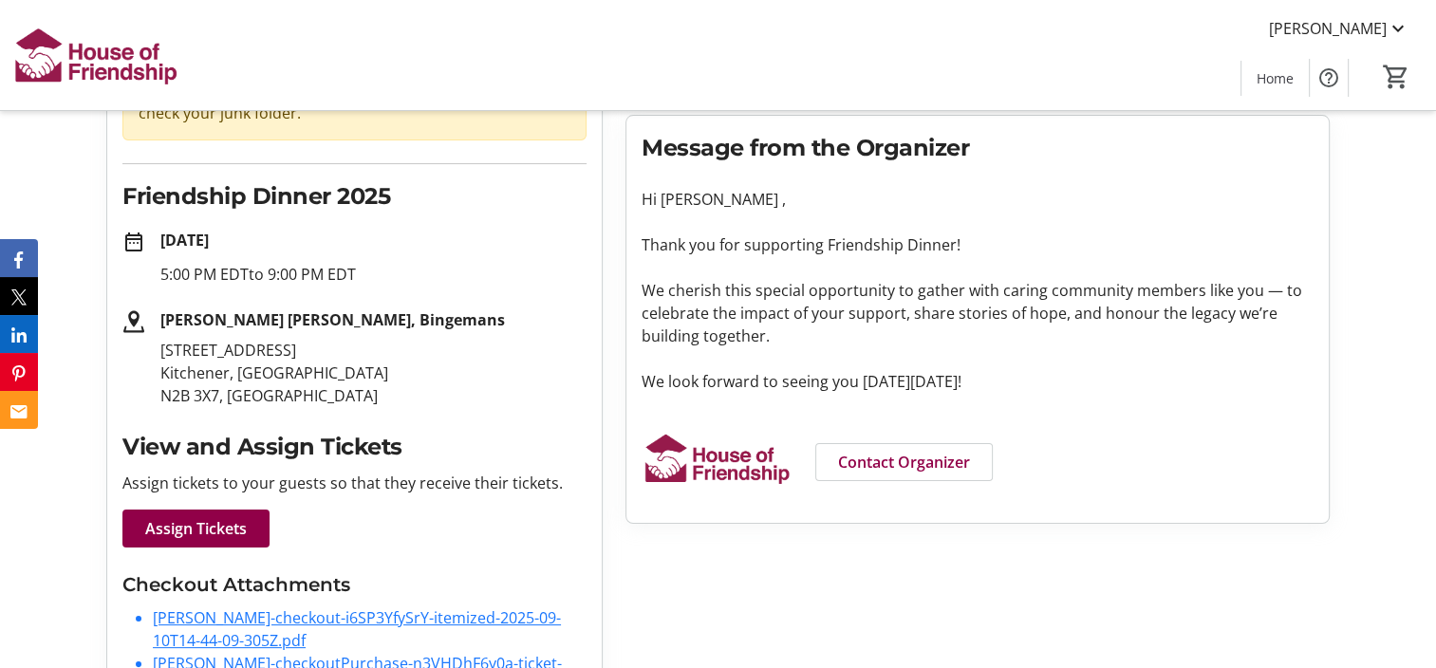
scroll to position [197, 0]
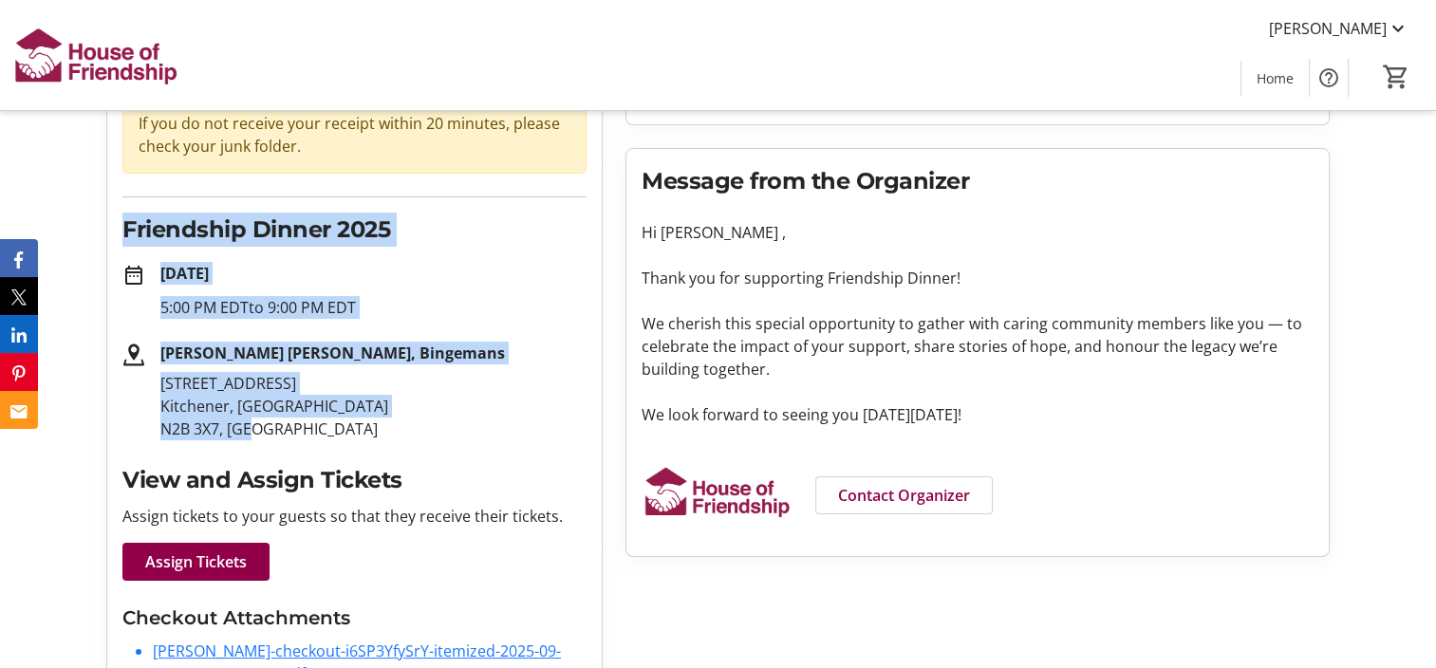
drag, startPoint x: 121, startPoint y: 219, endPoint x: 307, endPoint y: 436, distance: 285.3
click at [307, 436] on div "Purchase Complete! check_circle Your receipt has been sent to your email. If yo…" at bounding box center [354, 573] width 494 height 1195
copy div "Friendship Dinner 2025 date_range [DATE] 5:00 PM EDT to 9:00 PM [GEOGRAPHIC_DAT…"
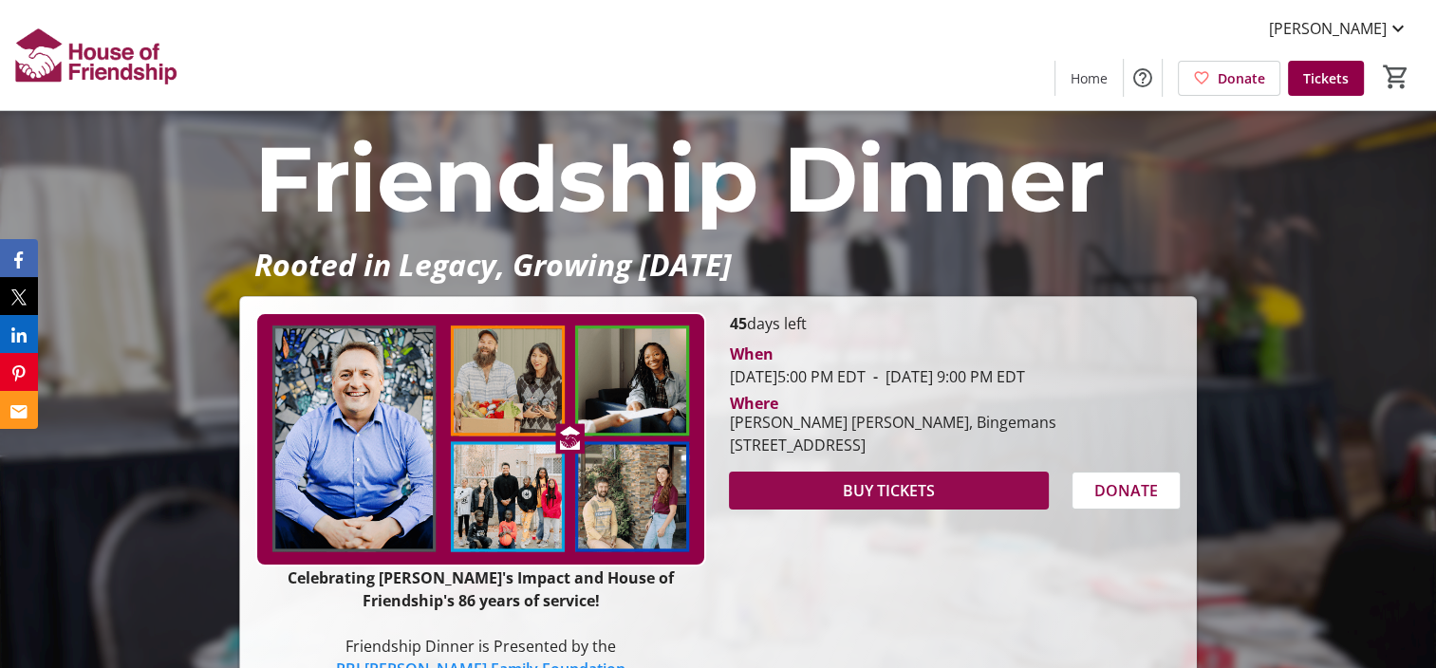
click at [919, 502] on span "BUY TICKETS" at bounding box center [889, 490] width 92 height 23
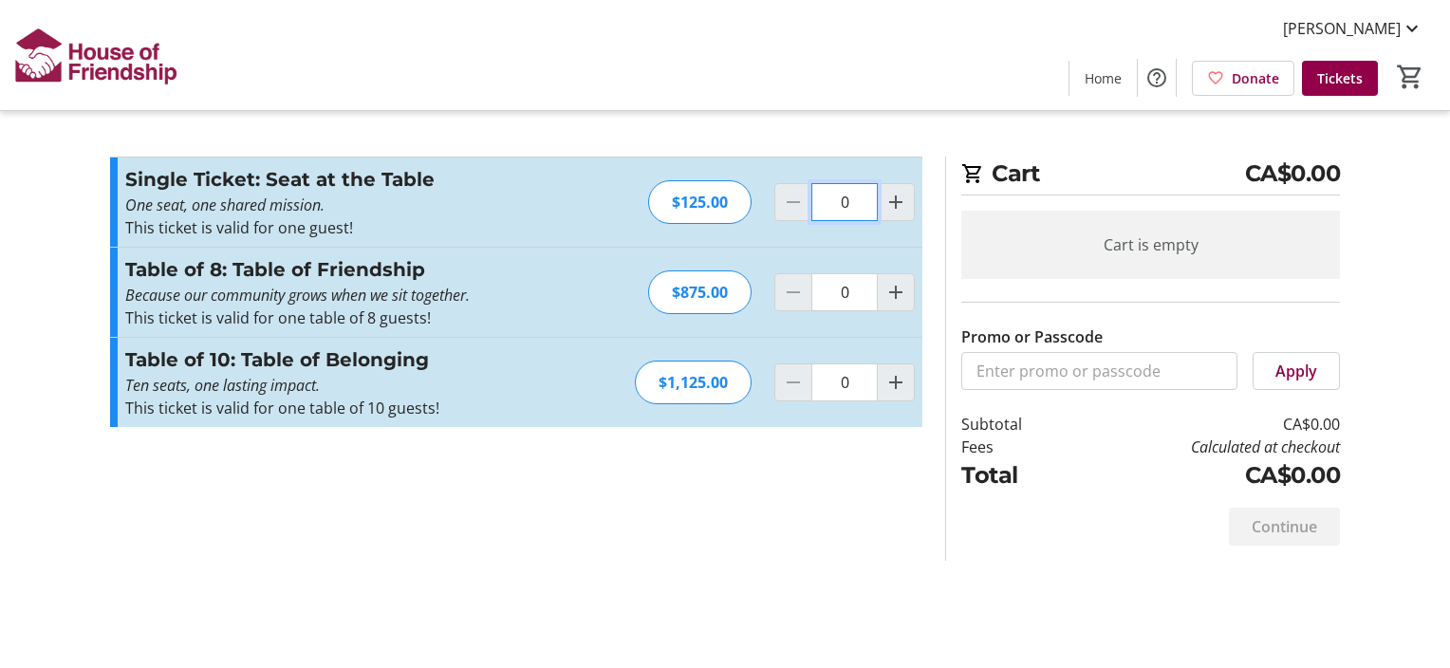
click at [846, 197] on input "0" at bounding box center [844, 202] width 66 height 38
click at [890, 202] on mat-icon "Increment by one" at bounding box center [895, 202] width 23 height 23
type input "1"
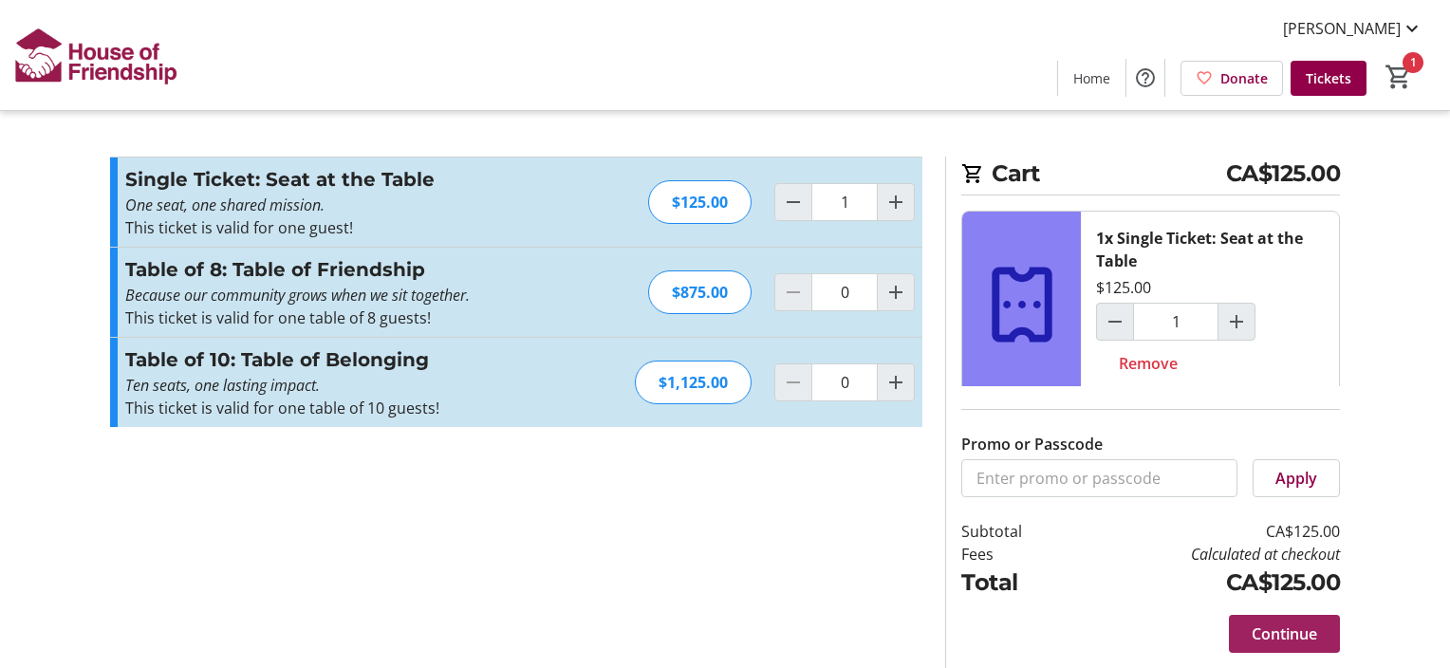
click at [1298, 619] on span at bounding box center [1284, 634] width 111 height 46
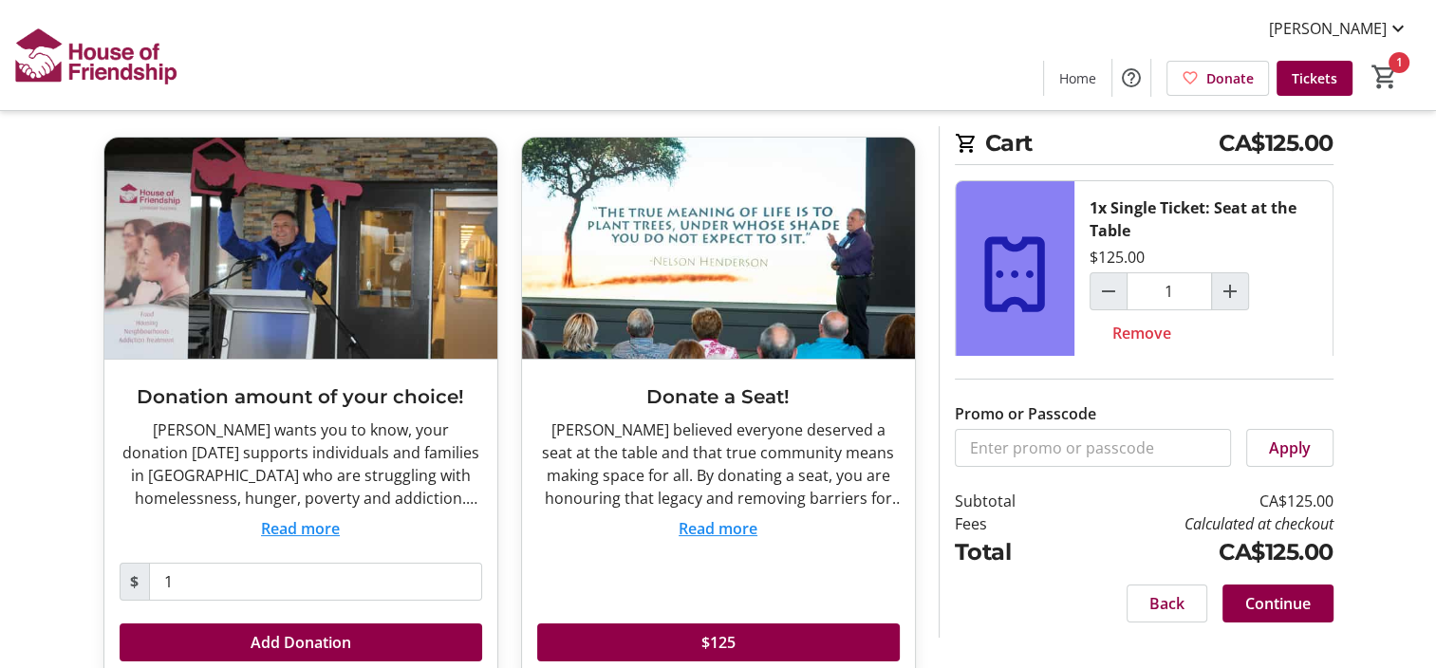
scroll to position [116, 0]
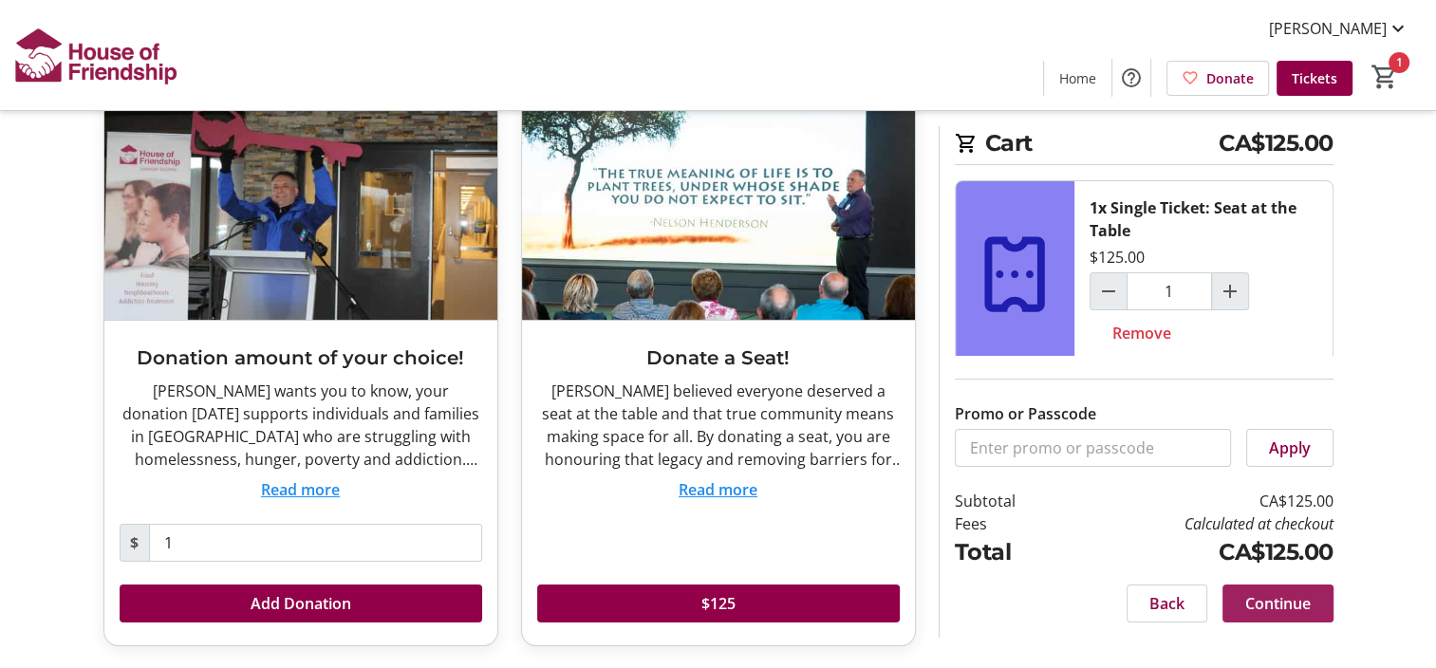
click at [1256, 587] on span at bounding box center [1277, 604] width 111 height 46
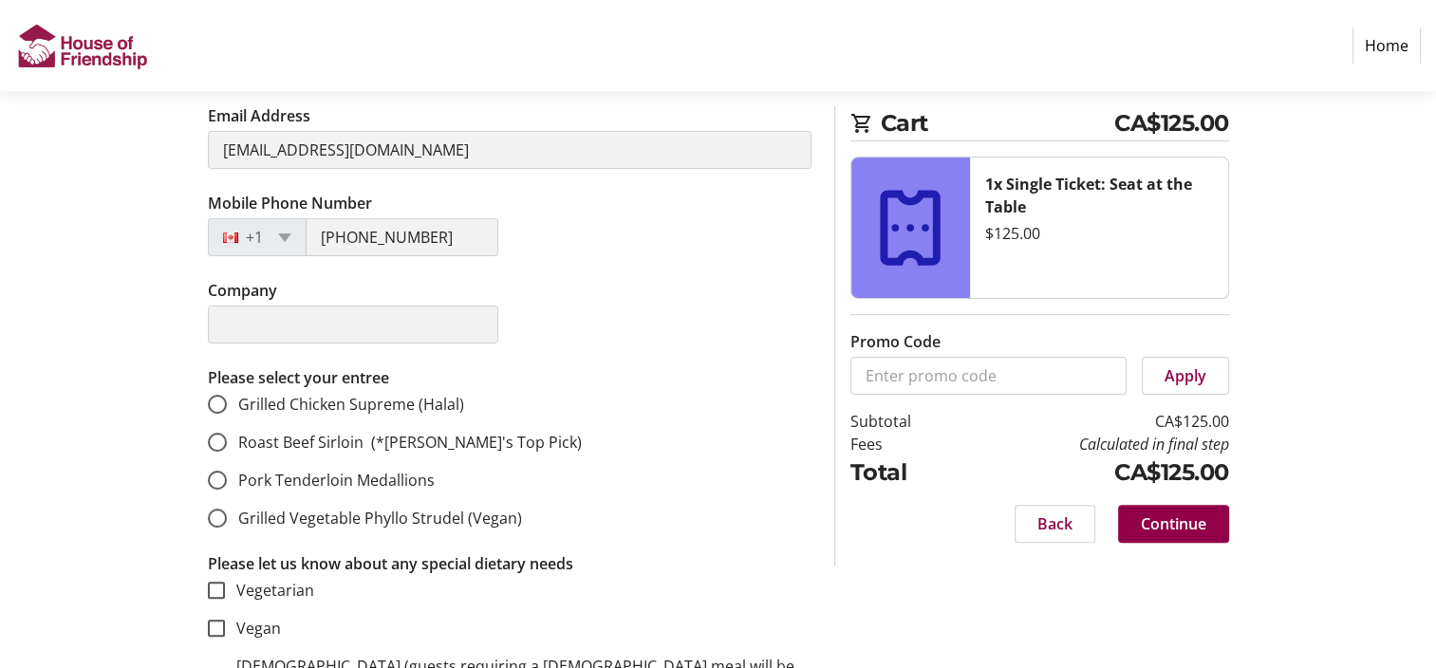
scroll to position [454, 0]
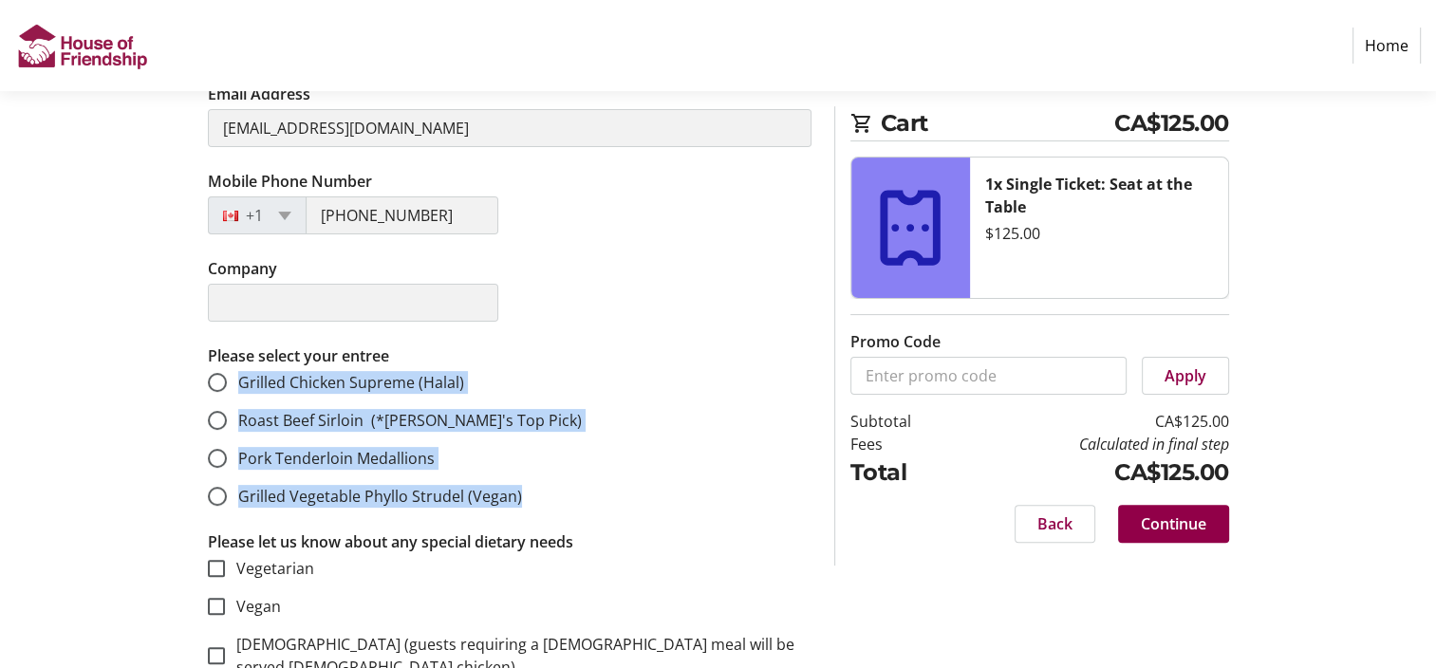
drag, startPoint x: 236, startPoint y: 375, endPoint x: 516, endPoint y: 493, distance: 303.7
click at [516, 493] on mat-radio-group "Grilled Chicken Supreme (Halal) Roast Beef Sirloin (*John's Top Pick) Pork Tend…" at bounding box center [510, 439] width 604 height 137
copy mat-radio-group "Grilled Chicken Supreme (Halal) Roast Beef Sirloin (*John's Top Pick) Pork Tend…"
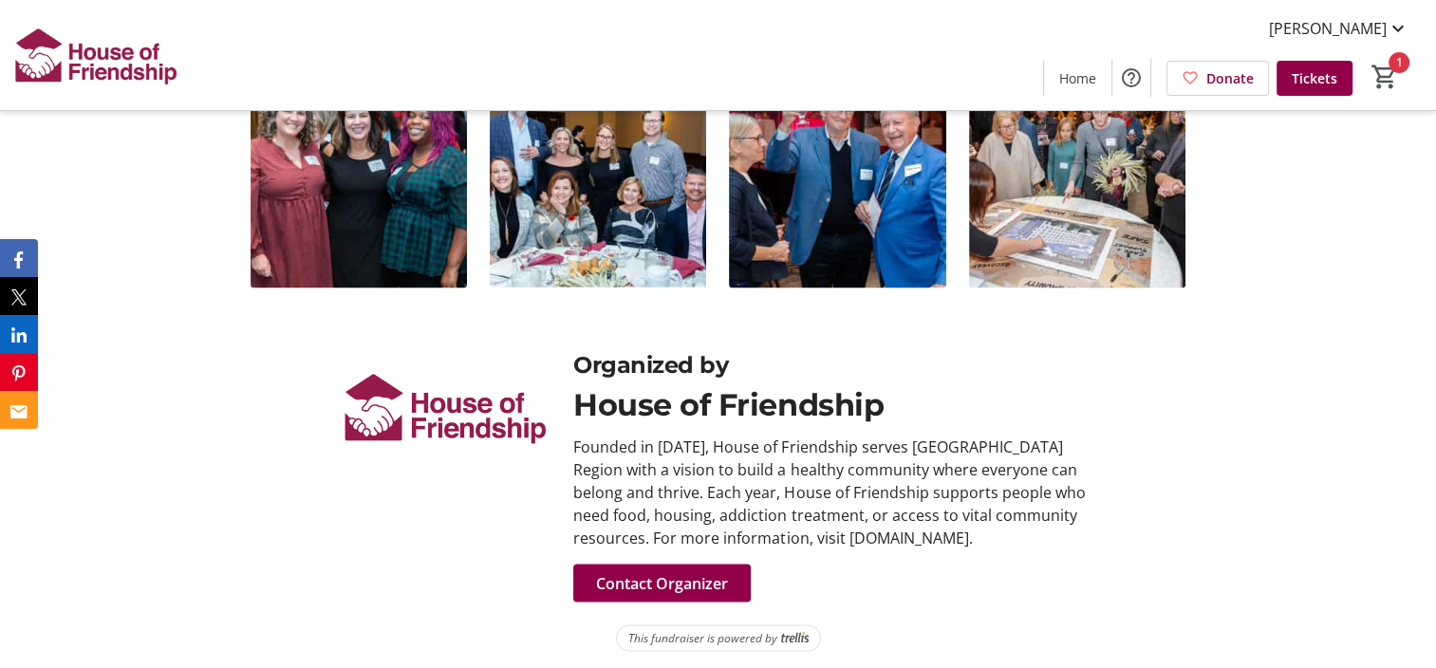
scroll to position [3318, 0]
